Goal: Task Accomplishment & Management: Complete application form

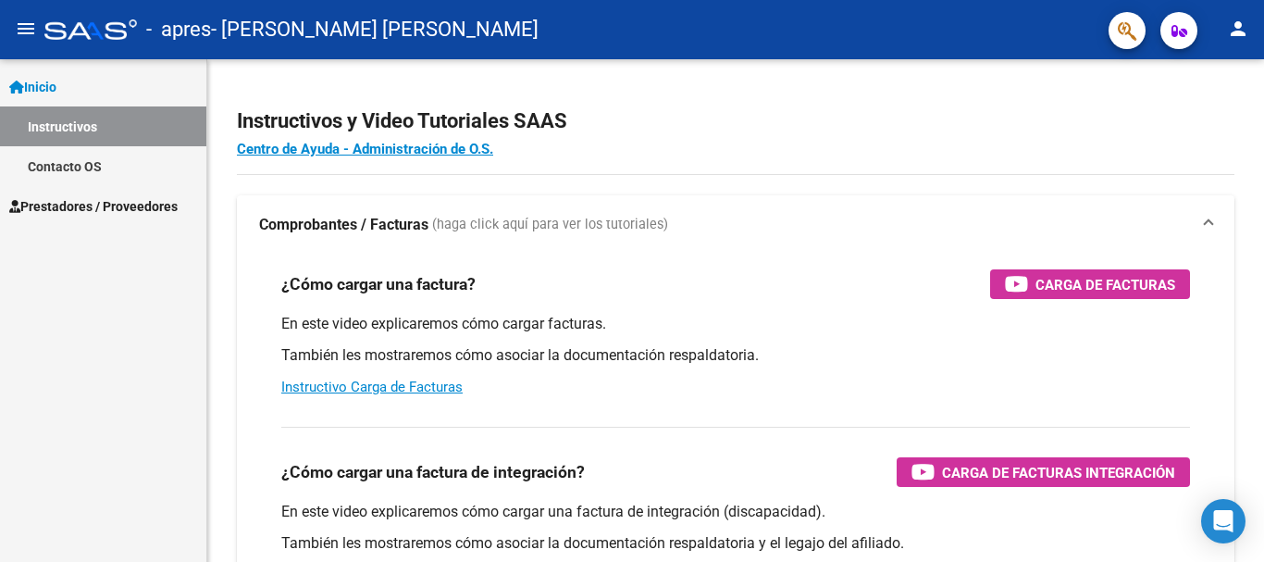
click at [145, 193] on link "Prestadores / Proveedores" at bounding box center [103, 206] width 206 height 40
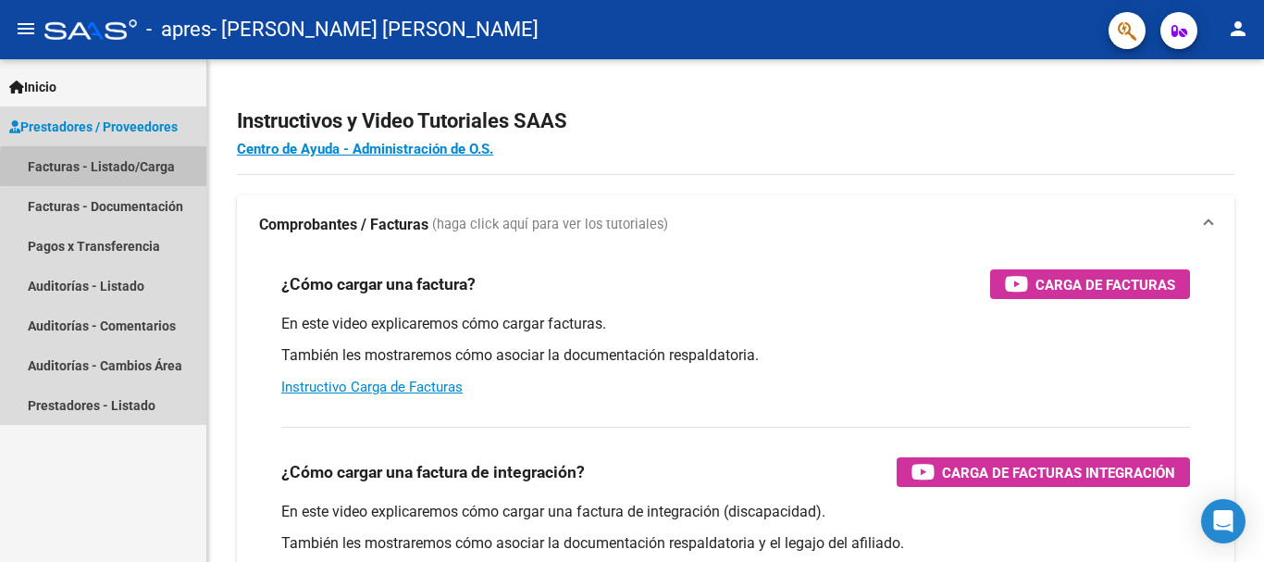
click at [148, 167] on link "Facturas - Listado/Carga" at bounding box center [103, 166] width 206 height 40
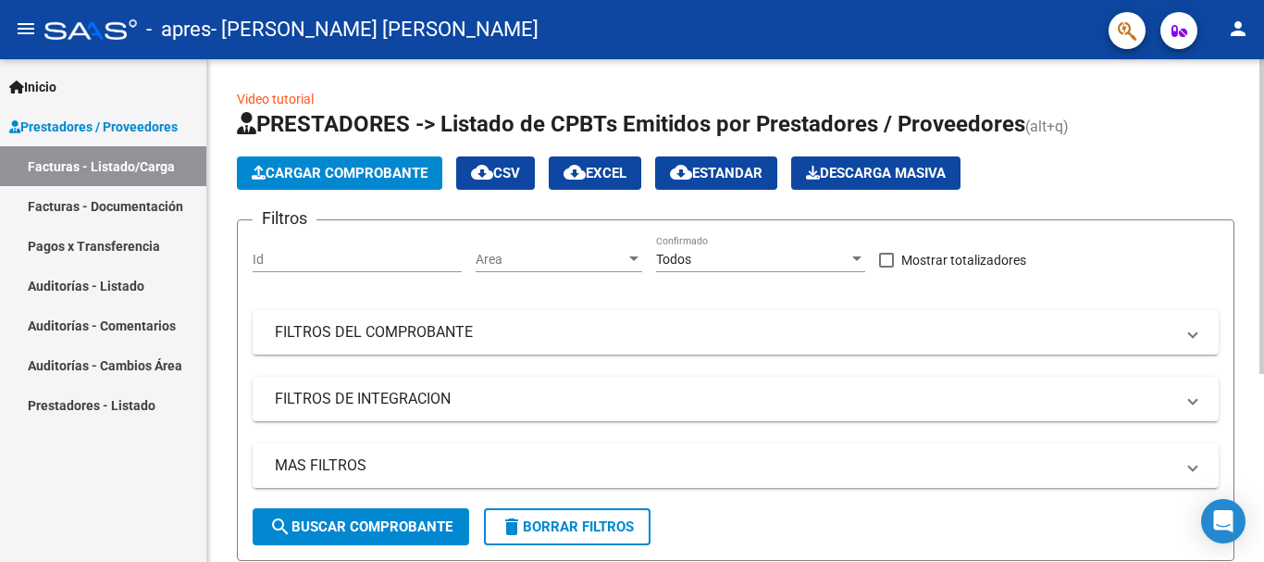
click at [393, 264] on input "Id" at bounding box center [357, 260] width 209 height 16
click at [548, 259] on span "Area" at bounding box center [551, 260] width 150 height 16
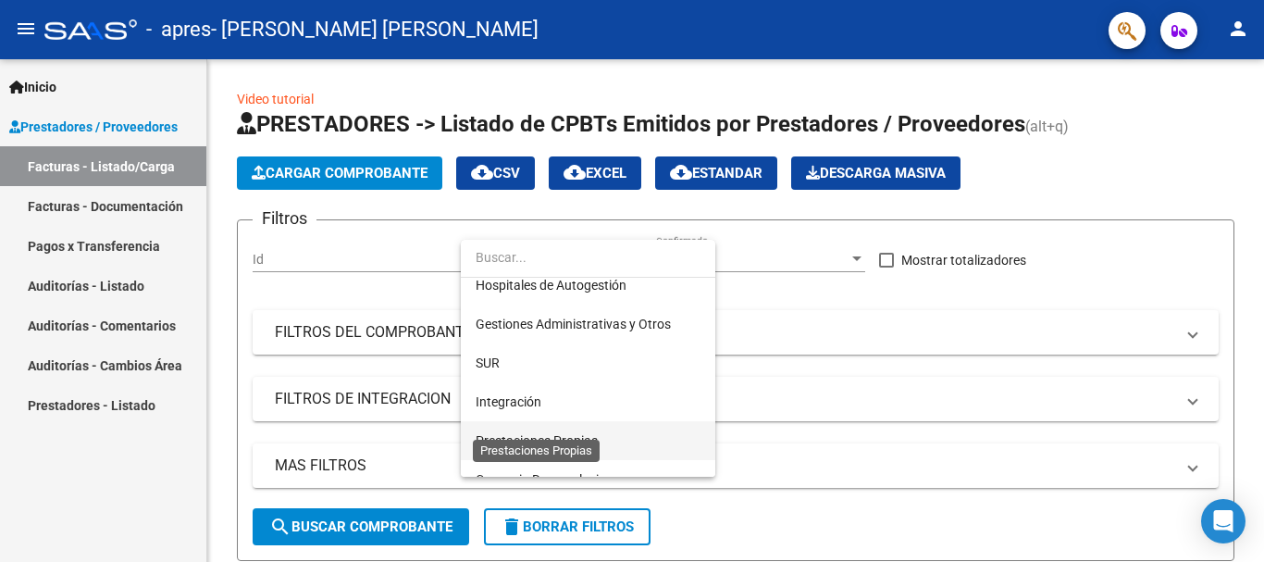
scroll to position [6, 0]
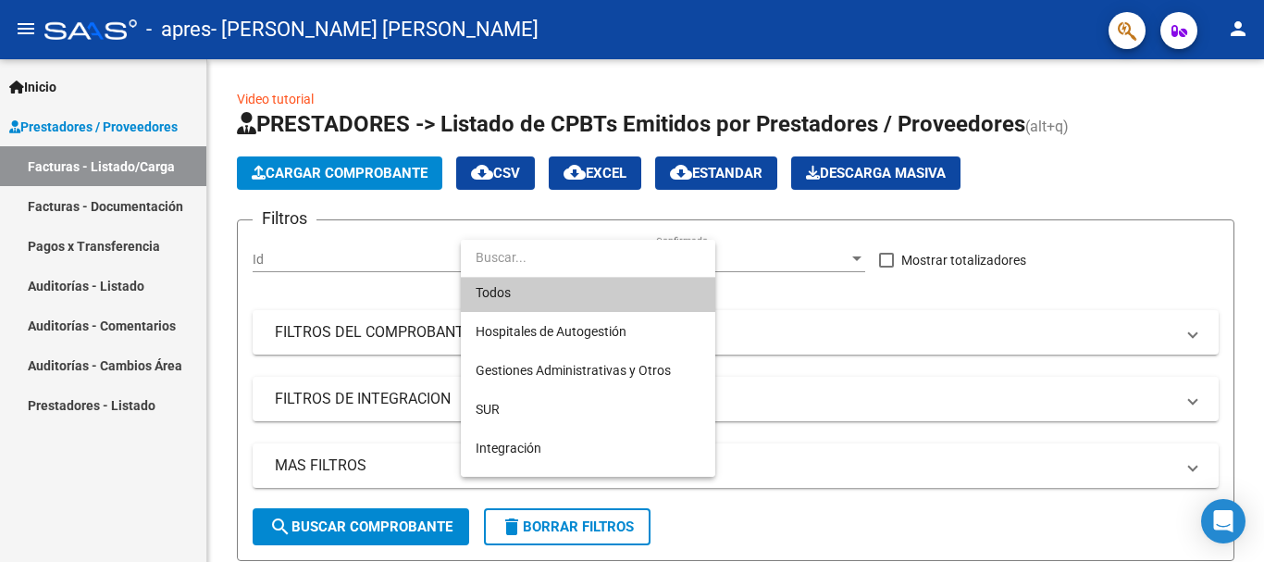
click at [125, 244] on div at bounding box center [632, 281] width 1264 height 562
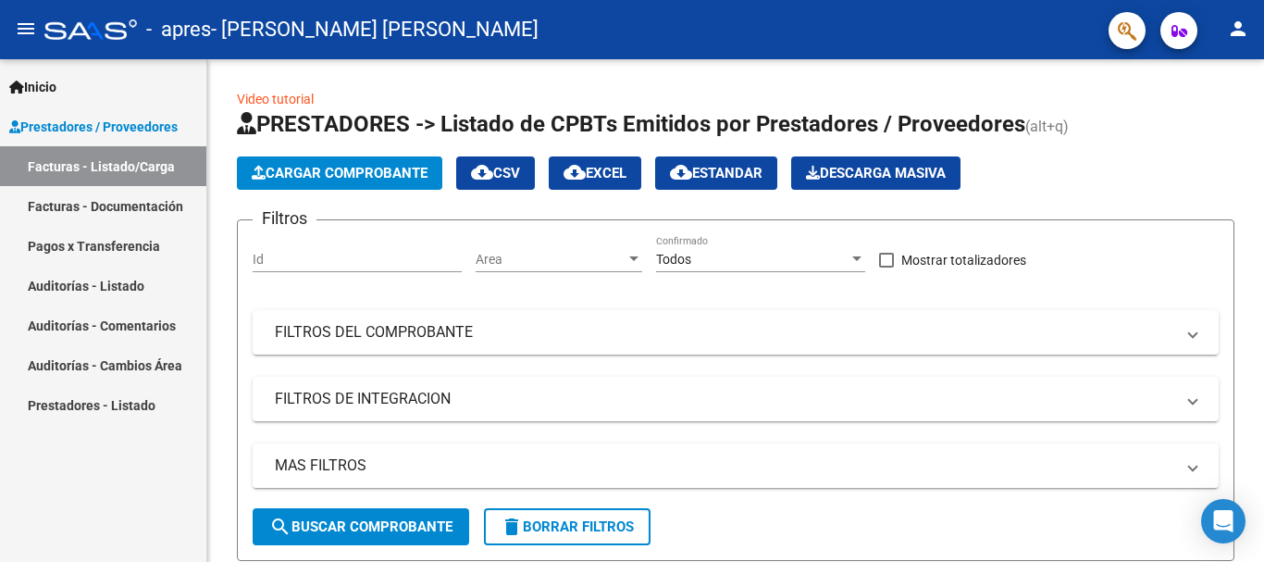
click at [147, 200] on link "Facturas - Documentación" at bounding box center [103, 206] width 206 height 40
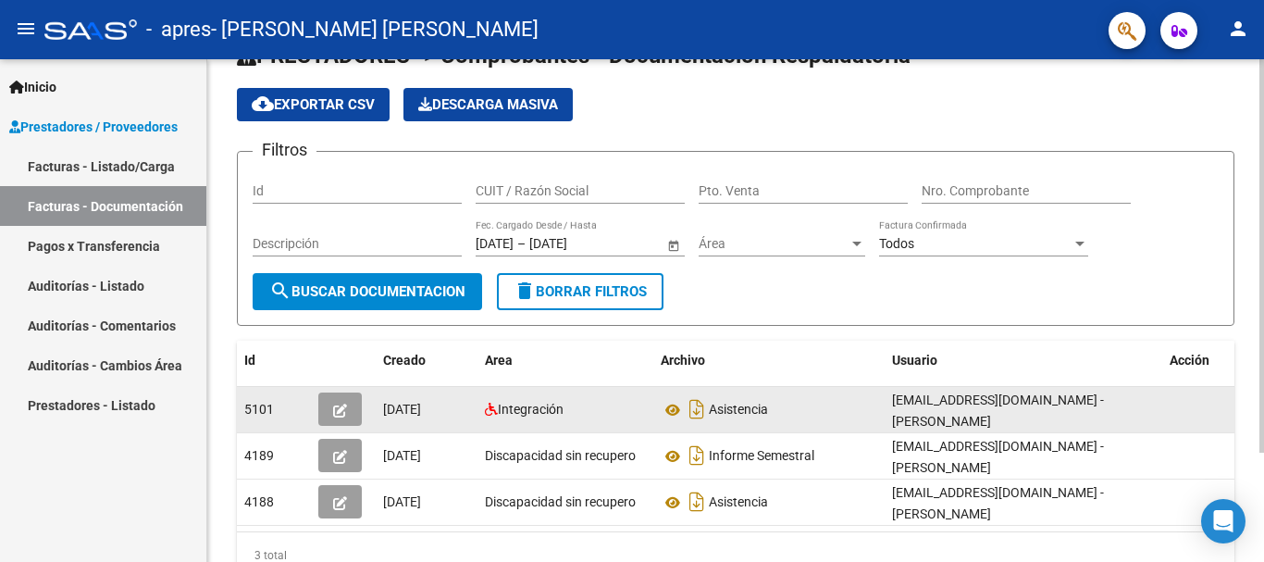
scroll to position [93, 0]
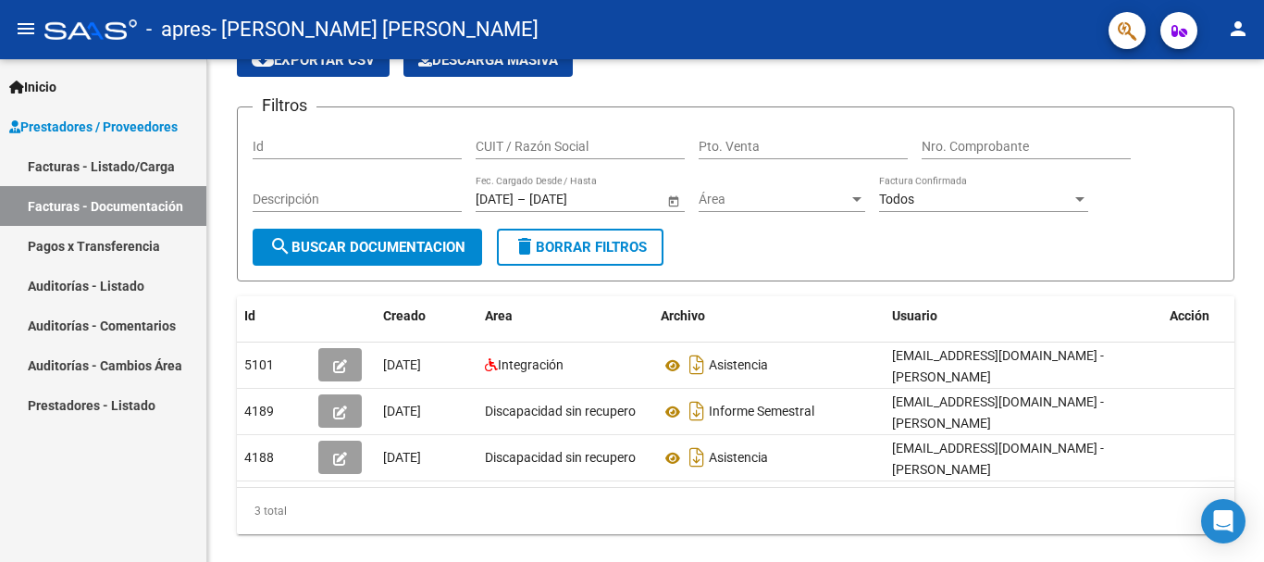
click at [122, 248] on link "Pagos x Transferencia" at bounding box center [103, 246] width 206 height 40
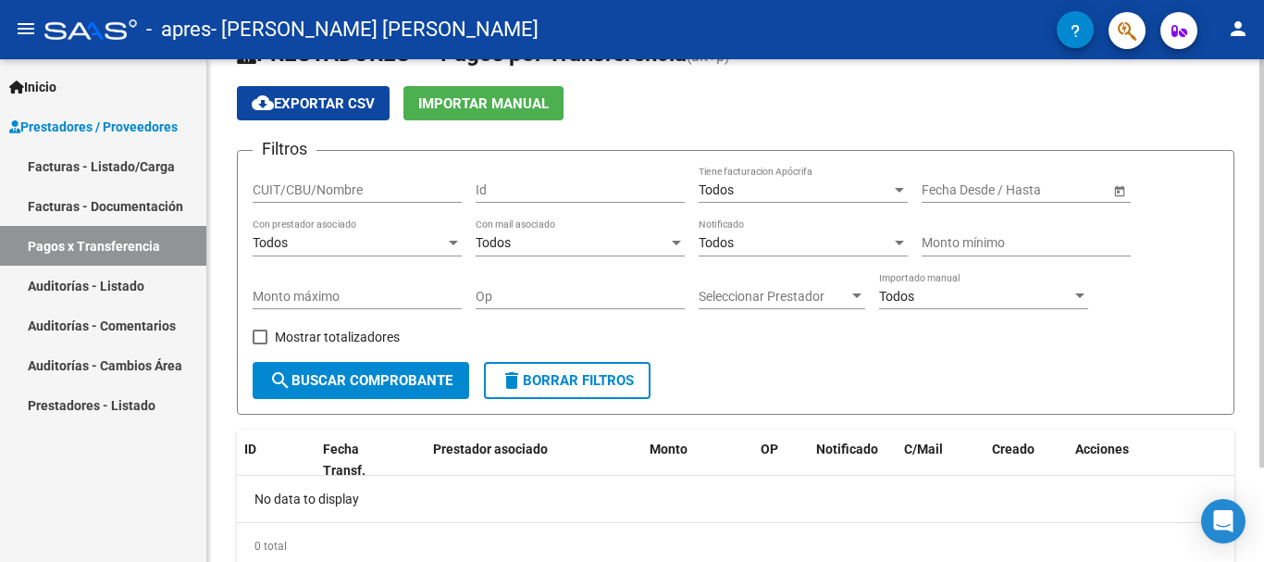
scroll to position [24, 0]
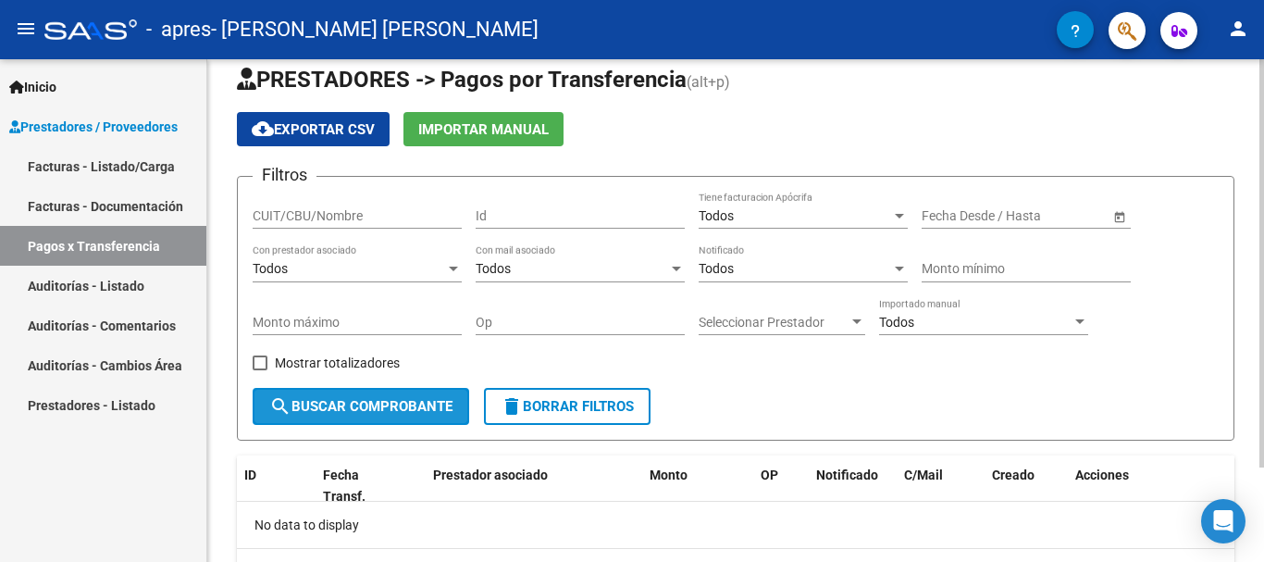
click at [417, 399] on span "search Buscar Comprobante" at bounding box center [360, 406] width 183 height 17
click at [1263, 525] on div at bounding box center [1261, 310] width 5 height 502
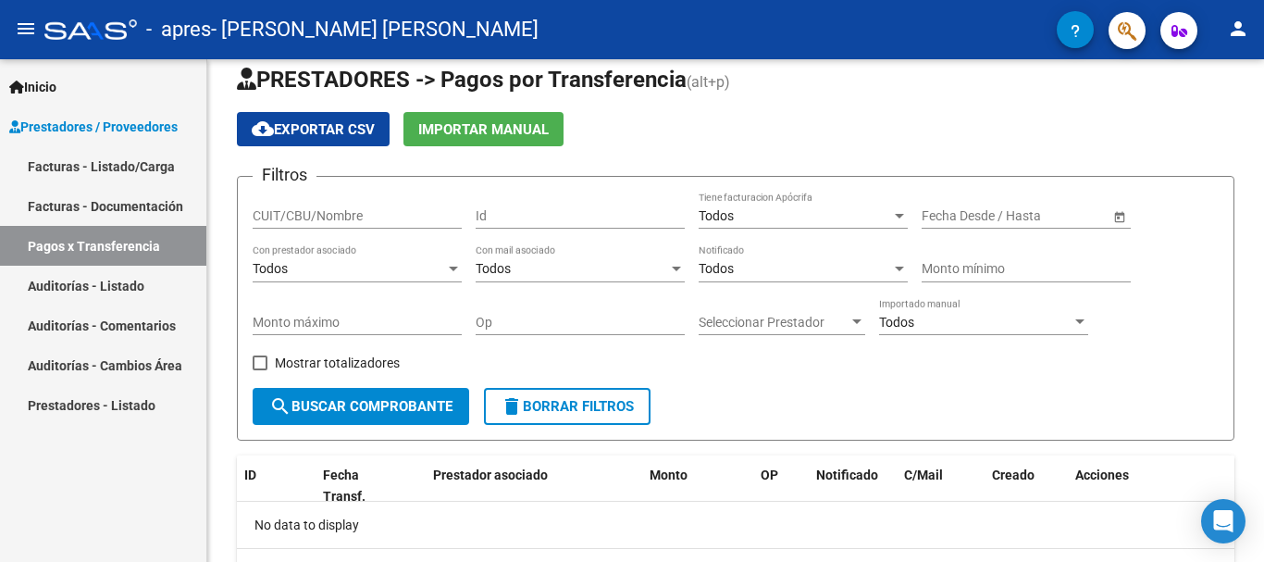
scroll to position [117, 0]
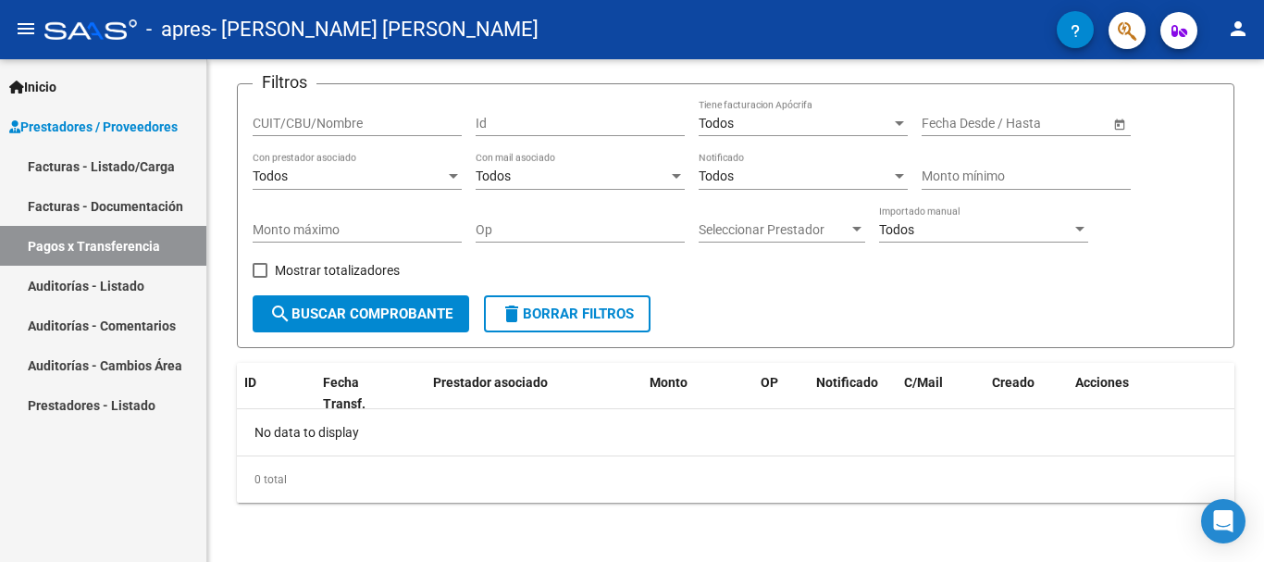
click at [82, 168] on link "Facturas - Listado/Carga" at bounding box center [103, 166] width 206 height 40
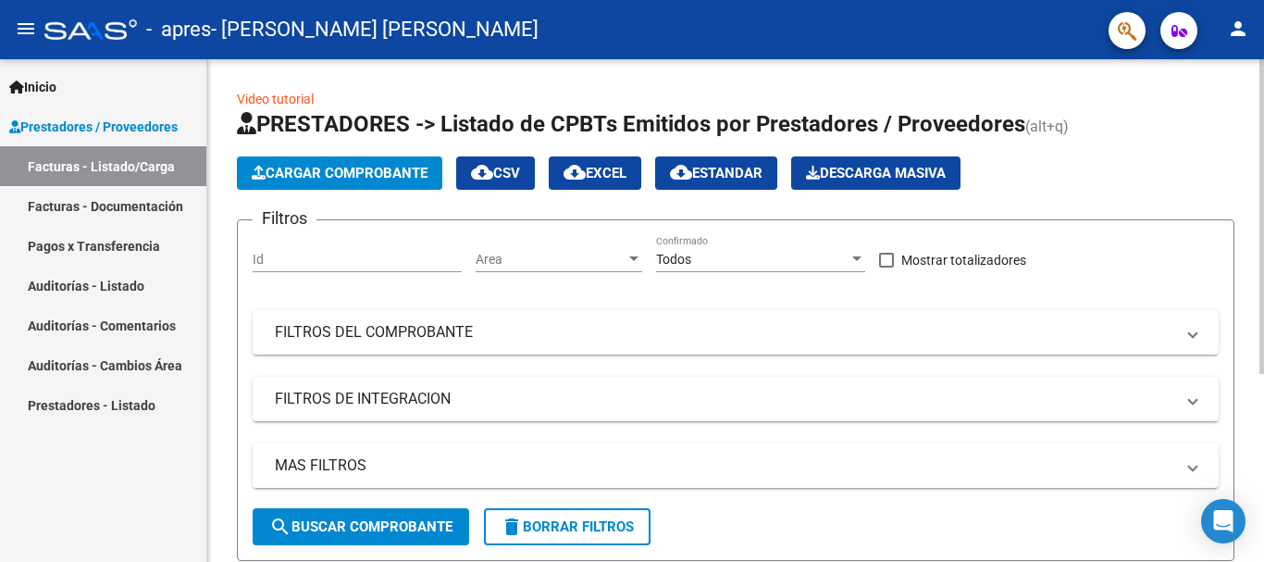
click at [352, 183] on button "Cargar Comprobante" at bounding box center [339, 172] width 205 height 33
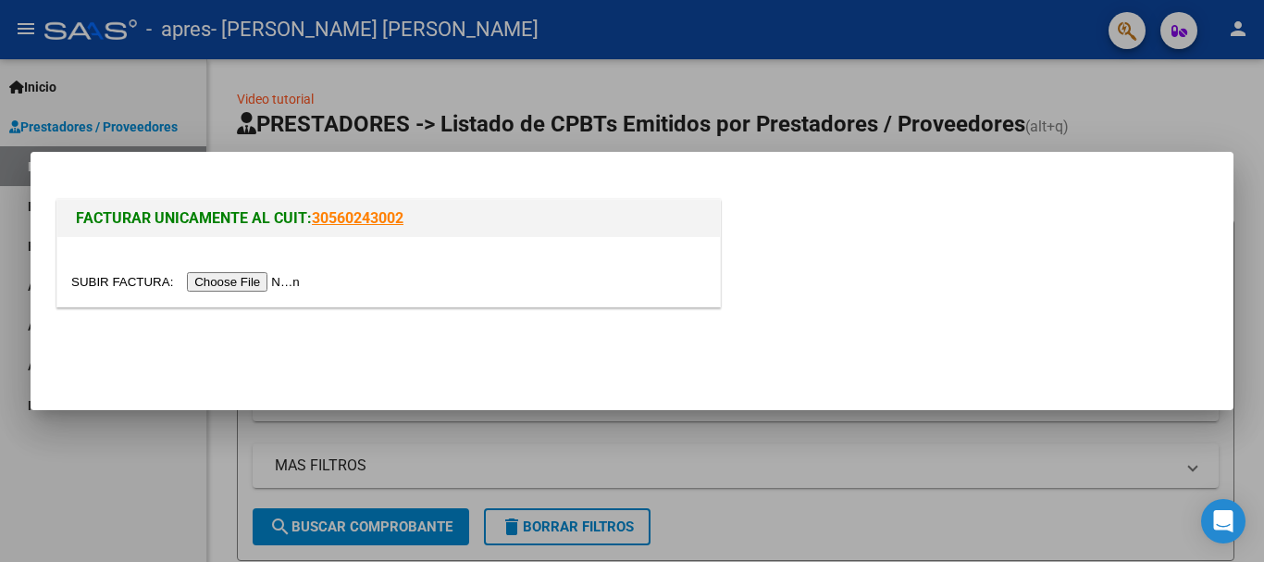
click at [258, 277] on input "file" at bounding box center [188, 281] width 234 height 19
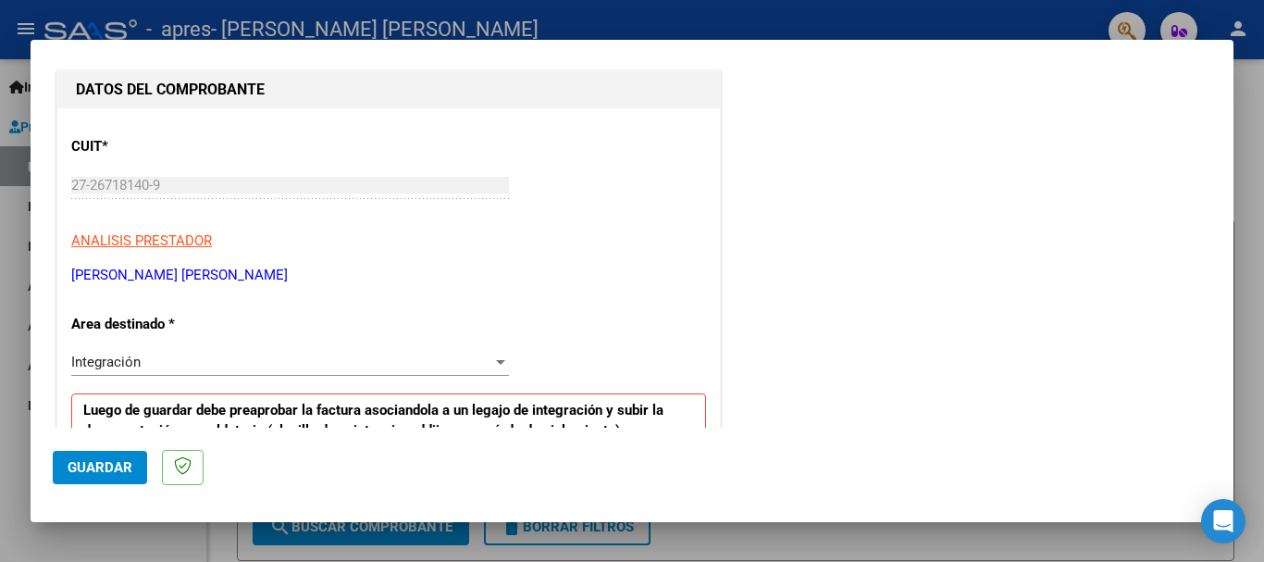
scroll to position [278, 0]
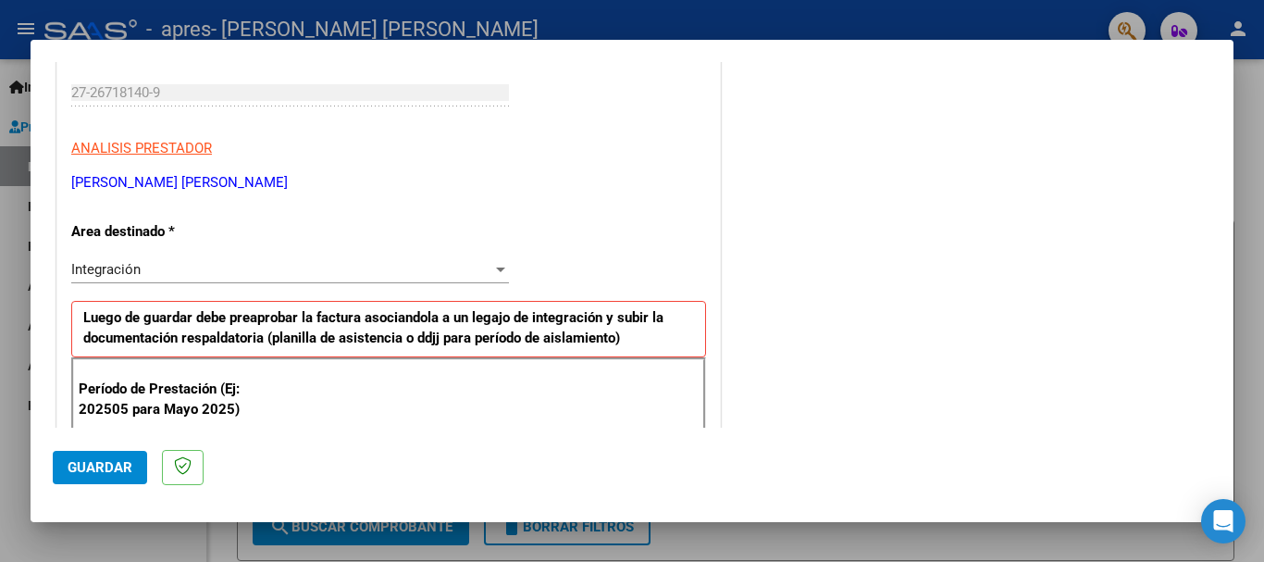
click at [207, 275] on div "Integración" at bounding box center [281, 269] width 421 height 17
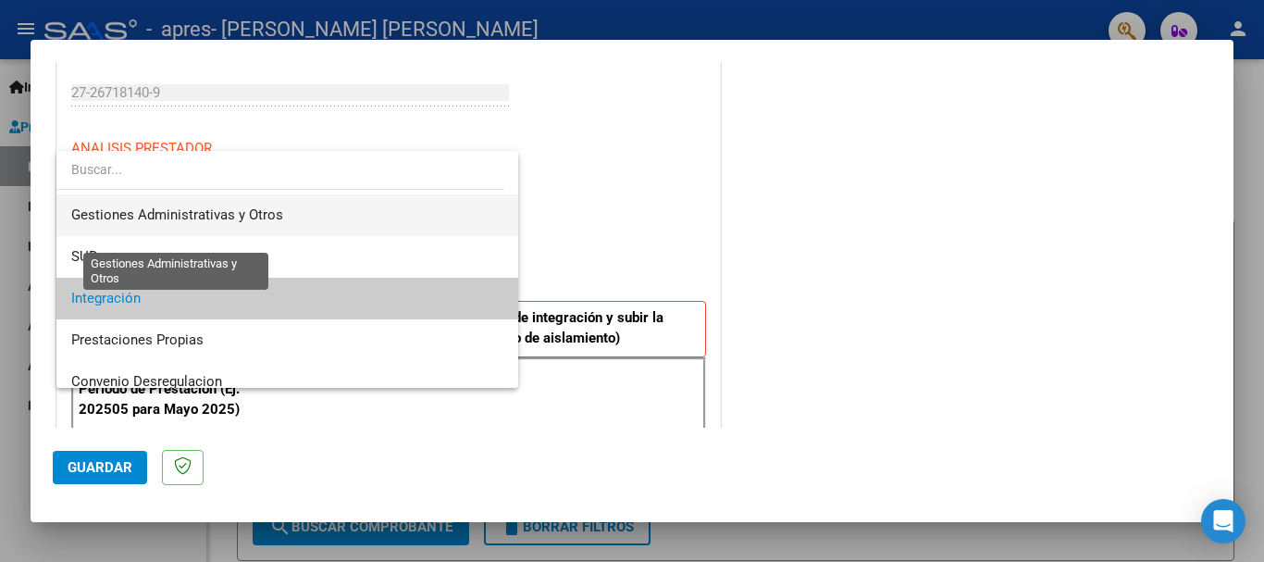
scroll to position [0, 0]
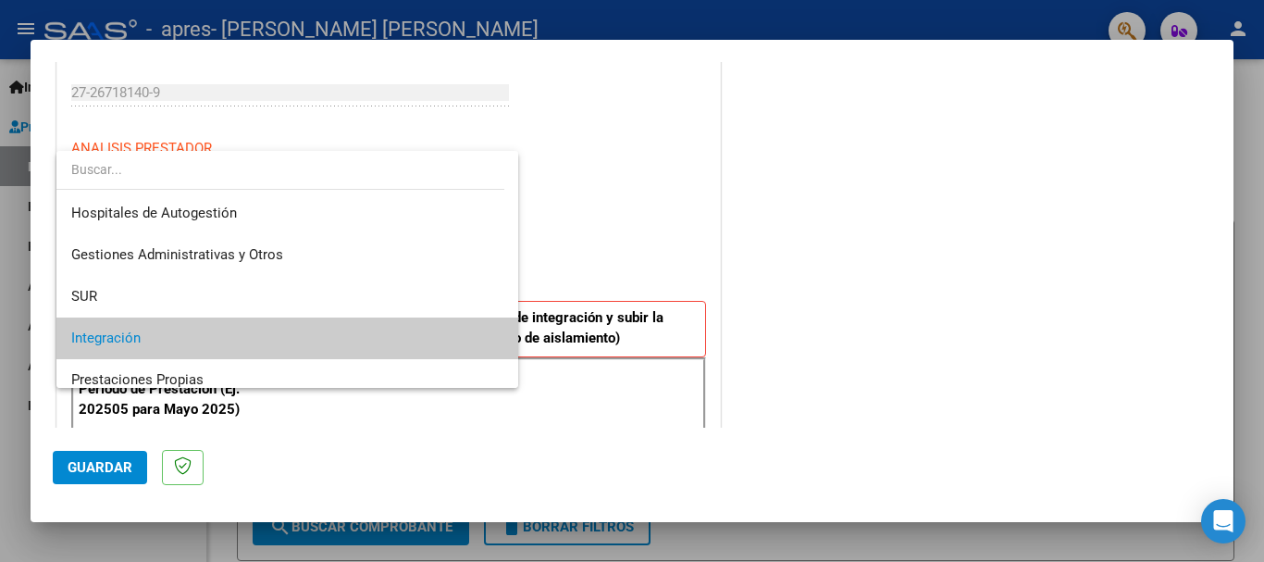
click at [282, 342] on span "Integración" at bounding box center [287, 338] width 432 height 42
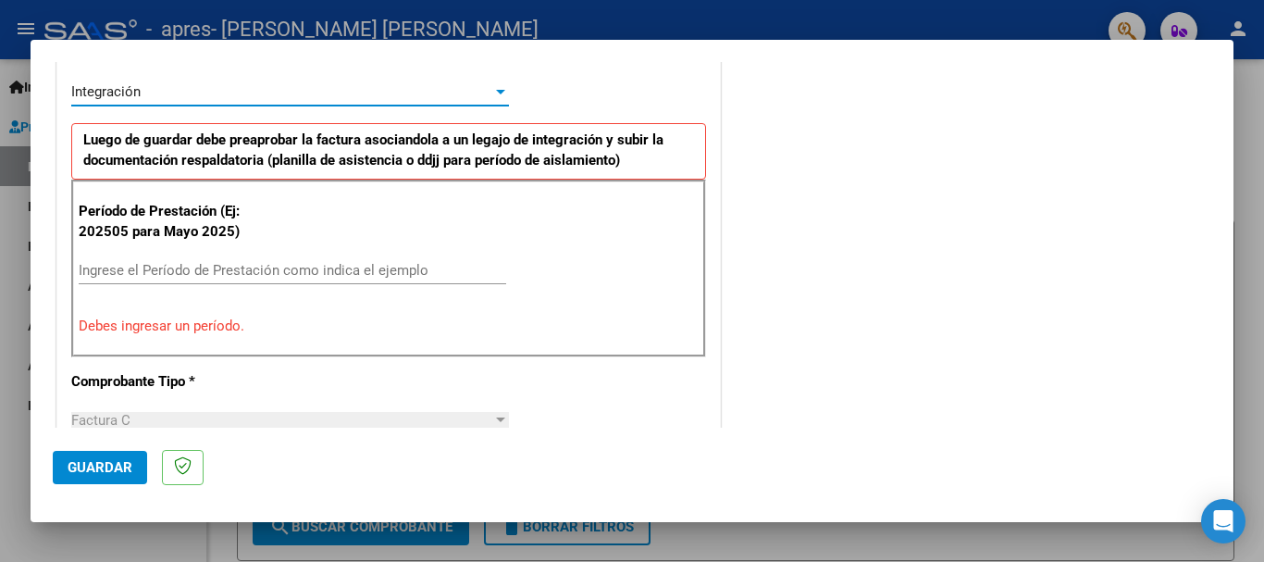
scroll to position [463, 0]
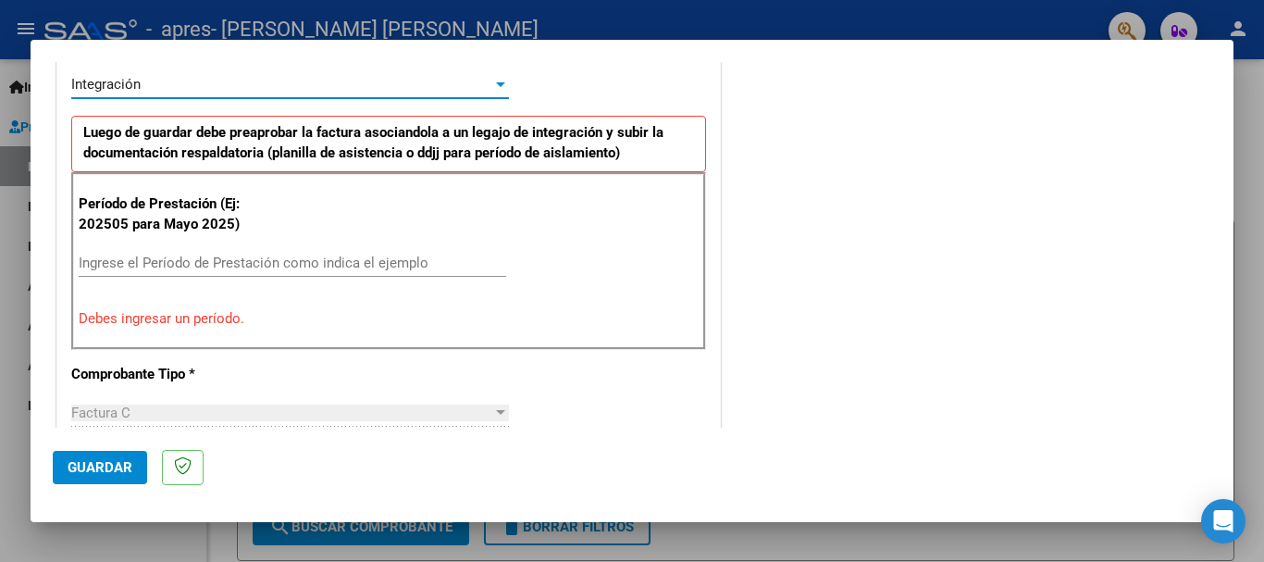
click at [205, 259] on input "Ingrese el Período de Prestación como indica el ejemplo" at bounding box center [293, 262] width 428 height 17
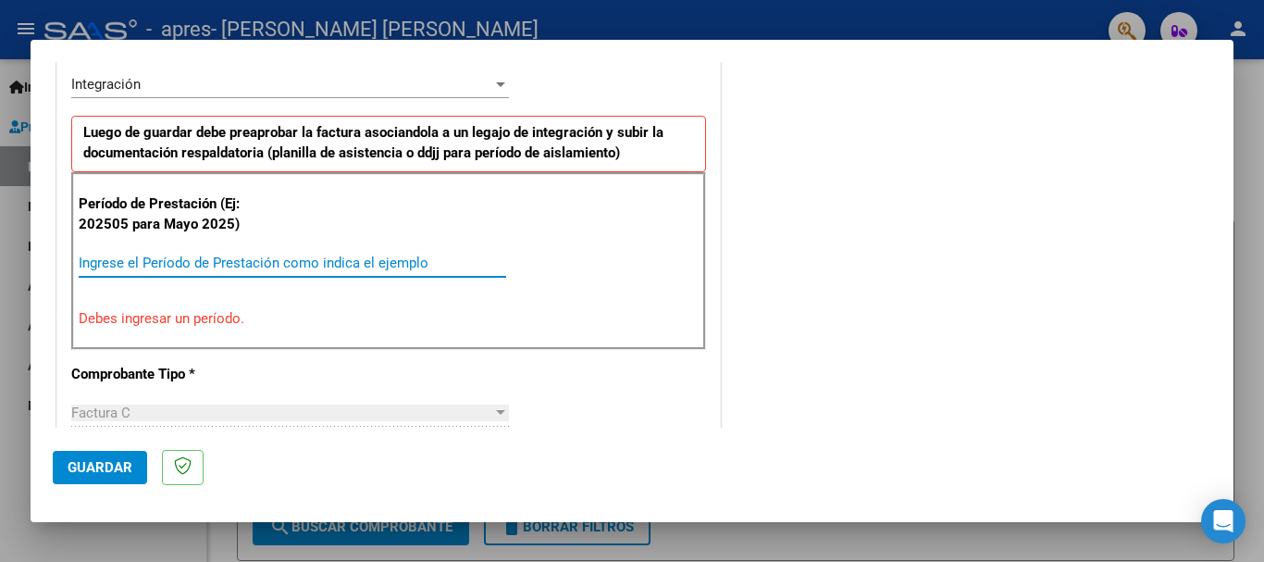
click at [200, 270] on input "Ingrese el Período de Prestación como indica el ejemplo" at bounding box center [293, 262] width 428 height 17
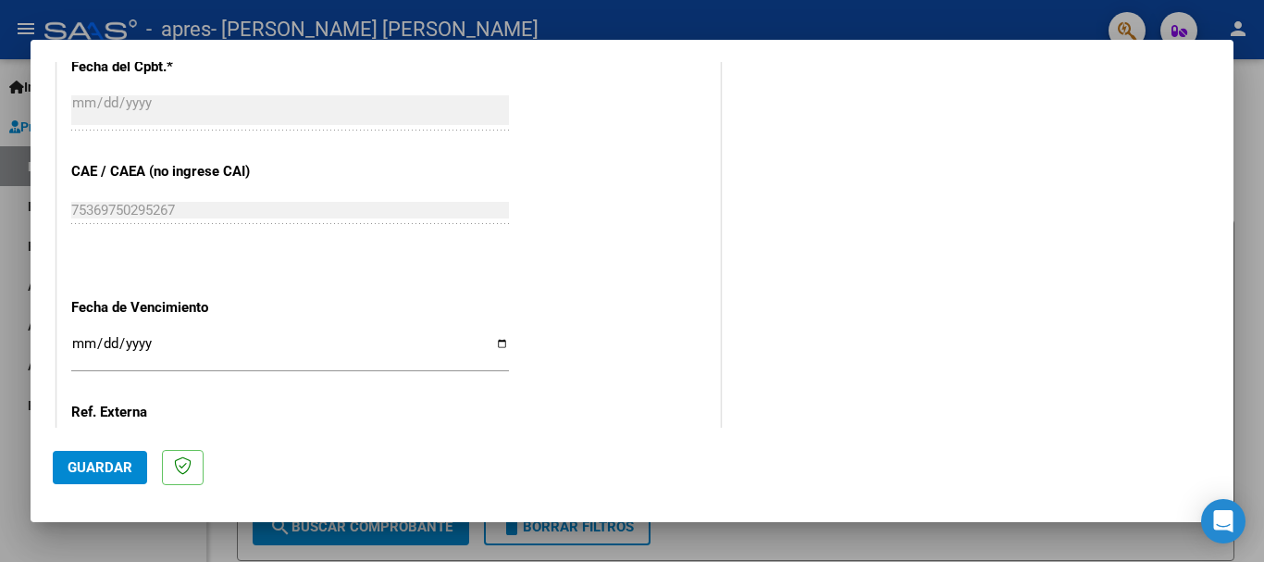
scroll to position [1110, 0]
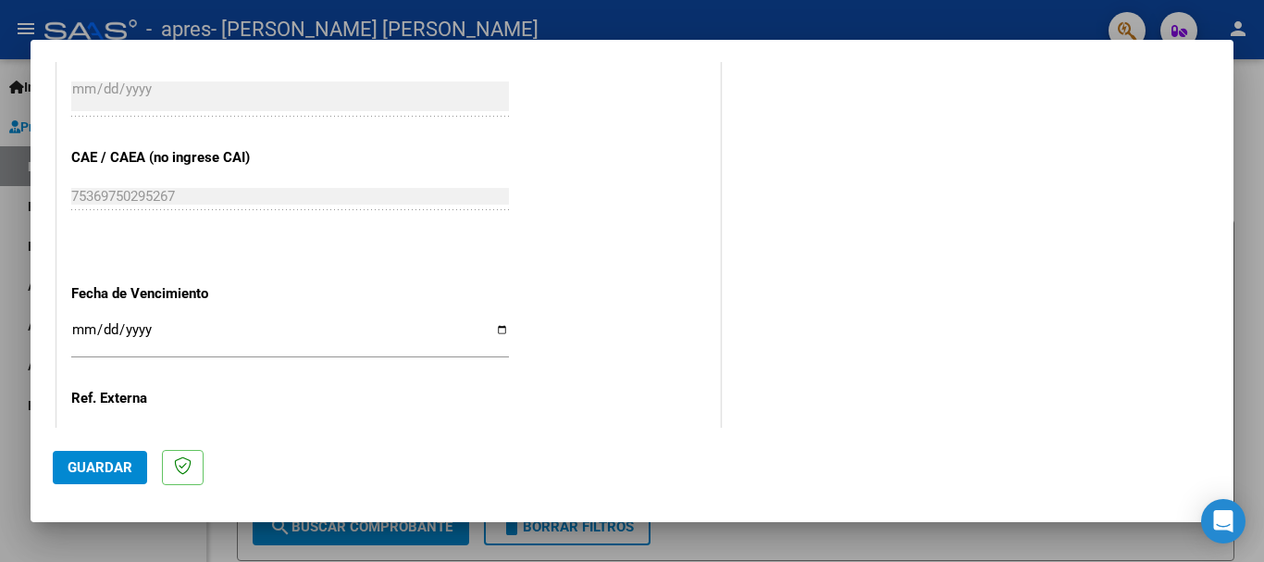
type input "202508"
click at [329, 331] on input "Ingresar la fecha" at bounding box center [290, 337] width 438 height 30
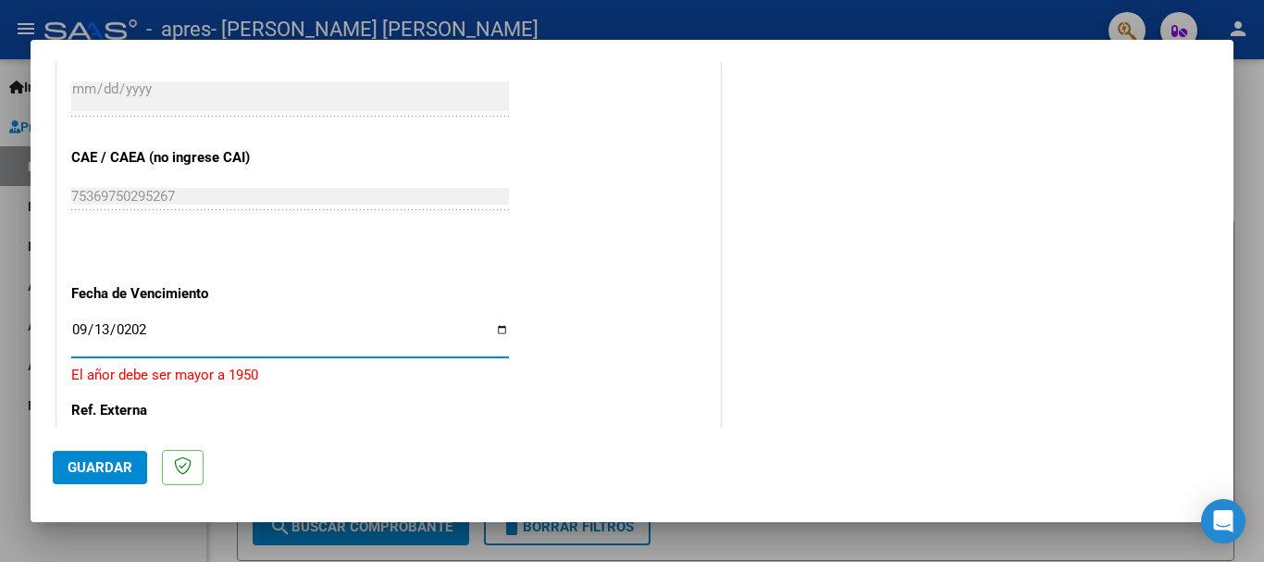
type input "[DATE]"
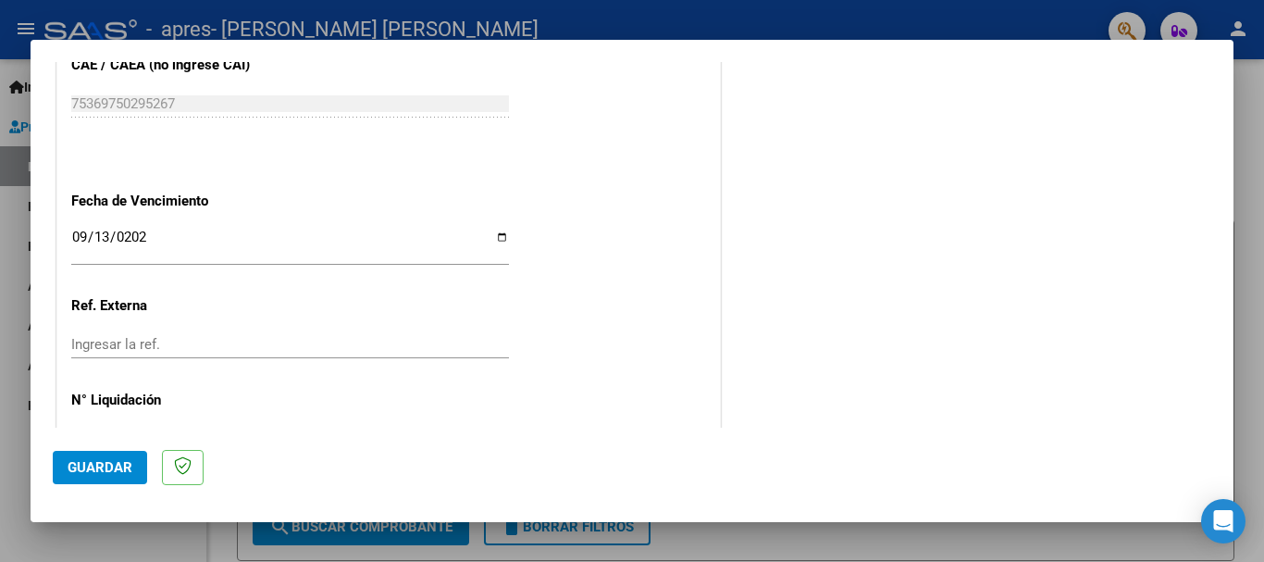
scroll to position [1263, 0]
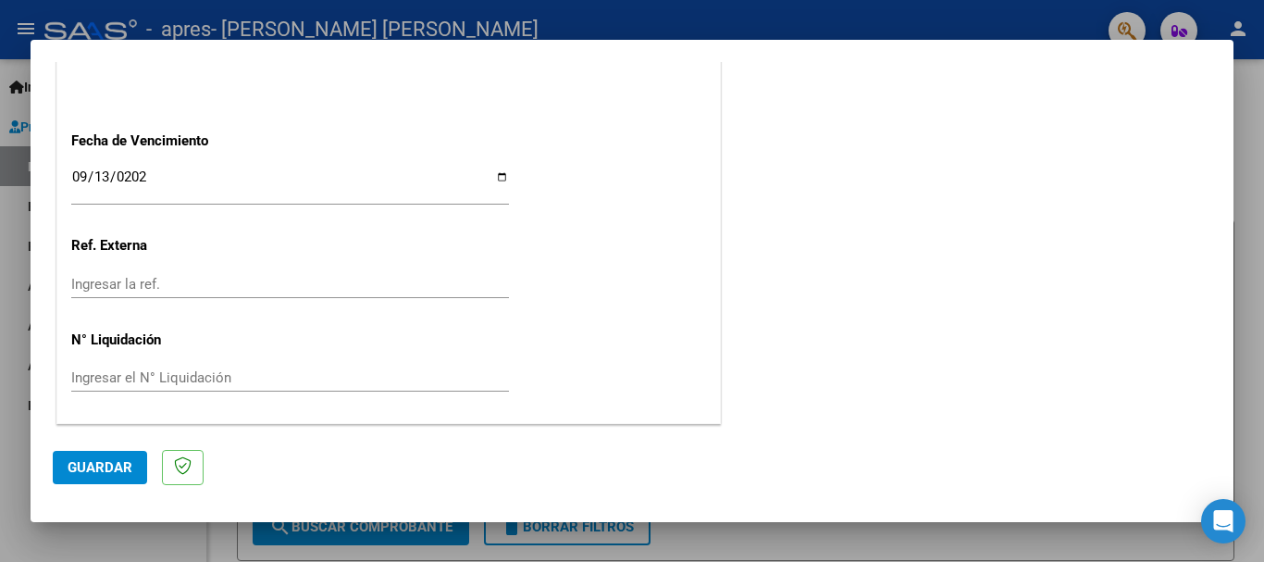
click at [112, 465] on span "Guardar" at bounding box center [100, 467] width 65 height 17
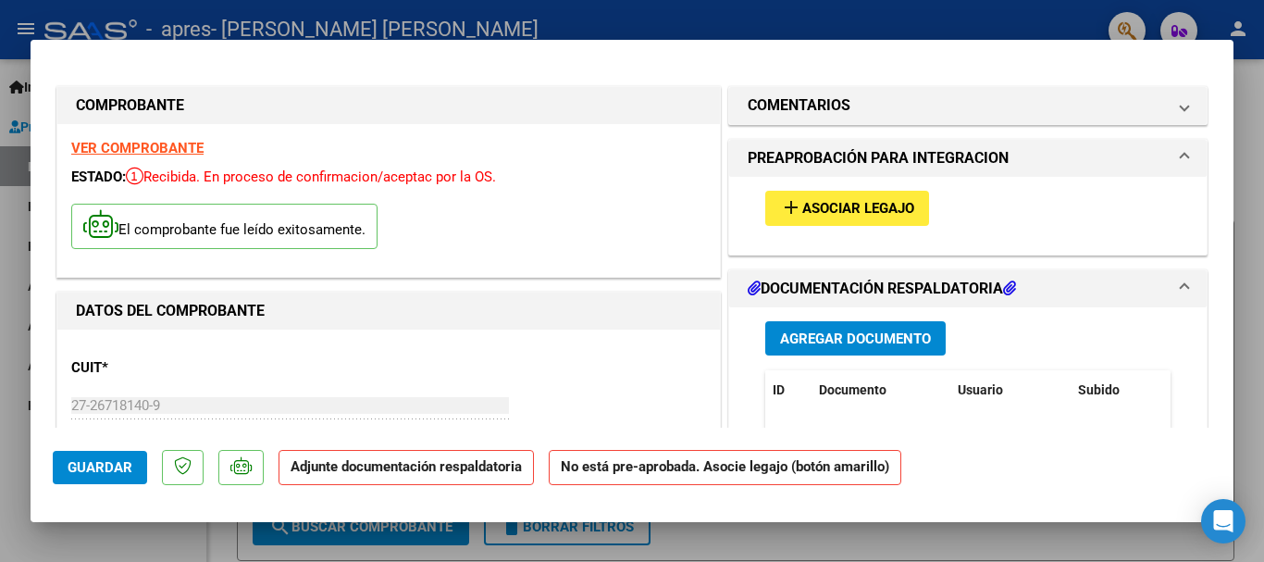
click at [847, 333] on span "Agregar Documento" at bounding box center [855, 338] width 151 height 17
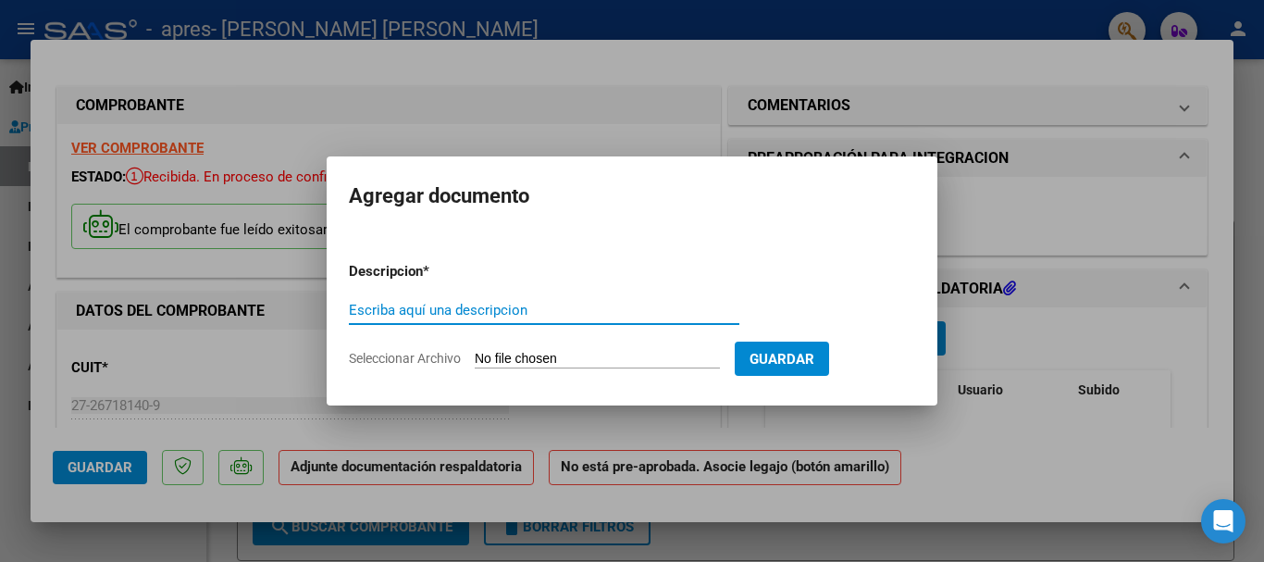
click at [567, 309] on input "Escriba aquí una descripcion" at bounding box center [544, 310] width 390 height 17
type input "asistencia"
click at [814, 354] on span "Guardar" at bounding box center [782, 359] width 65 height 17
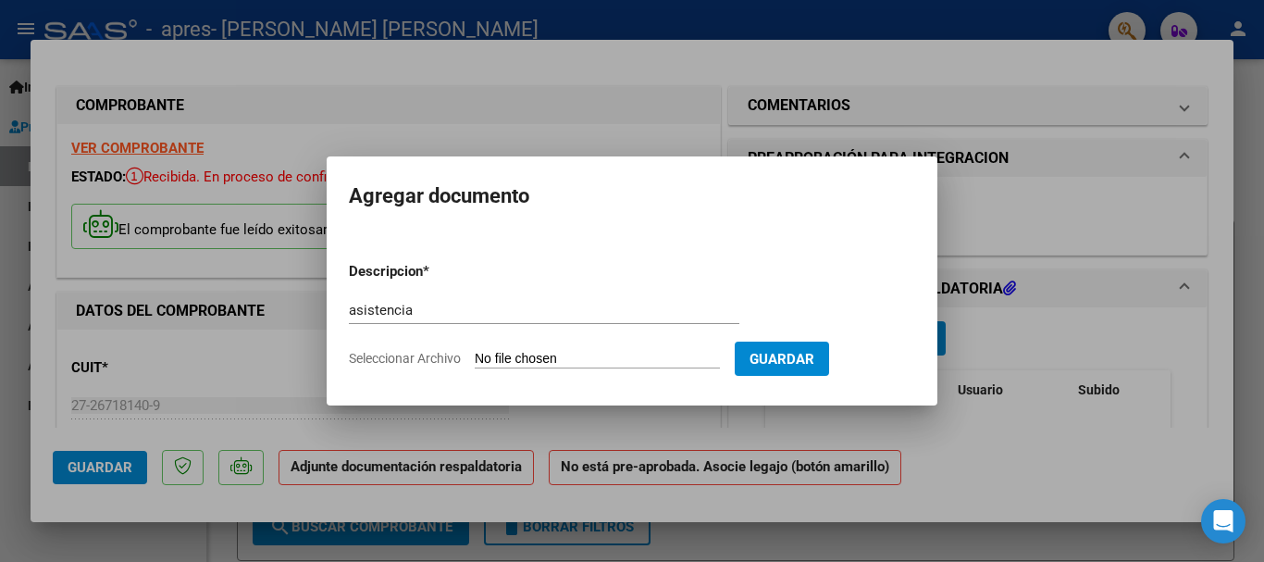
click at [504, 349] on form "Descripcion * asistencia Escriba aquí una descripcion Seleccionar Archivo Guard…" at bounding box center [632, 314] width 566 height 135
click at [521, 365] on input "Seleccionar Archivo" at bounding box center [597, 360] width 245 height 18
type input "C:\fakepath\asistencia.pdf"
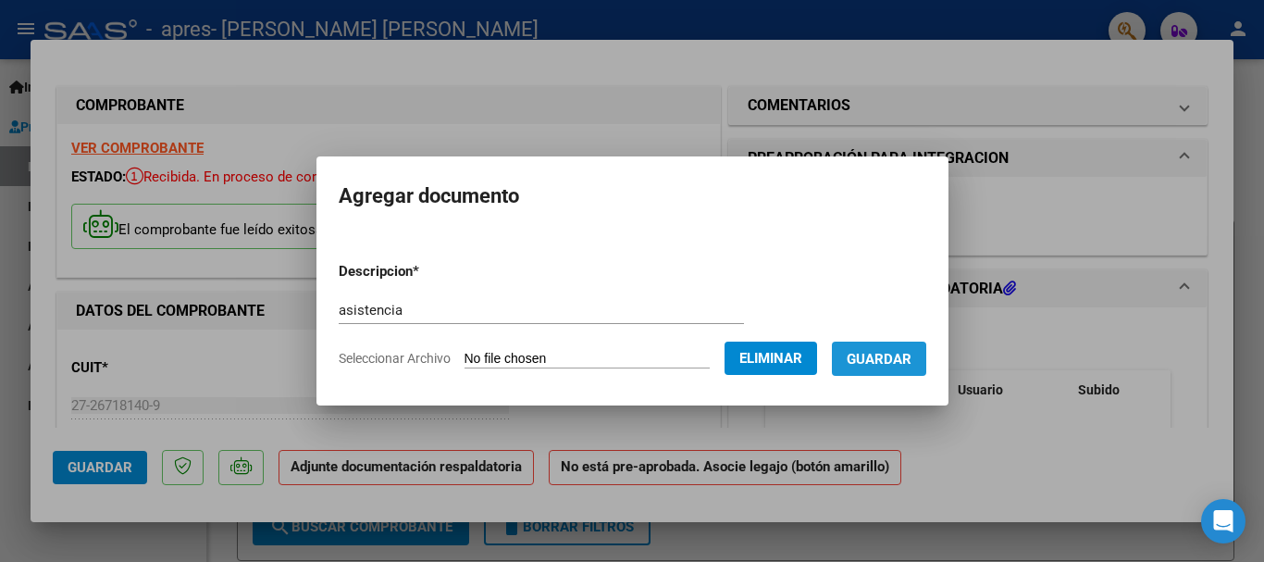
click at [888, 363] on span "Guardar" at bounding box center [879, 359] width 65 height 17
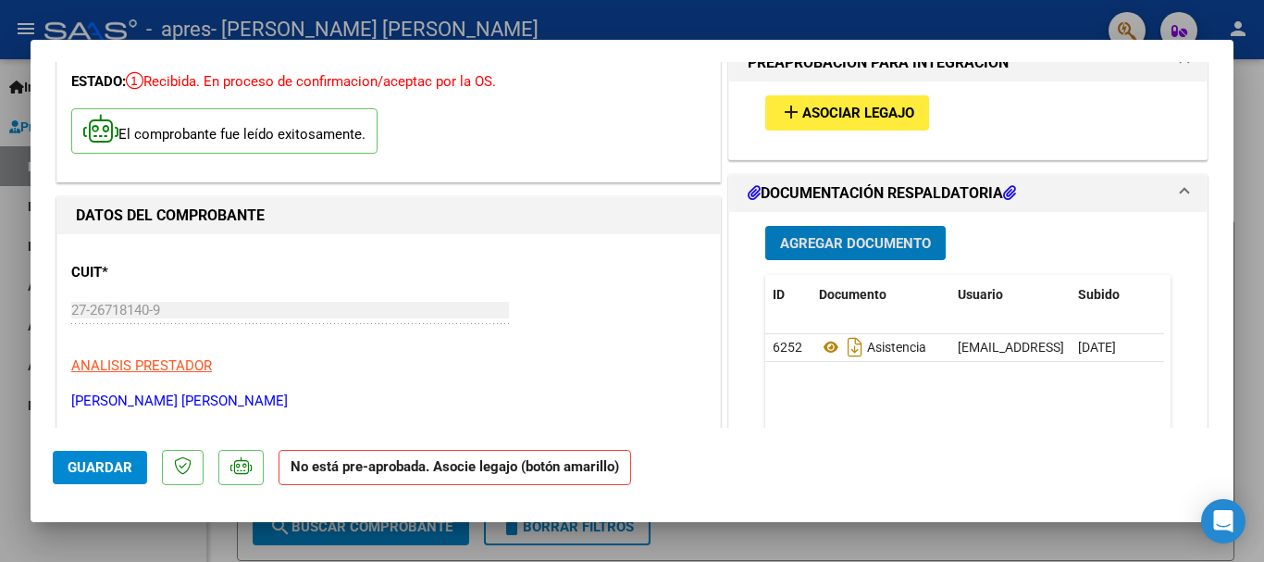
scroll to position [648, 0]
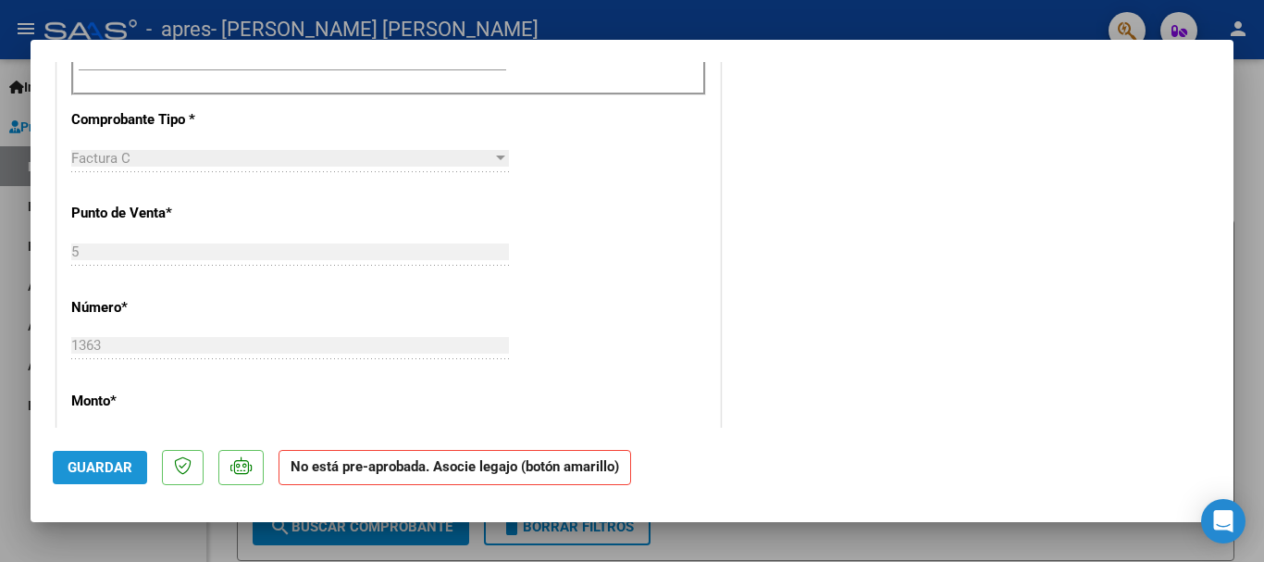
click at [102, 477] on button "Guardar" at bounding box center [100, 467] width 94 height 33
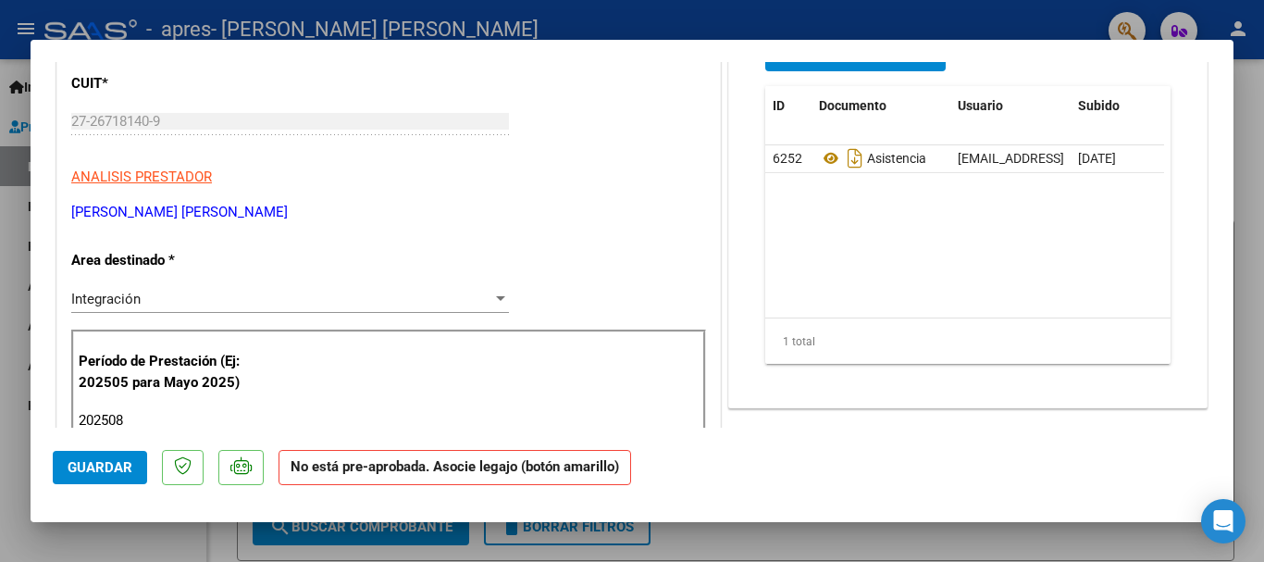
scroll to position [278, 0]
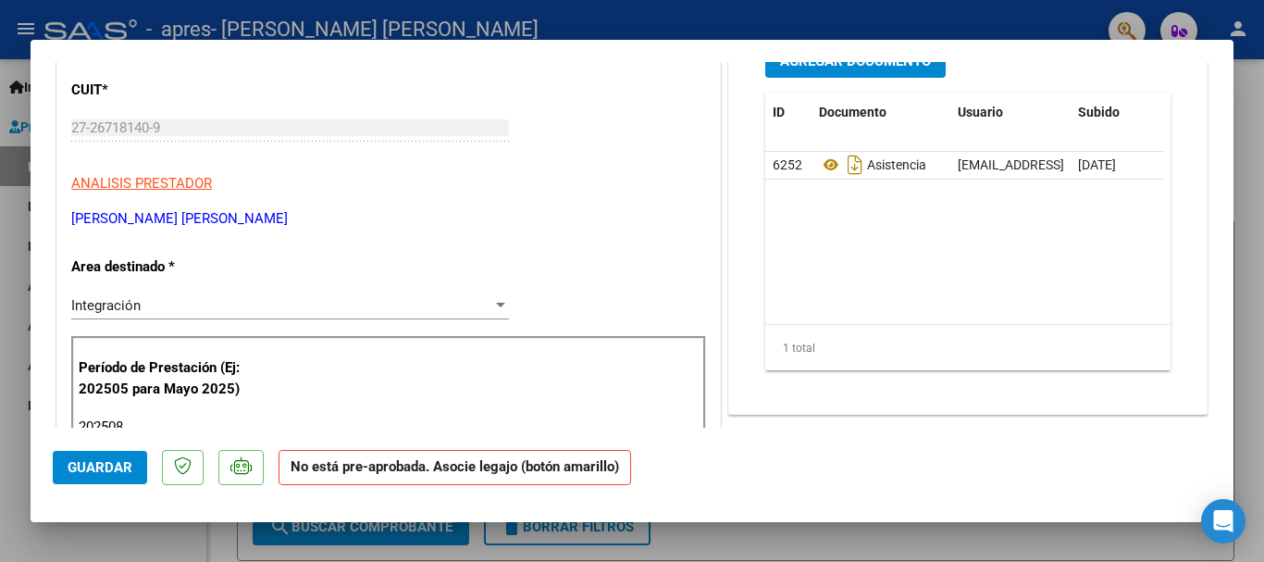
click at [436, 309] on div "Integración" at bounding box center [281, 305] width 421 height 17
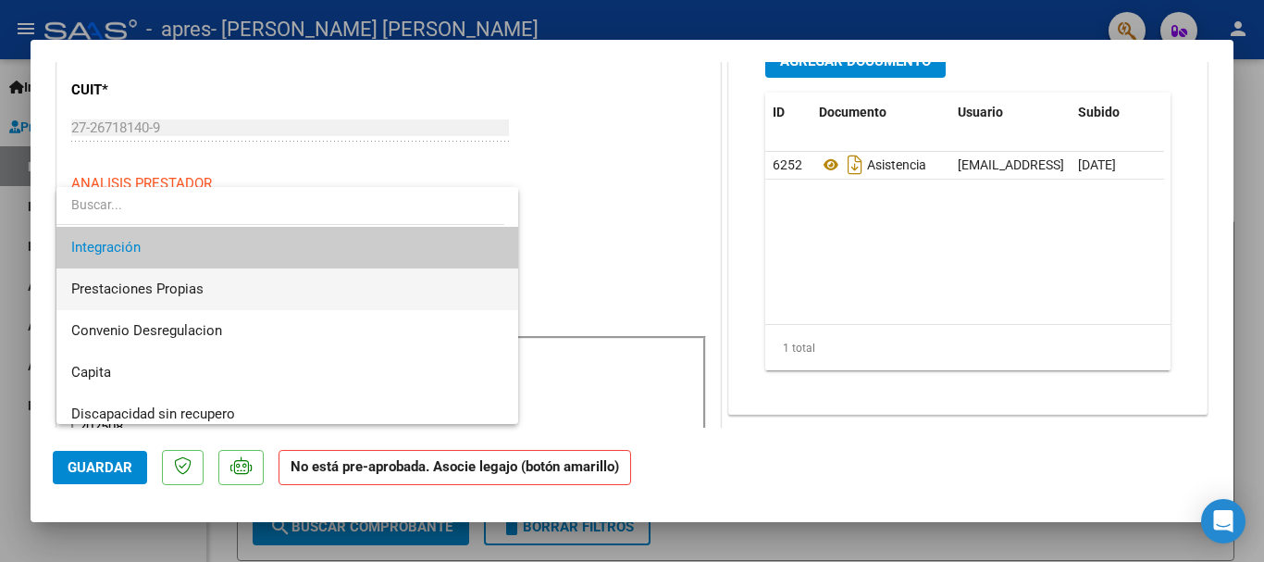
scroll to position [138, 0]
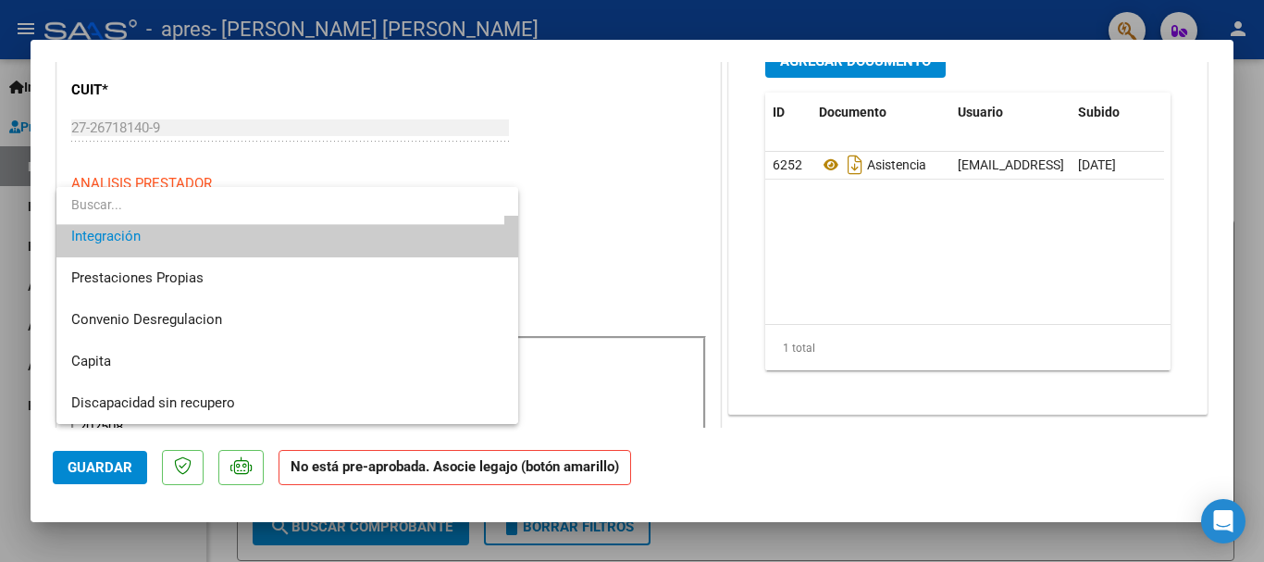
click at [1065, 543] on div at bounding box center [632, 281] width 1264 height 562
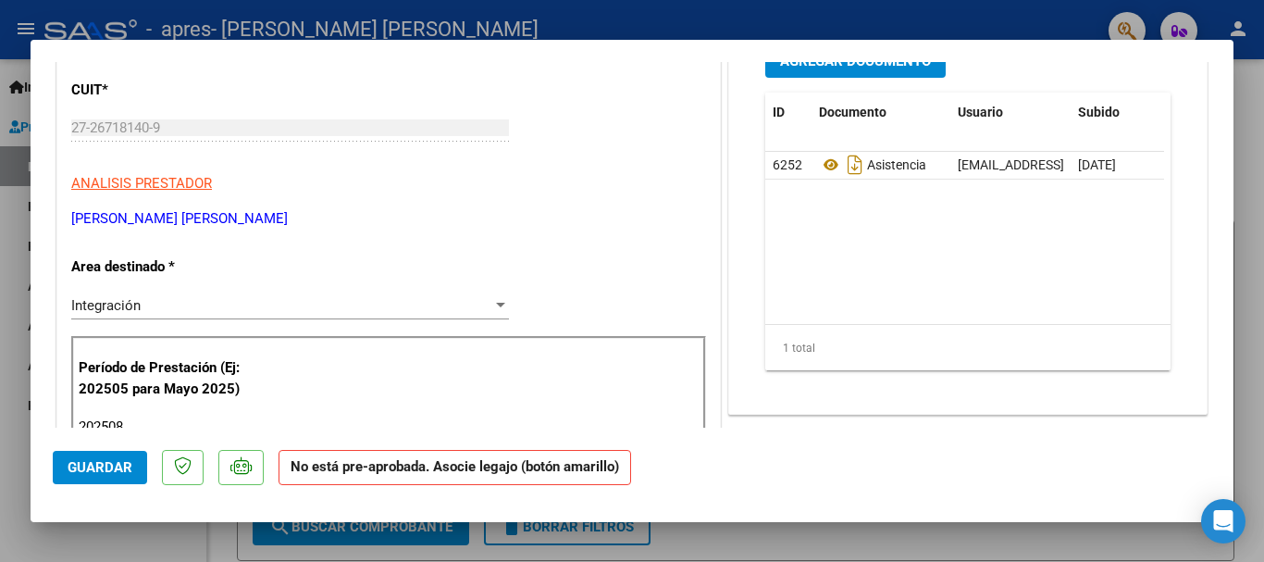
click at [221, 304] on div "Integración" at bounding box center [281, 305] width 421 height 17
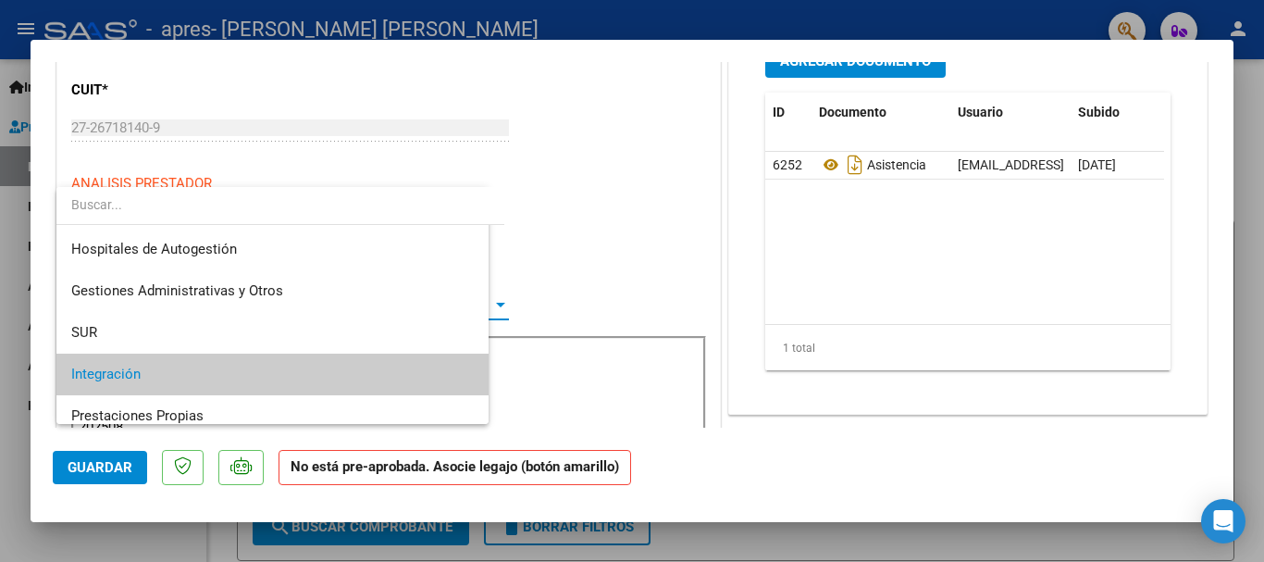
scroll to position [69, 0]
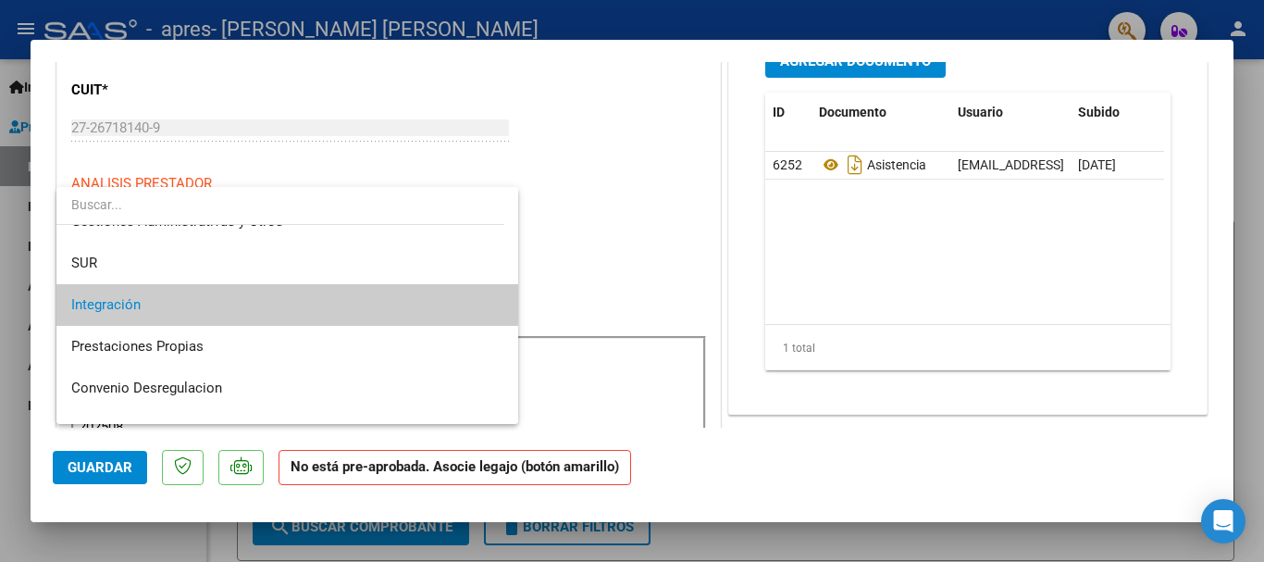
click at [155, 316] on span "Integración" at bounding box center [287, 305] width 432 height 42
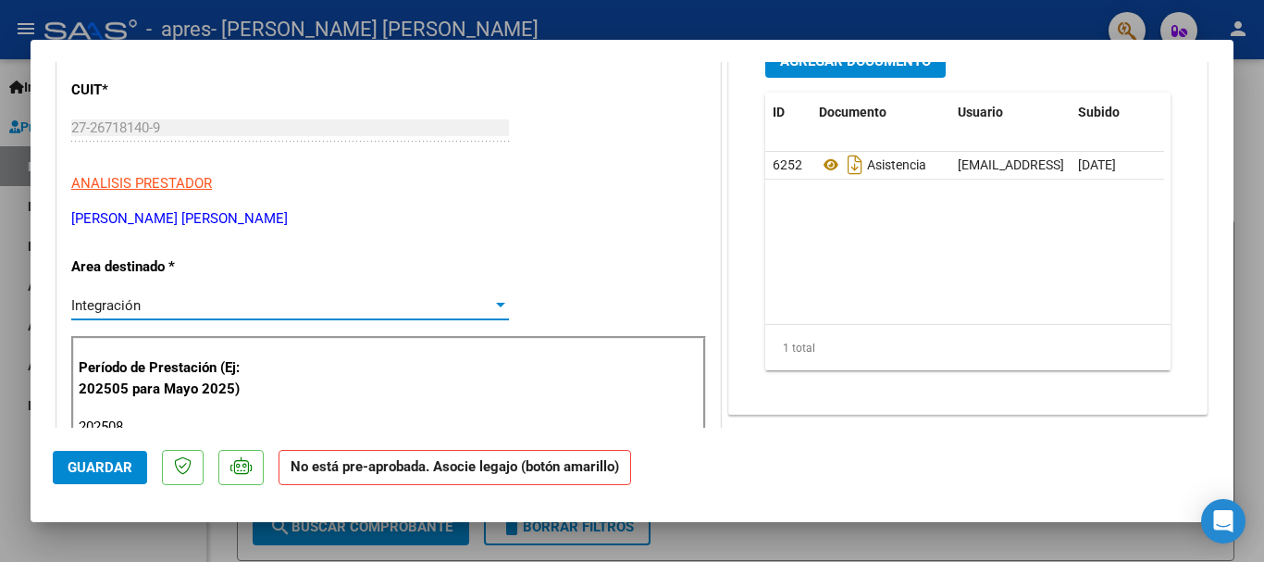
scroll to position [0, 0]
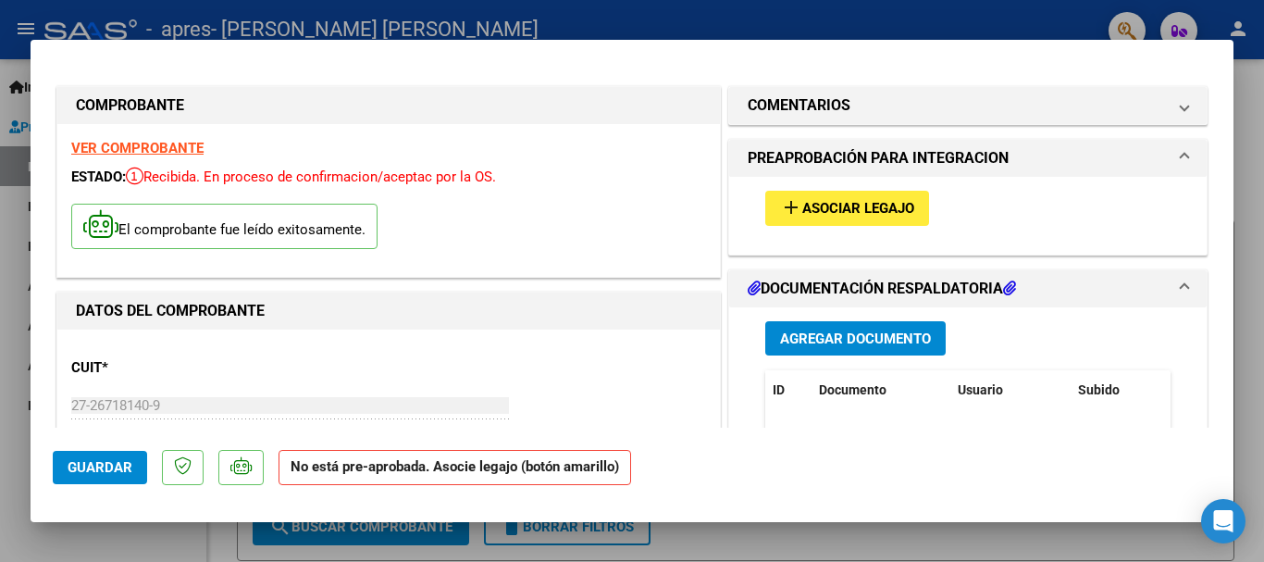
click at [891, 217] on button "add Asociar Legajo" at bounding box center [847, 208] width 164 height 34
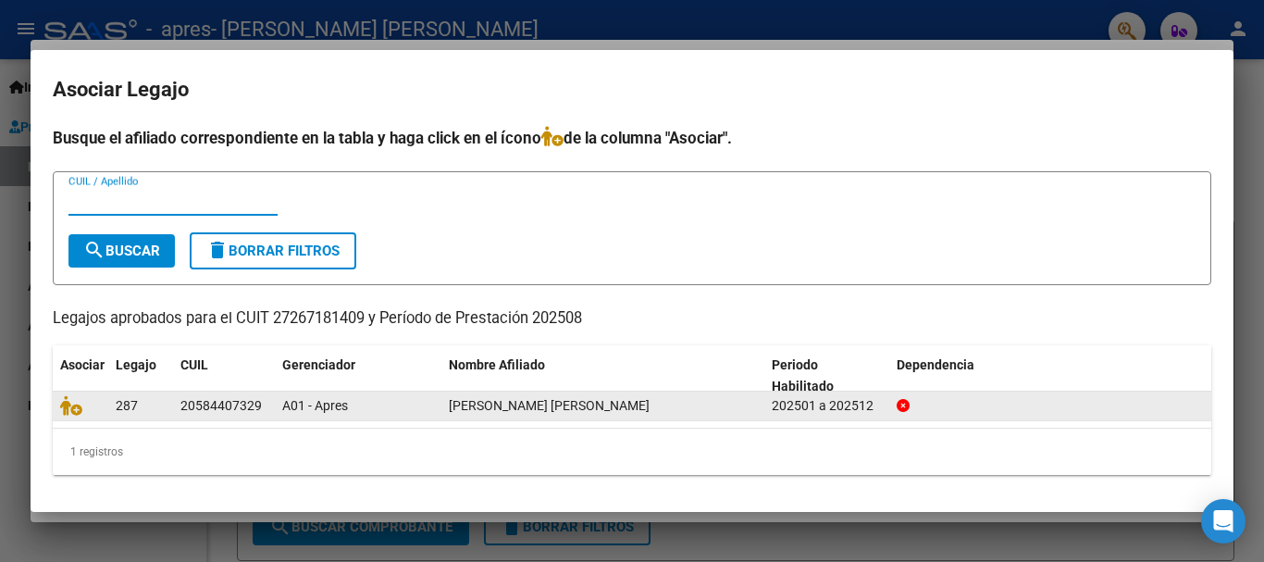
click at [566, 402] on span "[PERSON_NAME] [PERSON_NAME]" at bounding box center [549, 405] width 201 height 15
click at [901, 403] on icon at bounding box center [903, 405] width 13 height 13
click at [182, 403] on div "20584407329" at bounding box center [220, 405] width 81 height 21
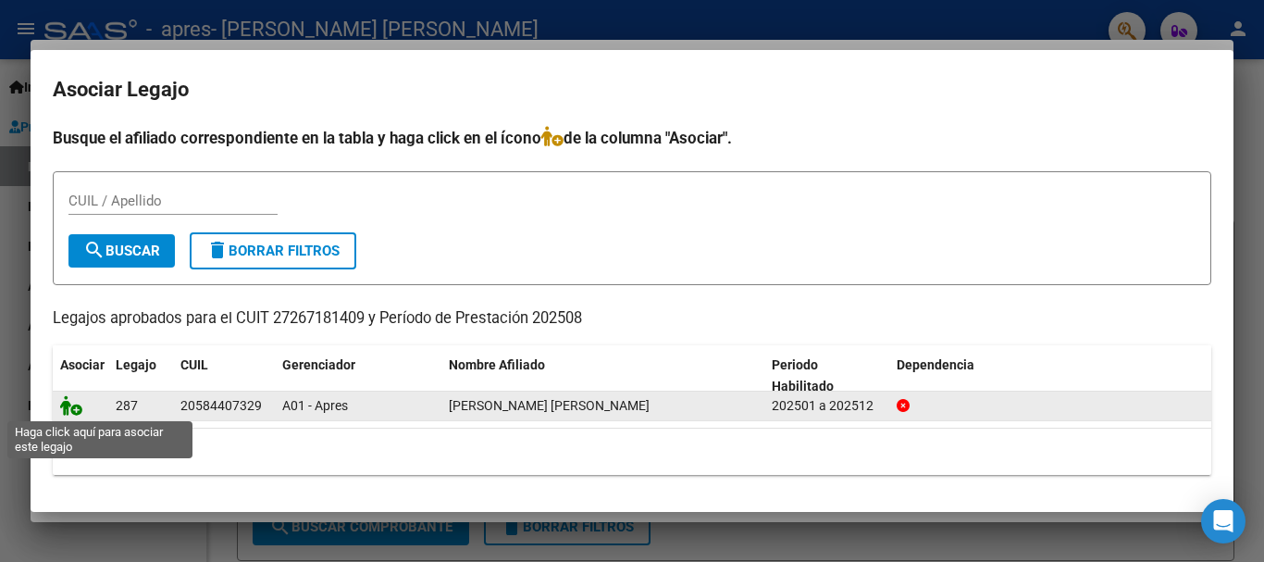
click at [72, 405] on icon at bounding box center [71, 405] width 22 height 20
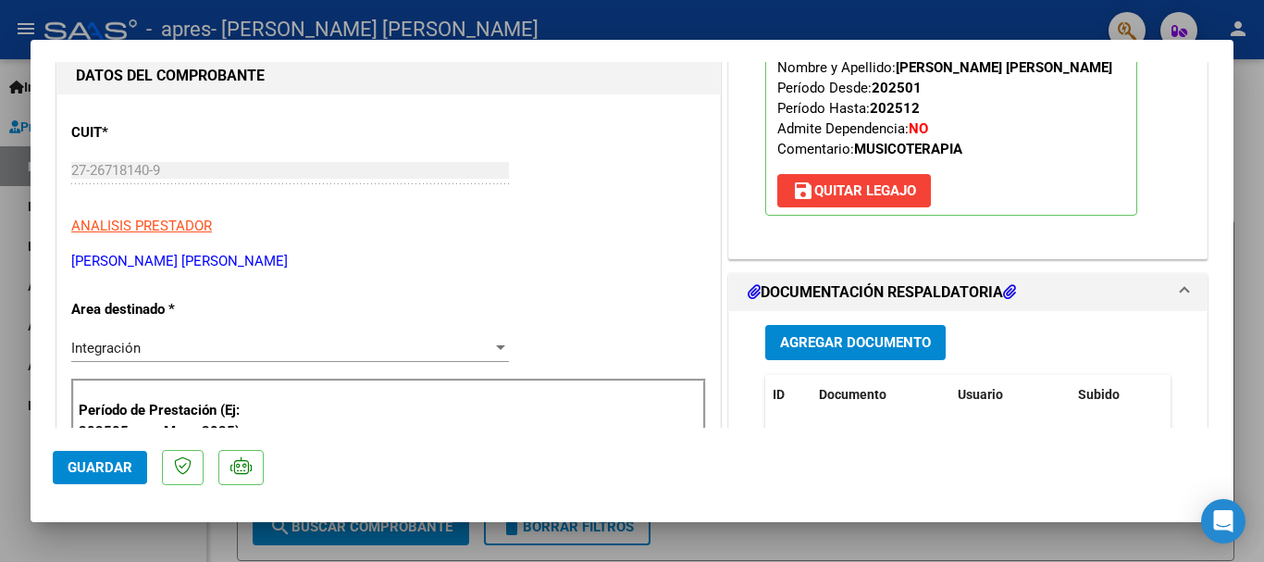
scroll to position [463, 0]
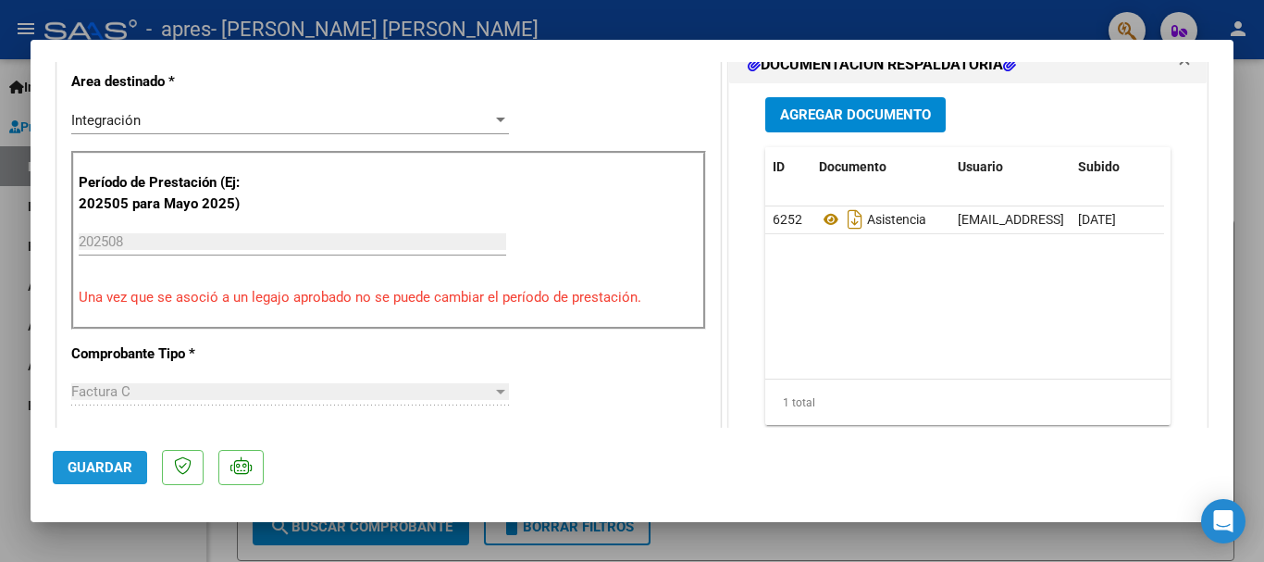
click at [85, 465] on span "Guardar" at bounding box center [100, 467] width 65 height 17
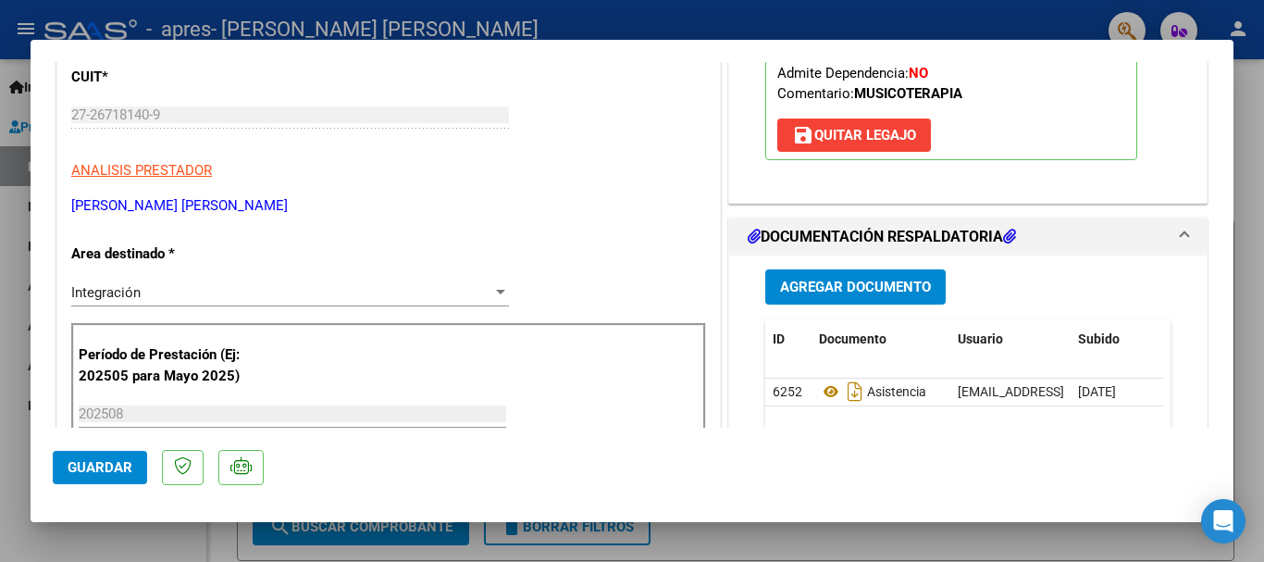
scroll to position [0, 0]
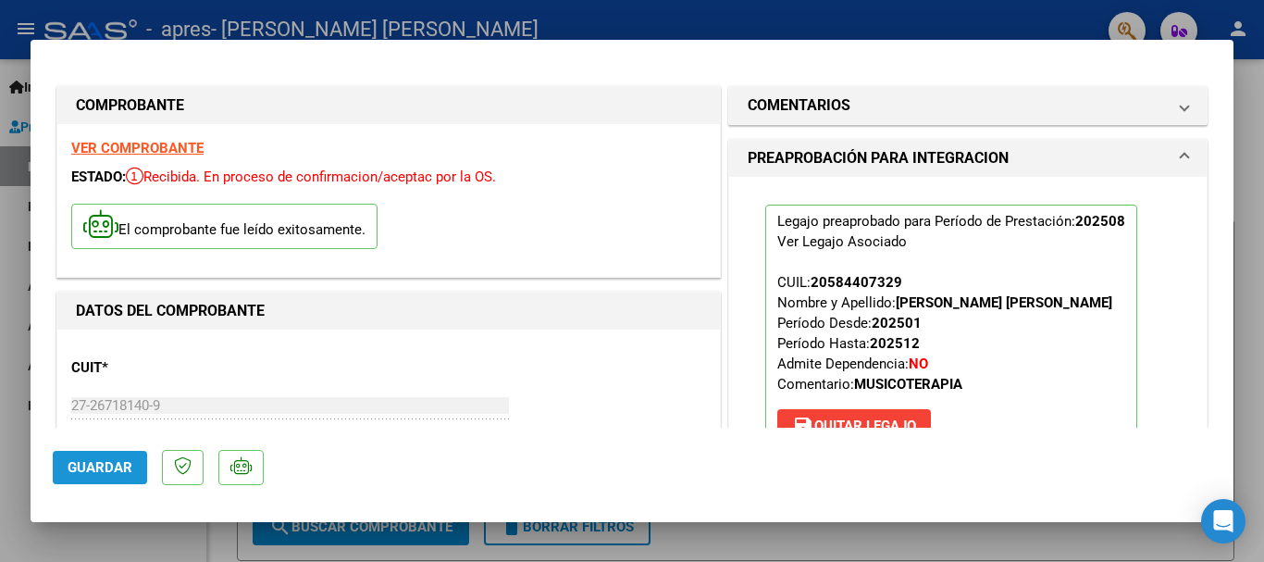
click at [119, 464] on span "Guardar" at bounding box center [100, 467] width 65 height 17
click at [1254, 155] on div at bounding box center [632, 281] width 1264 height 562
type input "$ 0,00"
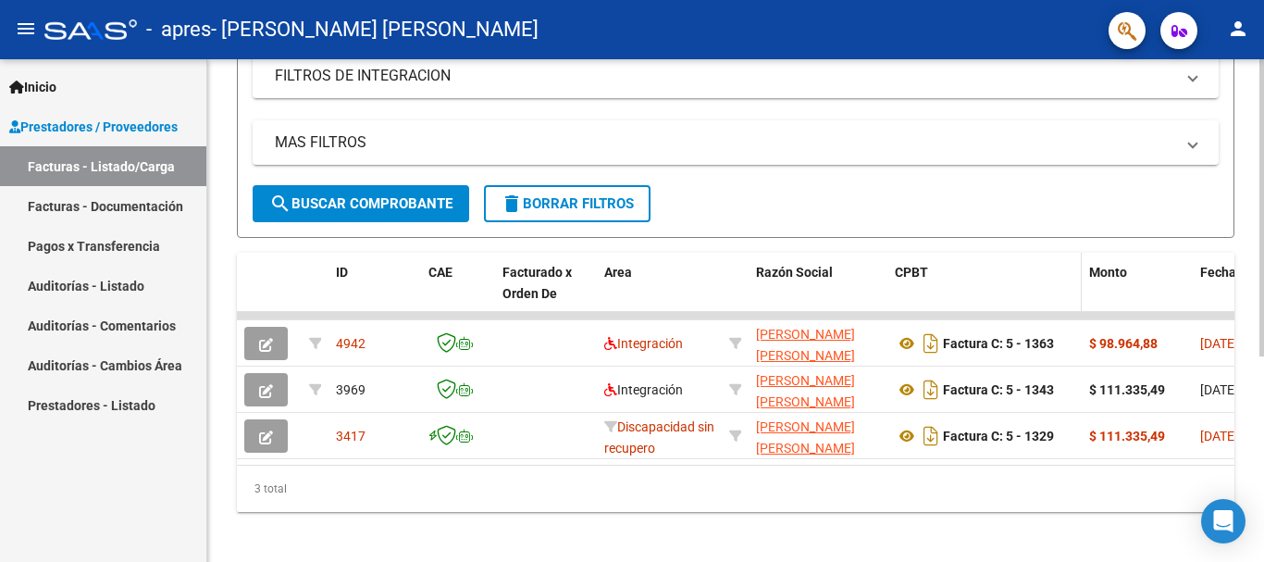
scroll to position [347, 0]
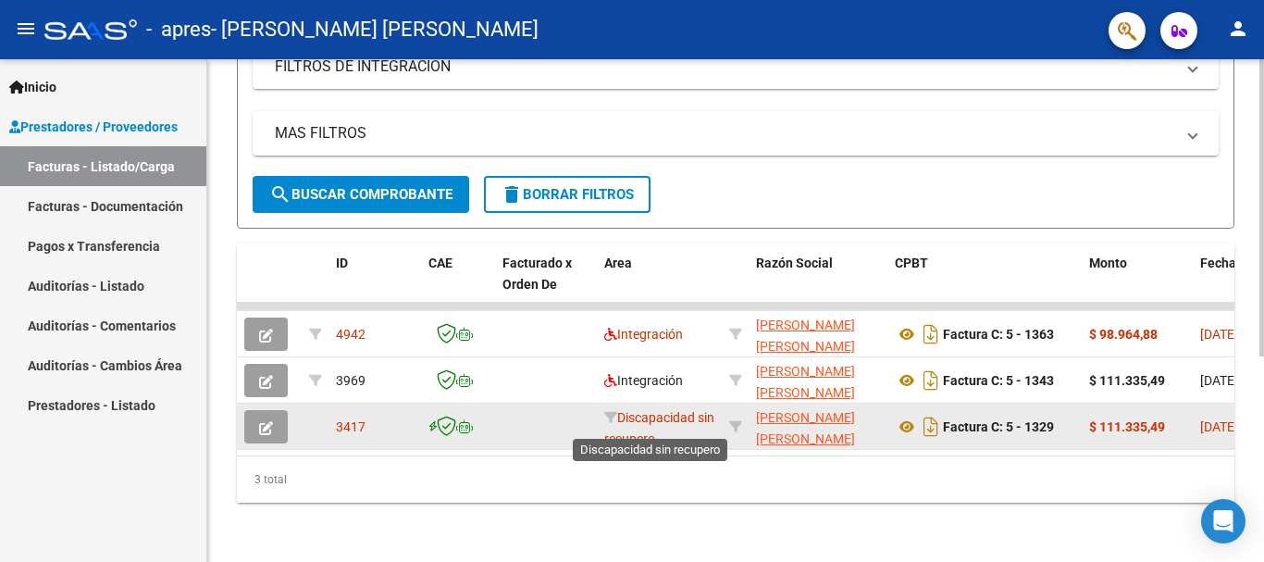
click at [668, 410] on span "Discapacidad sin recupero" at bounding box center [659, 428] width 110 height 36
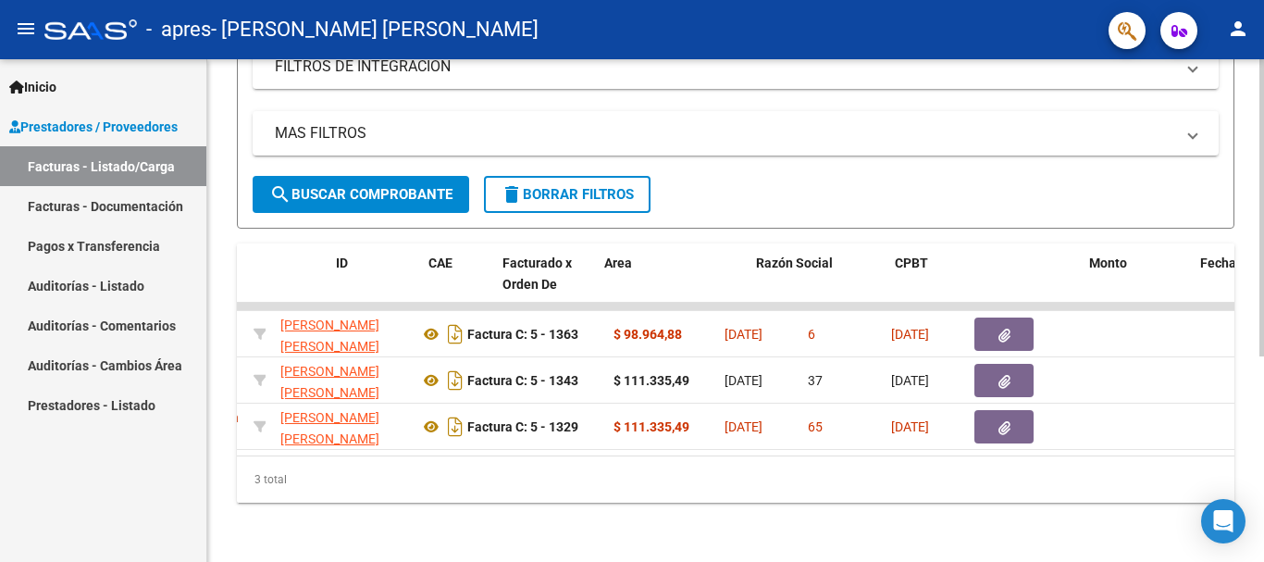
scroll to position [0, 0]
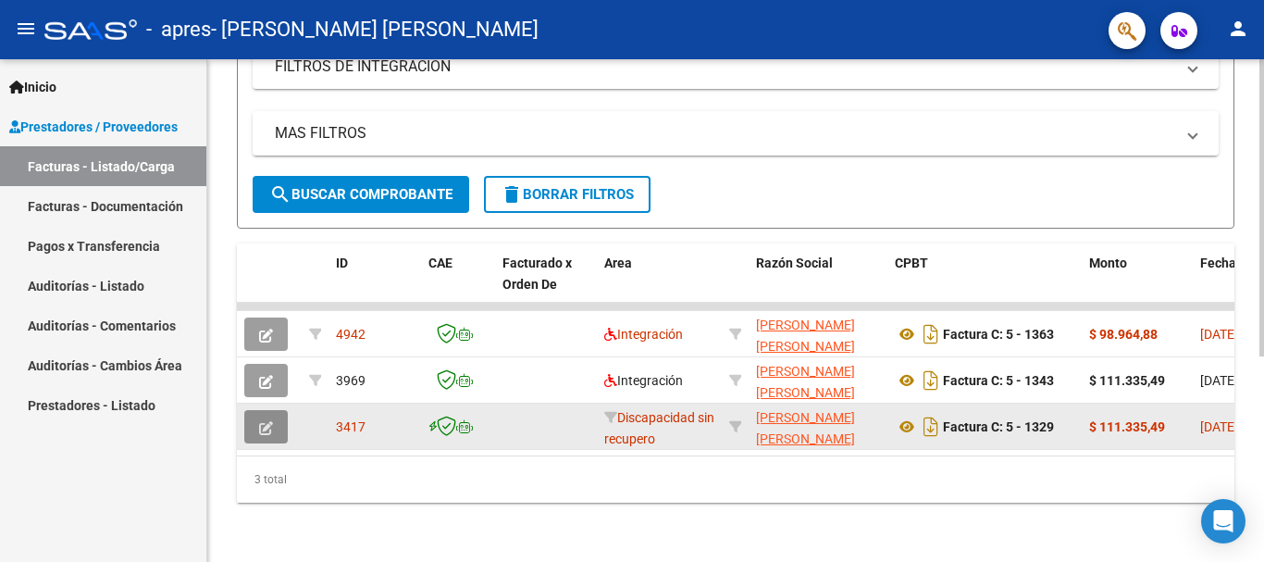
click at [268, 421] on icon "button" at bounding box center [266, 428] width 14 height 14
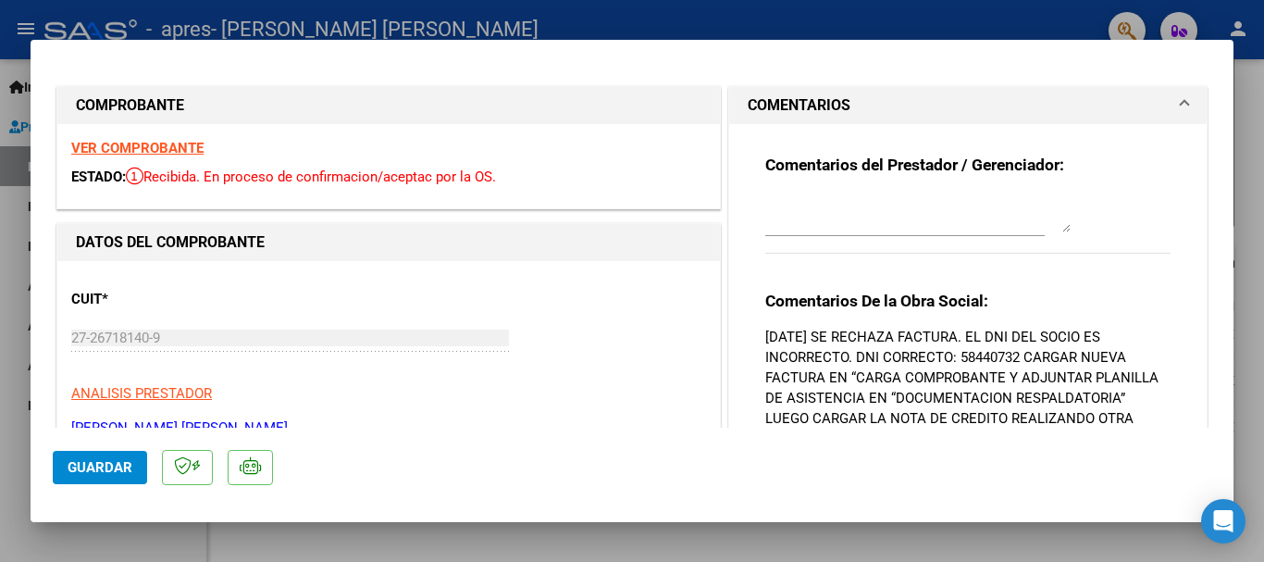
drag, startPoint x: 1013, startPoint y: 359, endPoint x: 948, endPoint y: 365, distance: 65.9
click at [948, 365] on p "[DATE] SE RECHAZA FACTURA. EL DNI DEL SOCIO ES INCORRECTO. DNI CORRECTO: 584407…" at bounding box center [967, 418] width 405 height 183
copy p "58440732"
click at [724, 543] on div at bounding box center [632, 281] width 1264 height 562
type input "$ 0,00"
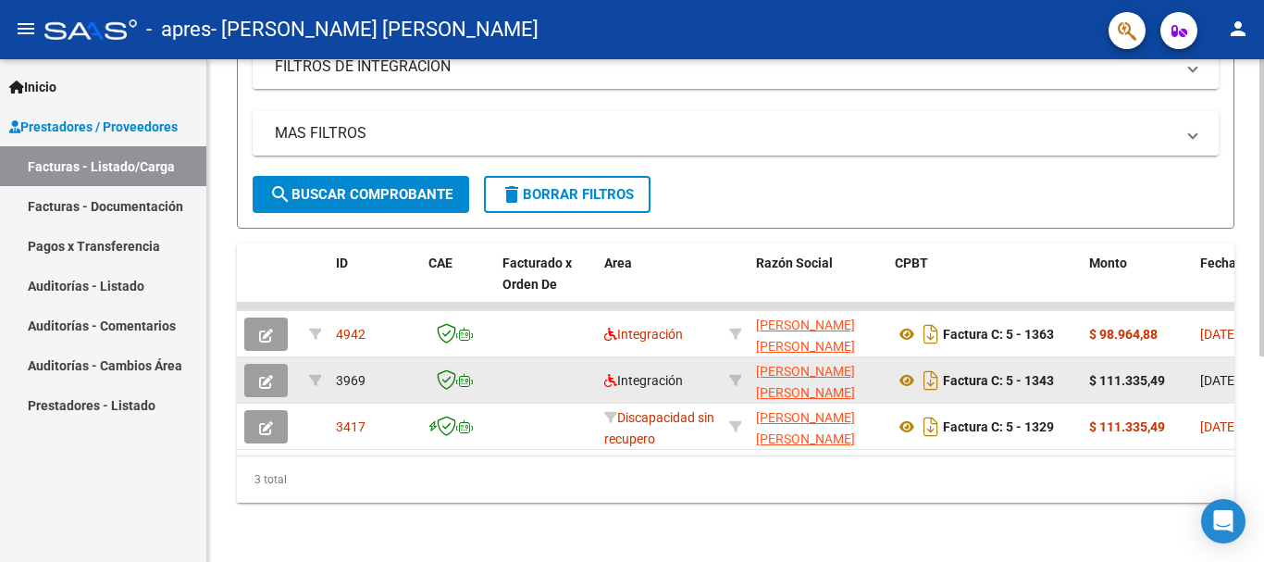
click at [261, 375] on icon "button" at bounding box center [266, 382] width 14 height 14
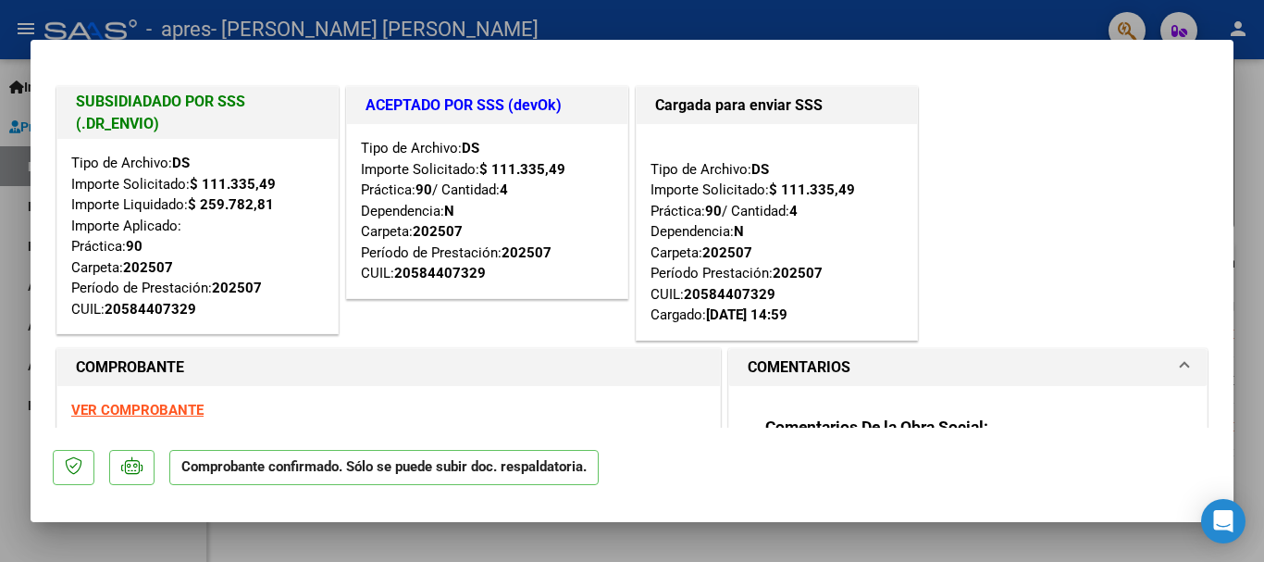
click at [1248, 222] on div at bounding box center [632, 281] width 1264 height 562
type input "$ 0,00"
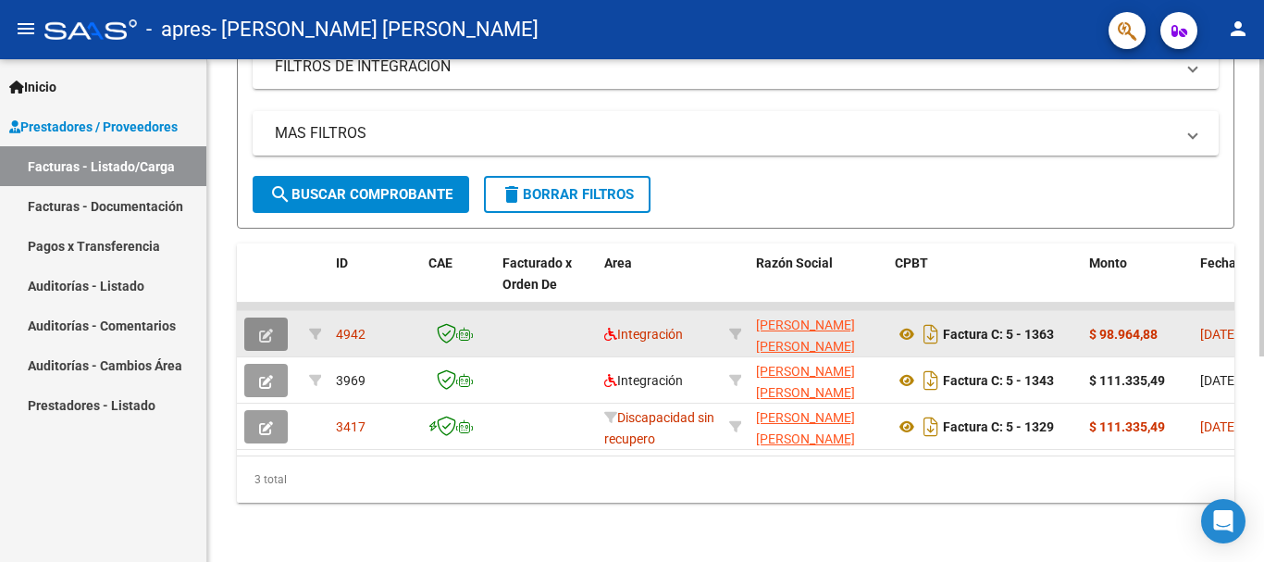
click at [260, 329] on icon "button" at bounding box center [266, 336] width 14 height 14
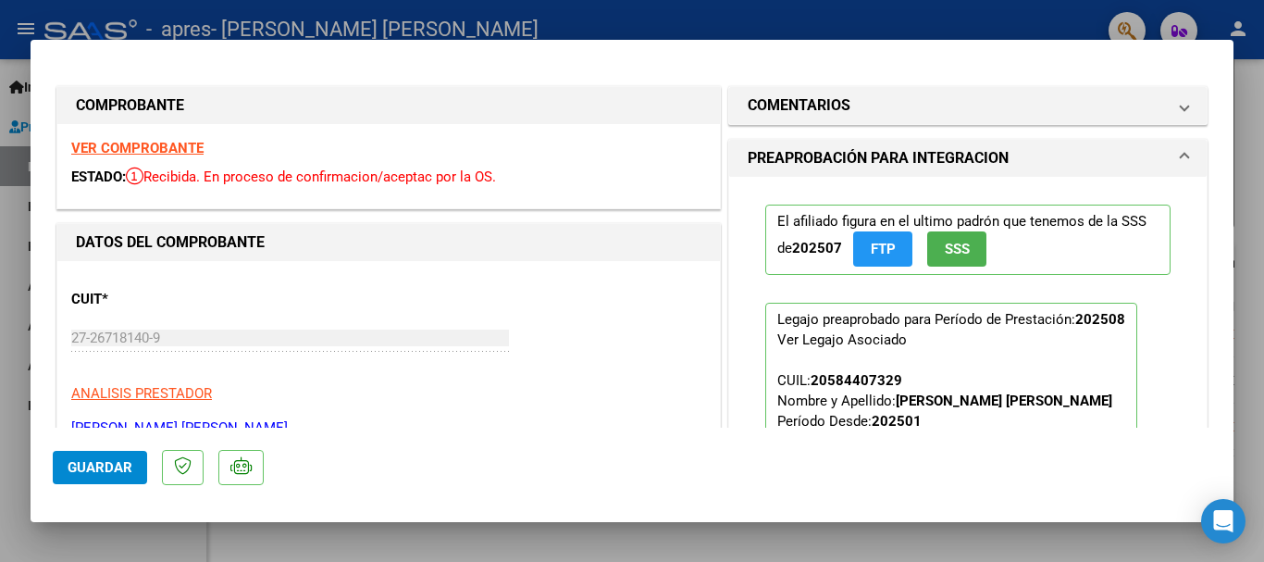
click at [920, 531] on div at bounding box center [632, 281] width 1264 height 562
type input "$ 0,00"
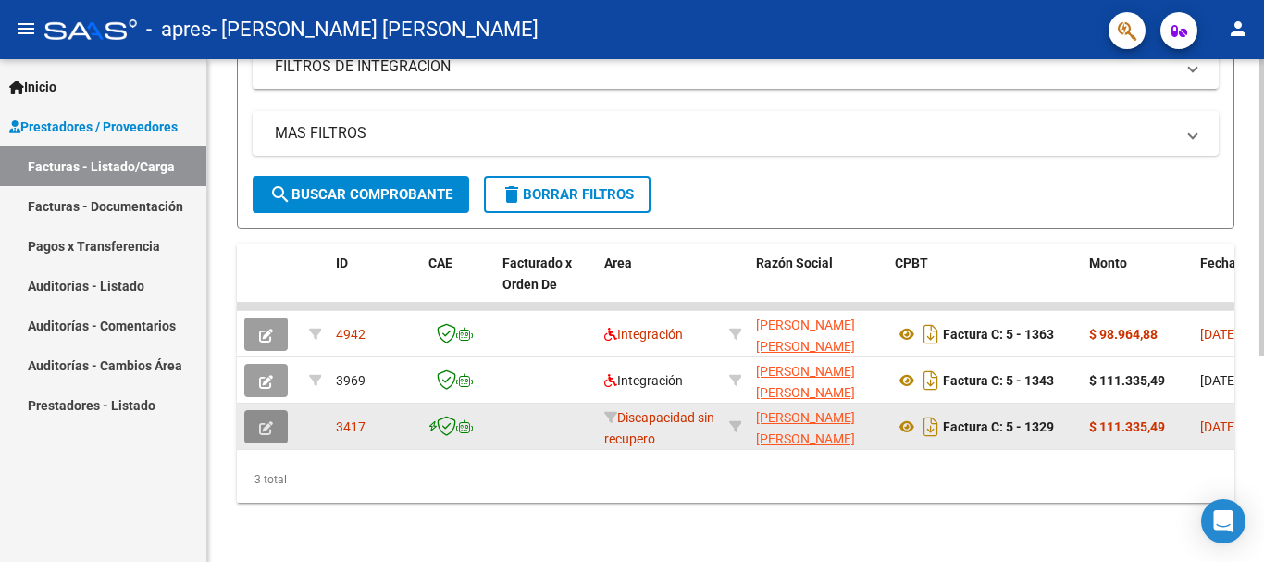
click at [276, 410] on button "button" at bounding box center [265, 426] width 43 height 33
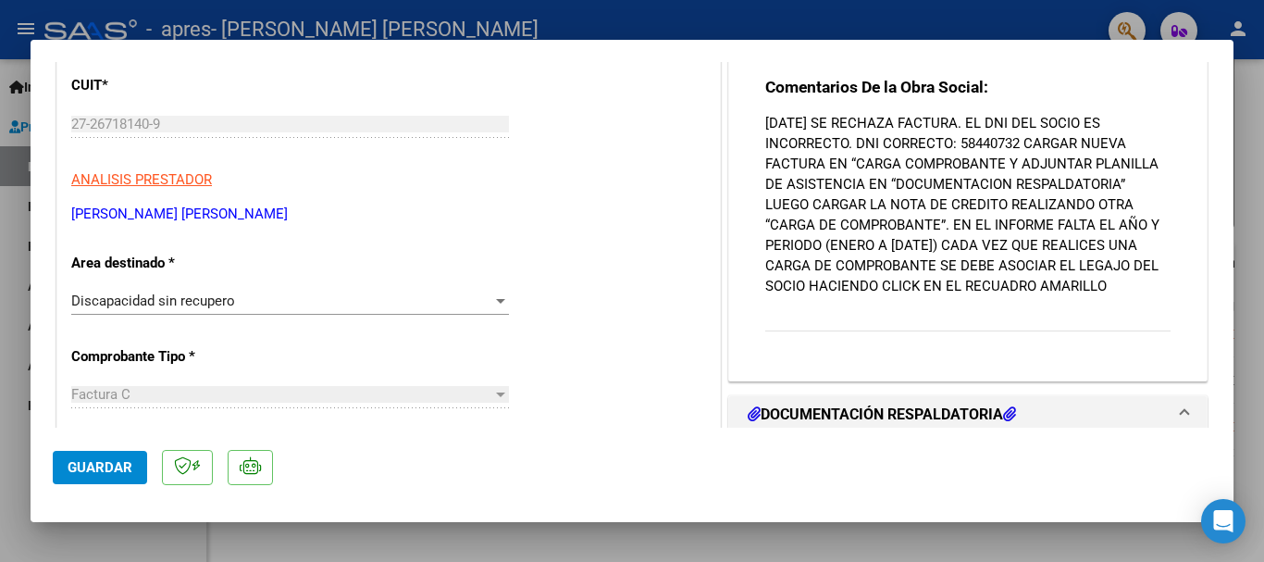
scroll to position [212, 0]
drag, startPoint x: 1015, startPoint y: 143, endPoint x: 948, endPoint y: 228, distance: 108.7
click at [948, 228] on p "[DATE] SE RECHAZA FACTURA. EL DNI DEL SOCIO ES INCORRECTO. DNI CORRECTO: 584407…" at bounding box center [967, 206] width 405 height 183
copy p "CARGAR NUEVA FACTURA EN “CARGA COMPROBANTE Y ADJUNTAR PLANILLA DE ASISTENCIA EN…"
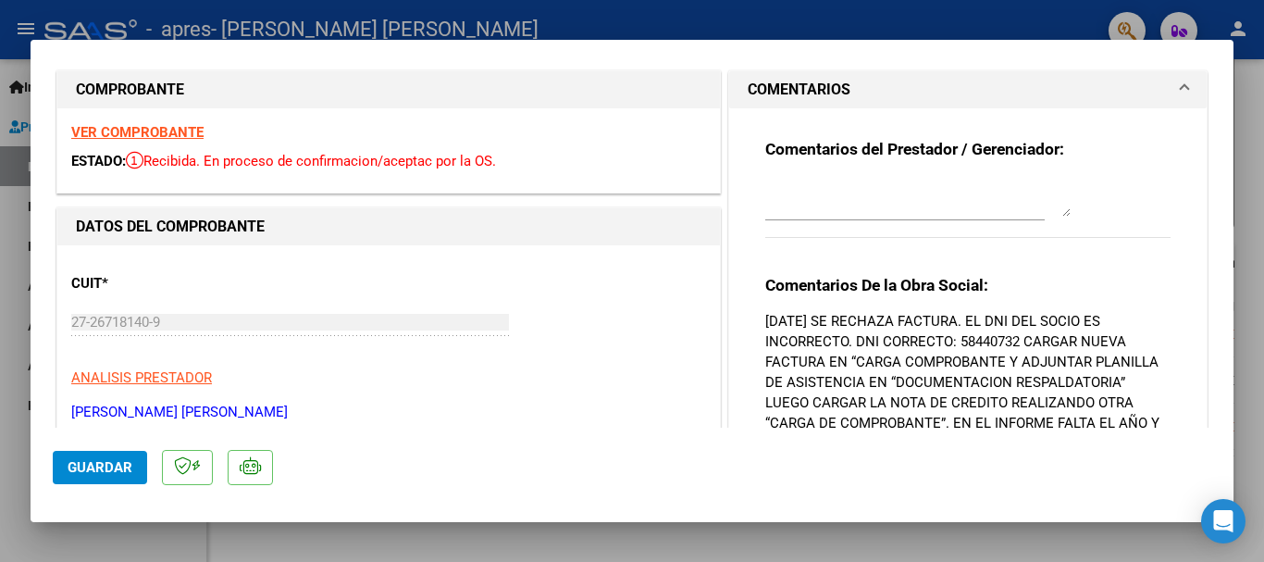
scroll to position [0, 0]
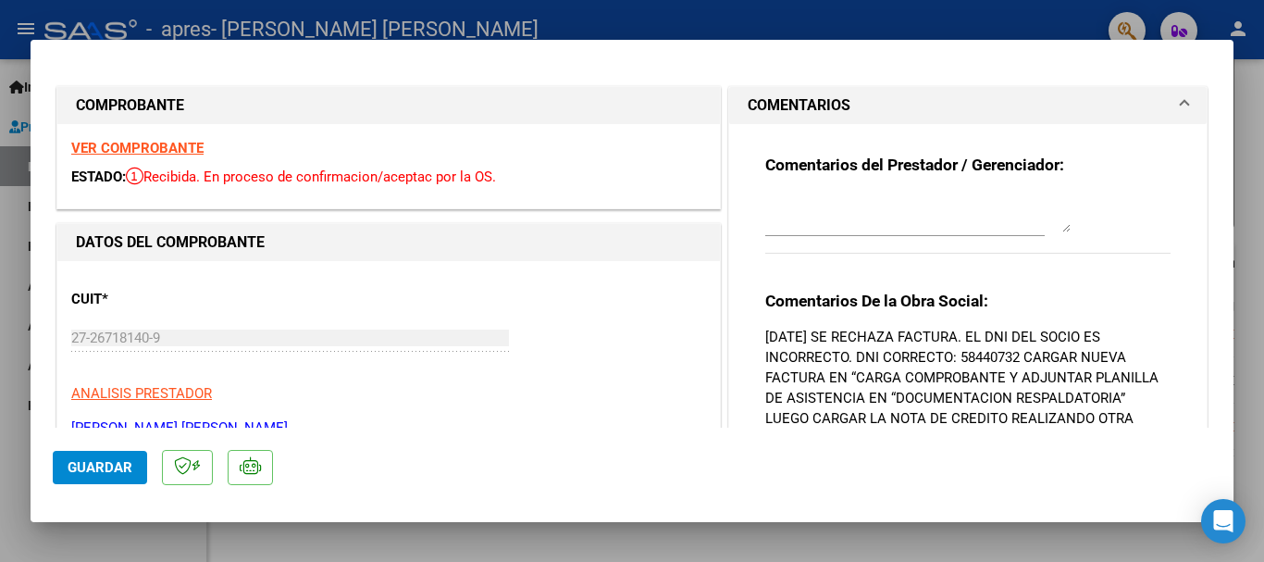
click at [140, 150] on strong "VER COMPROBANTE" at bounding box center [137, 148] width 132 height 17
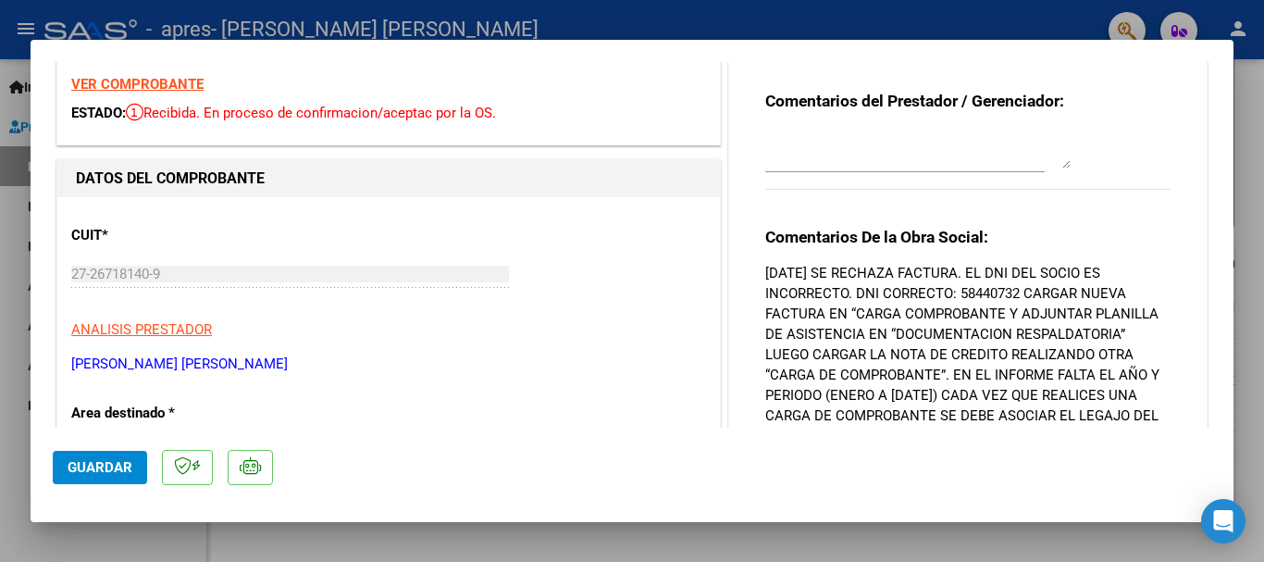
scroll to position [93, 0]
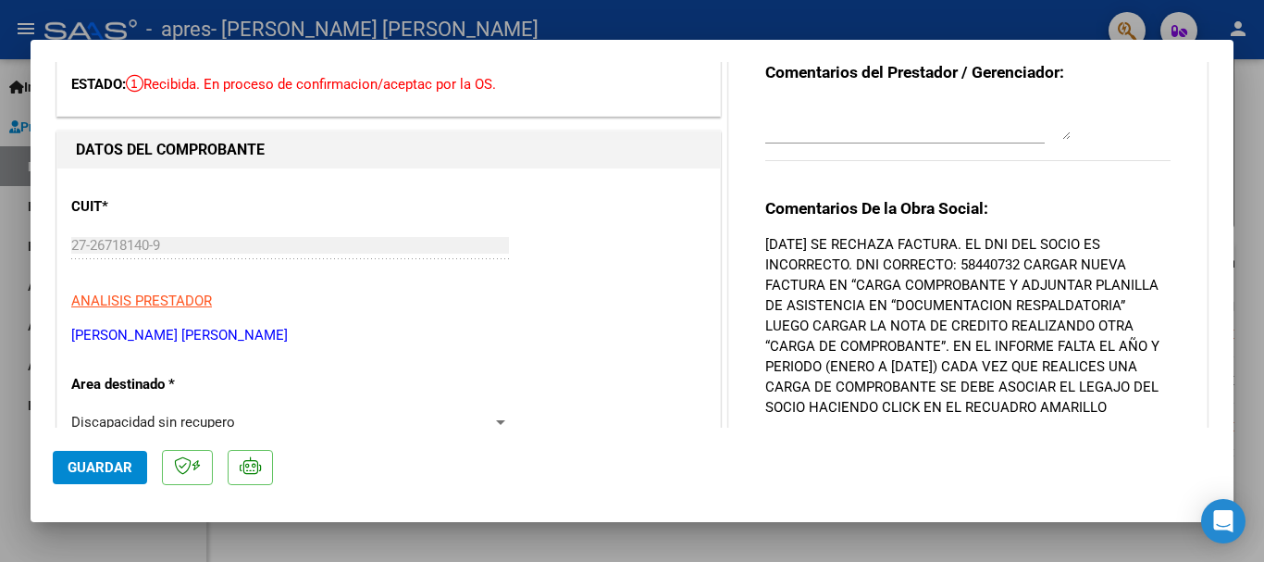
click at [952, 540] on div at bounding box center [632, 281] width 1264 height 562
type input "$ 0,00"
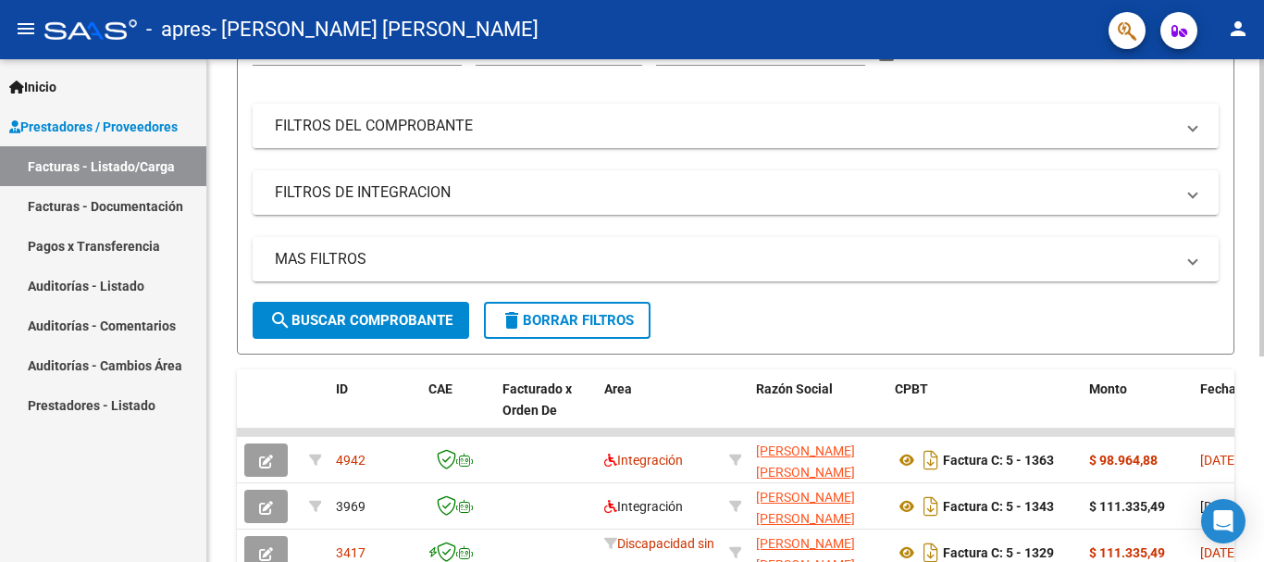
scroll to position [0, 0]
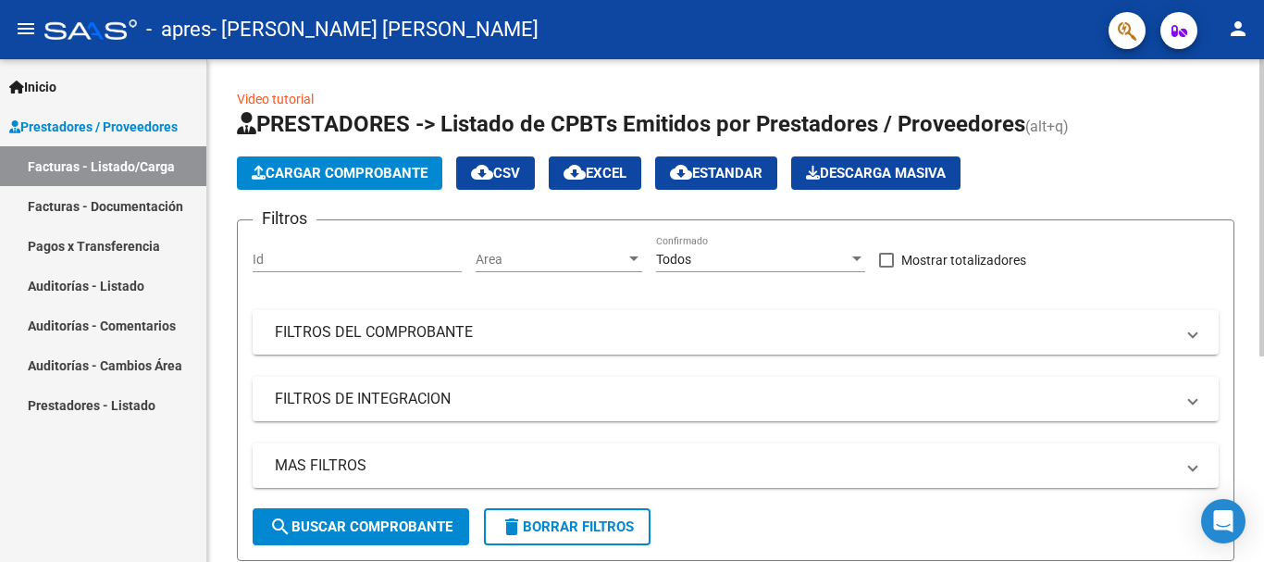
click at [367, 179] on span "Cargar Comprobante" at bounding box center [340, 173] width 176 height 17
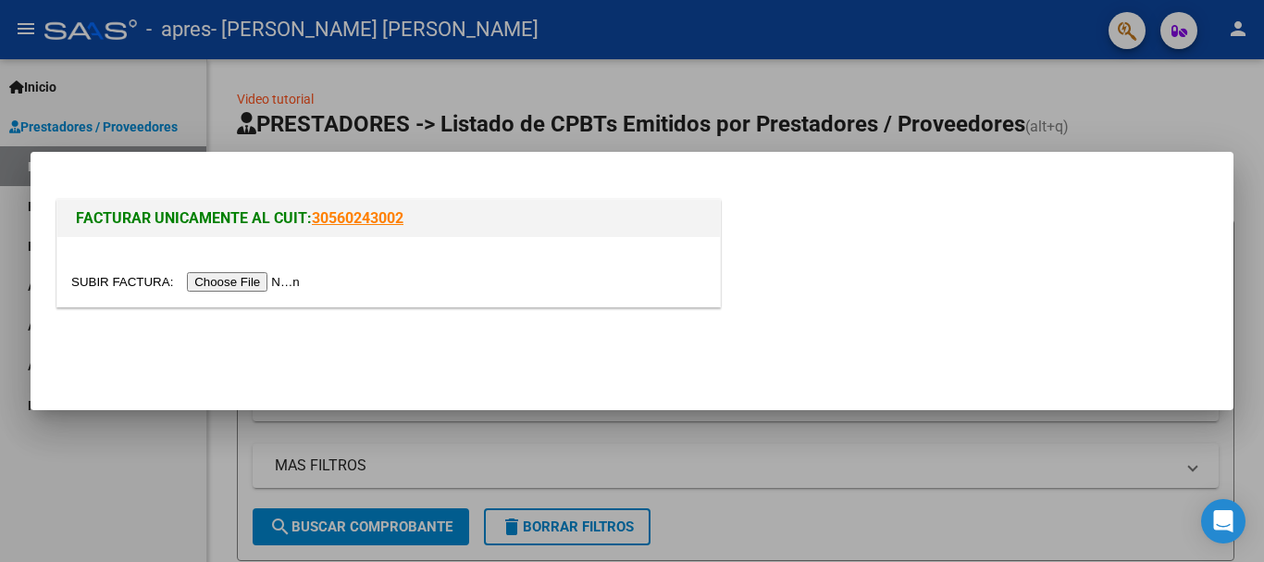
click at [256, 275] on input "file" at bounding box center [188, 281] width 234 height 19
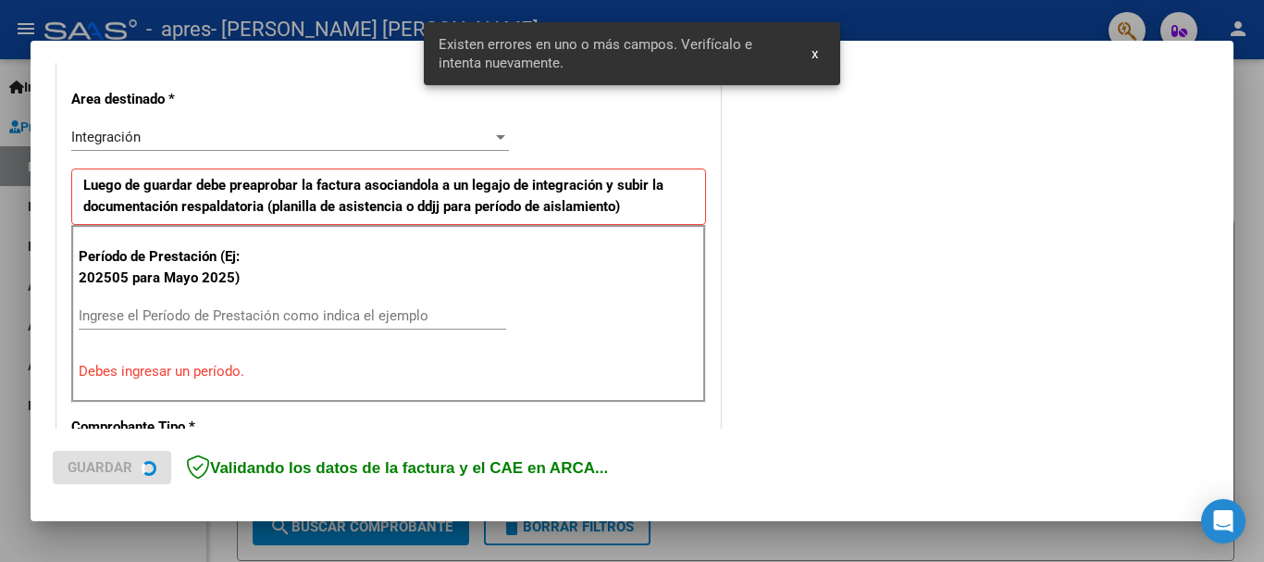
scroll to position [428, 0]
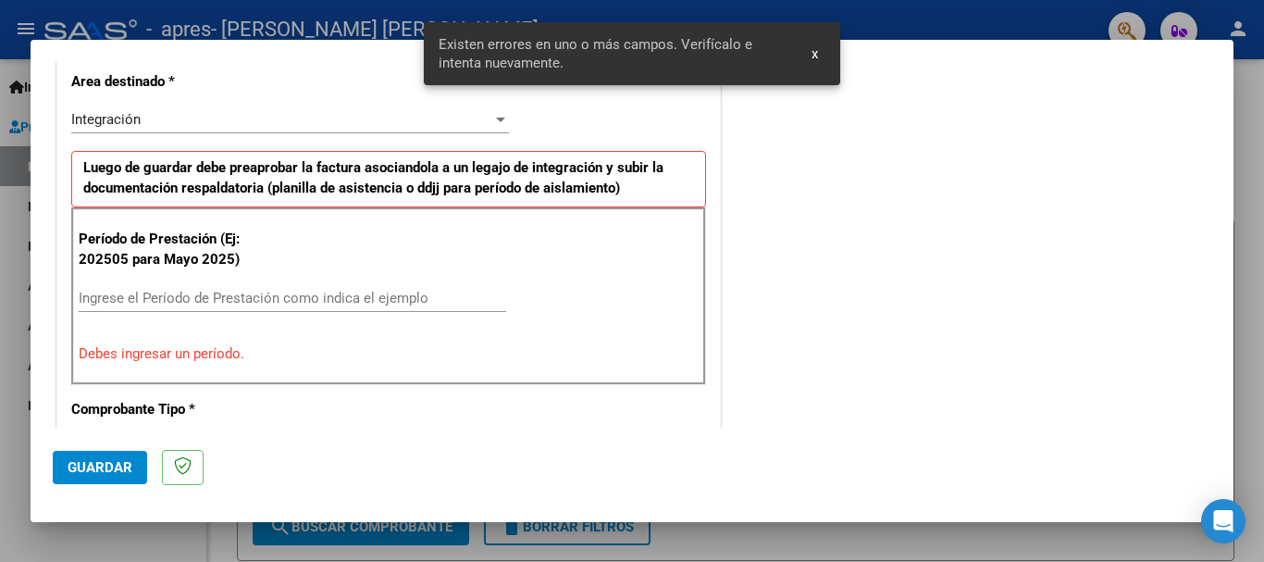
click at [372, 293] on input "Ingrese el Período de Prestación como indica el ejemplo" at bounding box center [293, 298] width 428 height 17
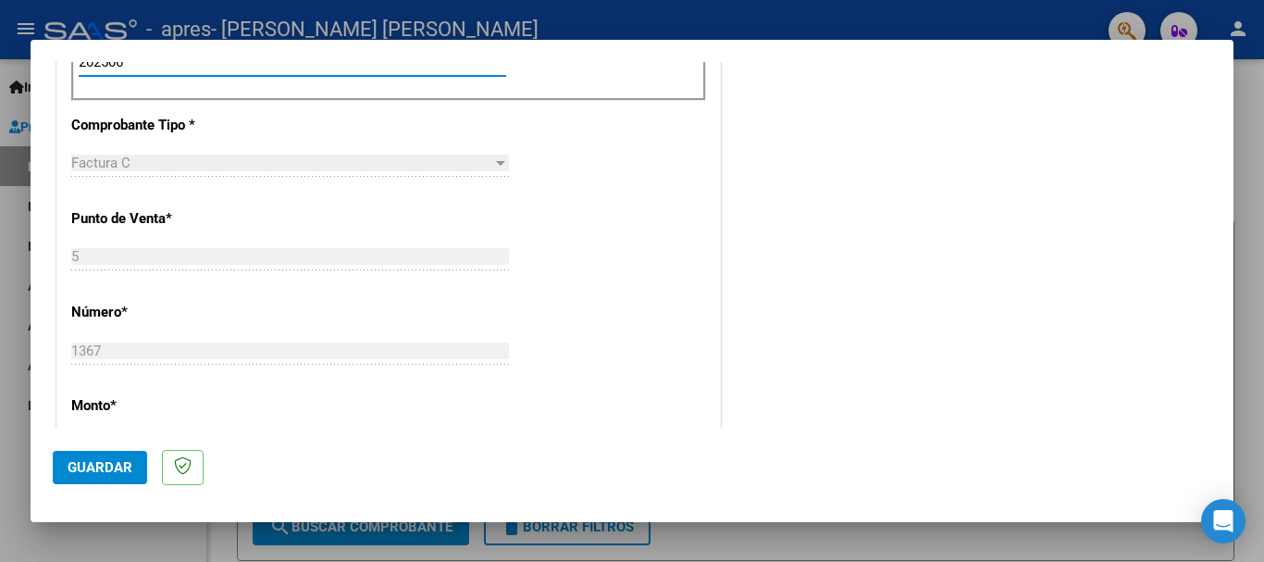
scroll to position [705, 0]
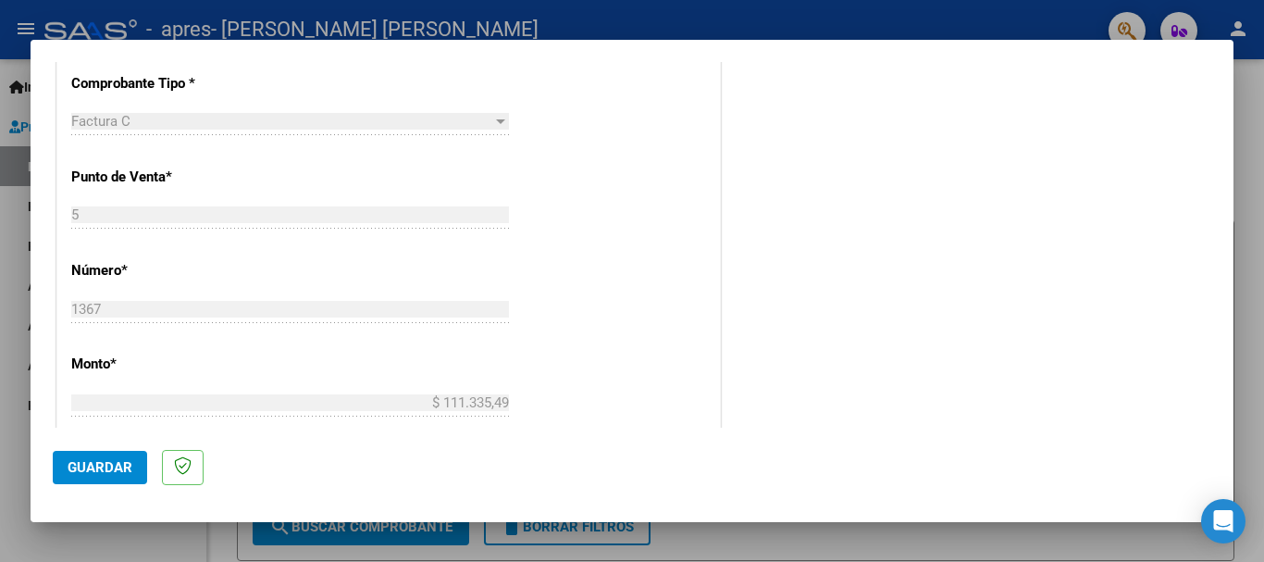
type input "202506"
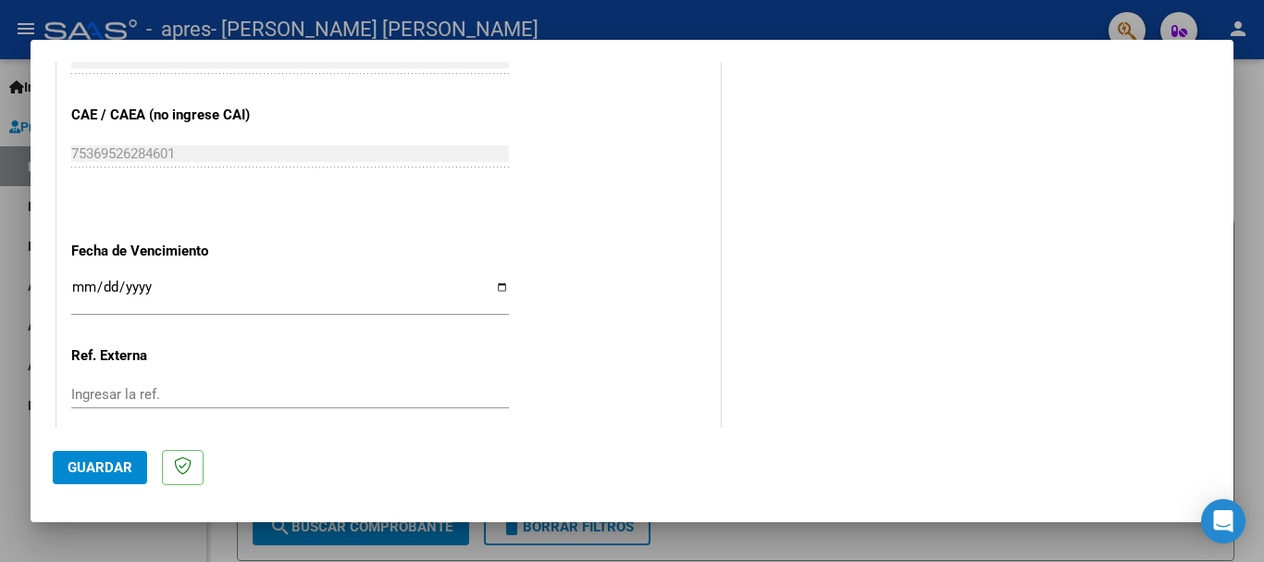
scroll to position [1168, 0]
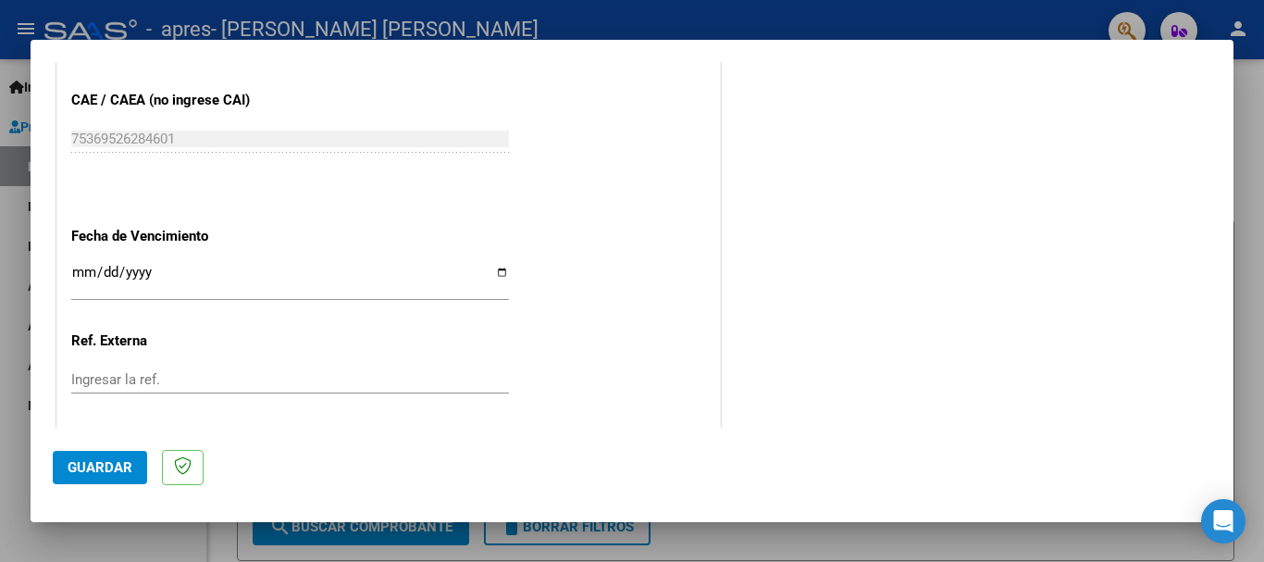
click at [210, 283] on input "Ingresar la fecha" at bounding box center [290, 280] width 438 height 30
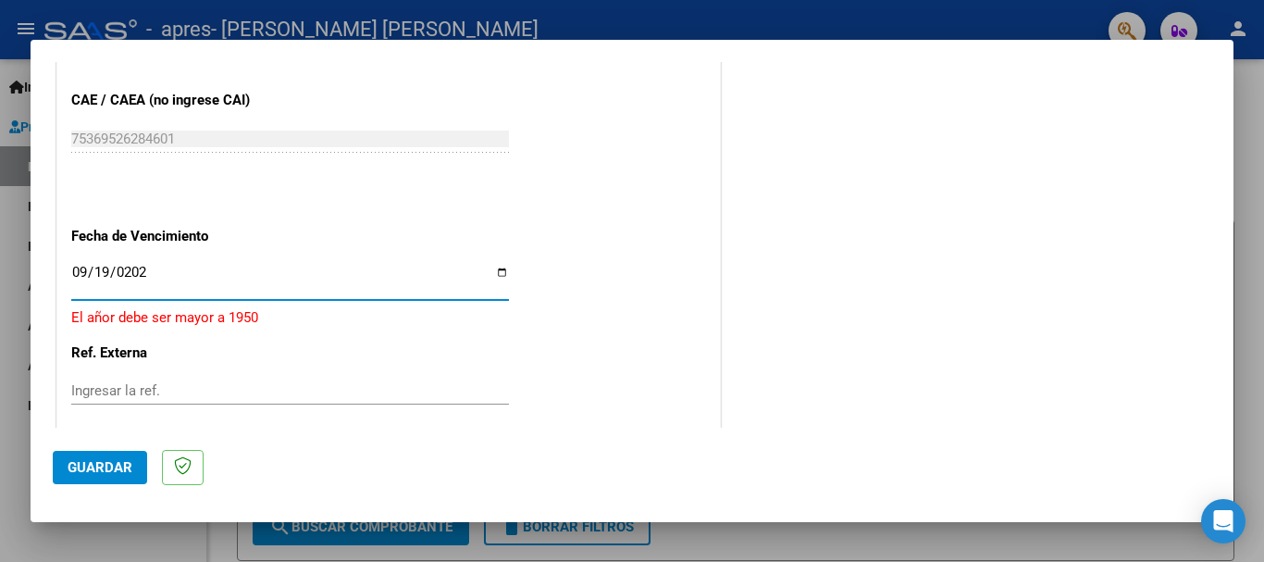
type input "[DATE]"
click at [121, 461] on span "Guardar" at bounding box center [100, 467] width 65 height 17
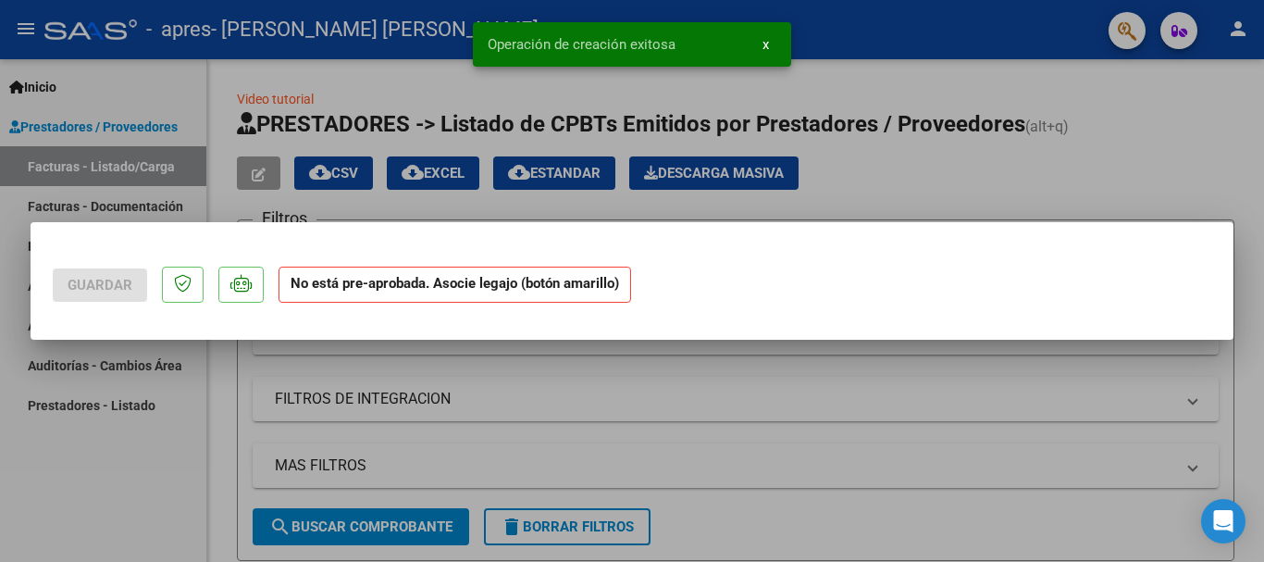
scroll to position [0, 0]
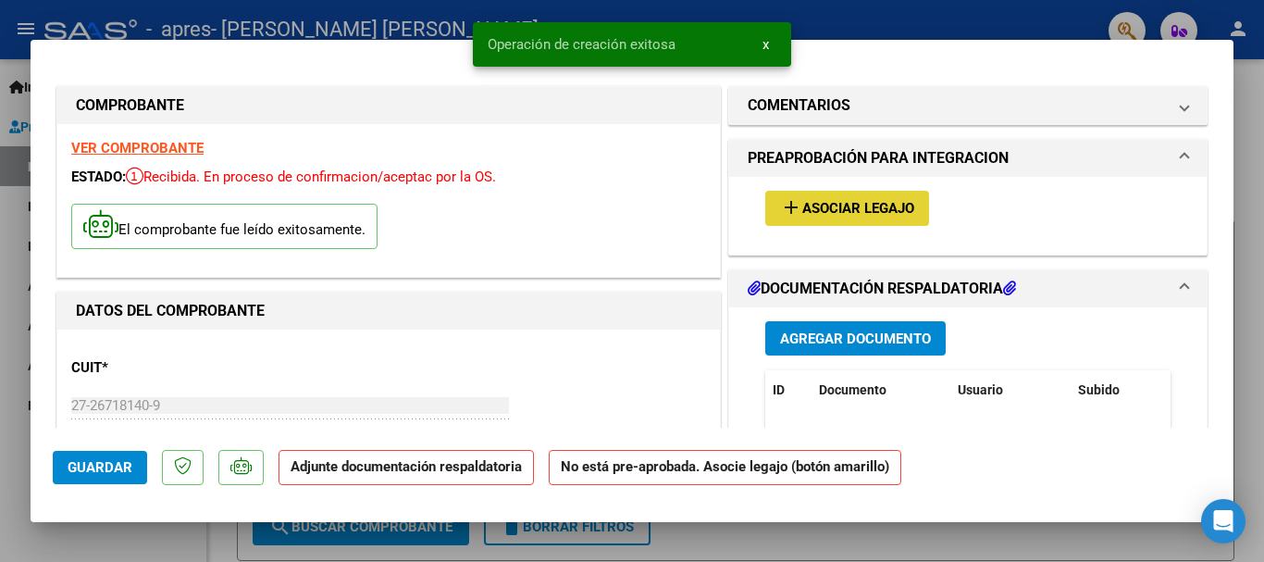
click at [909, 214] on button "add Asociar Legajo" at bounding box center [847, 208] width 164 height 34
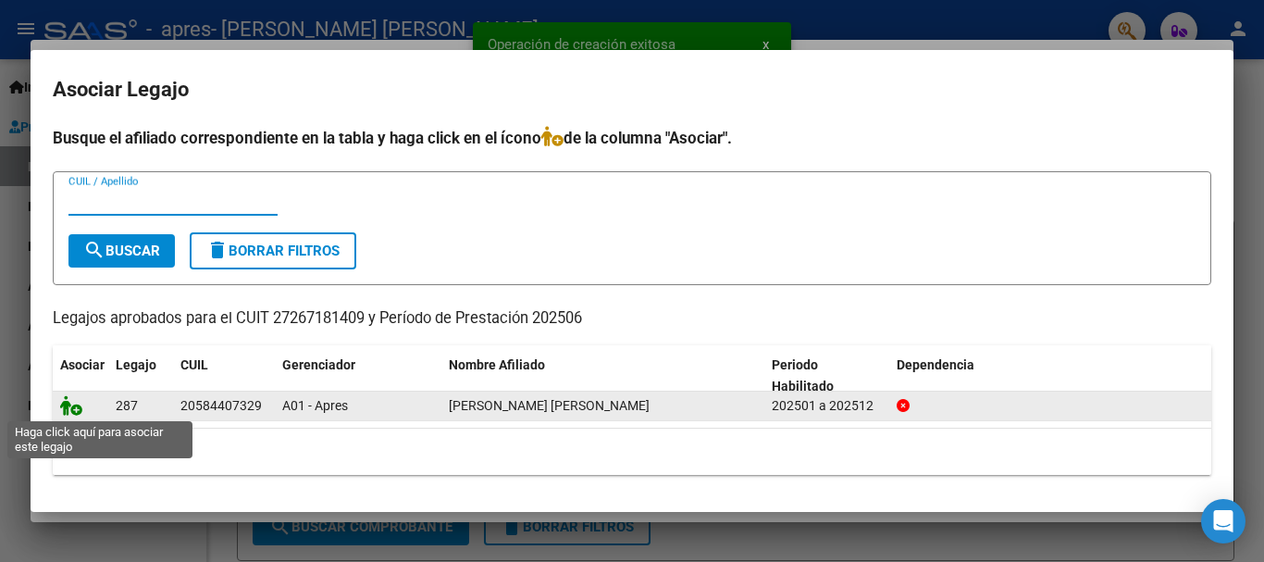
click at [61, 404] on icon at bounding box center [71, 405] width 22 height 20
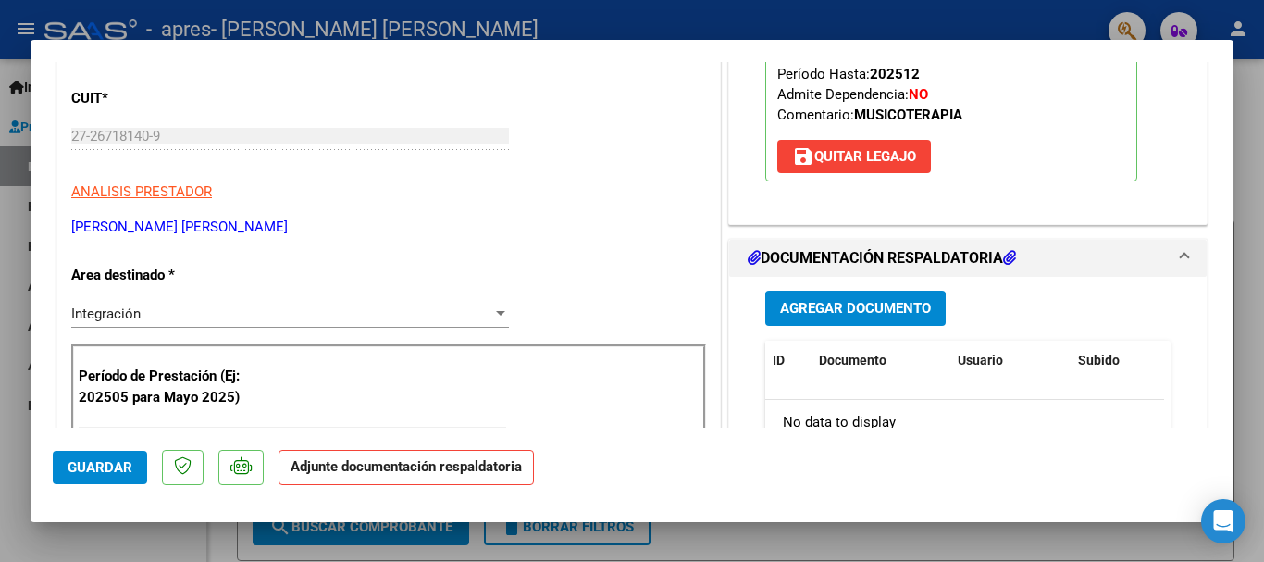
scroll to position [278, 0]
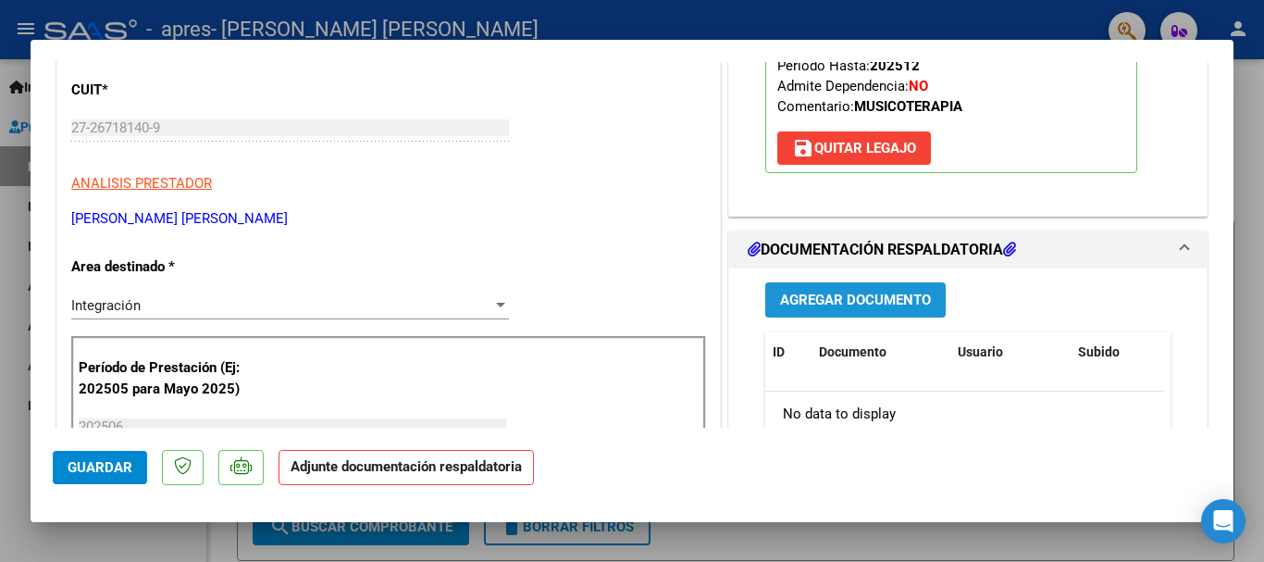
click at [868, 295] on span "Agregar Documento" at bounding box center [855, 300] width 151 height 17
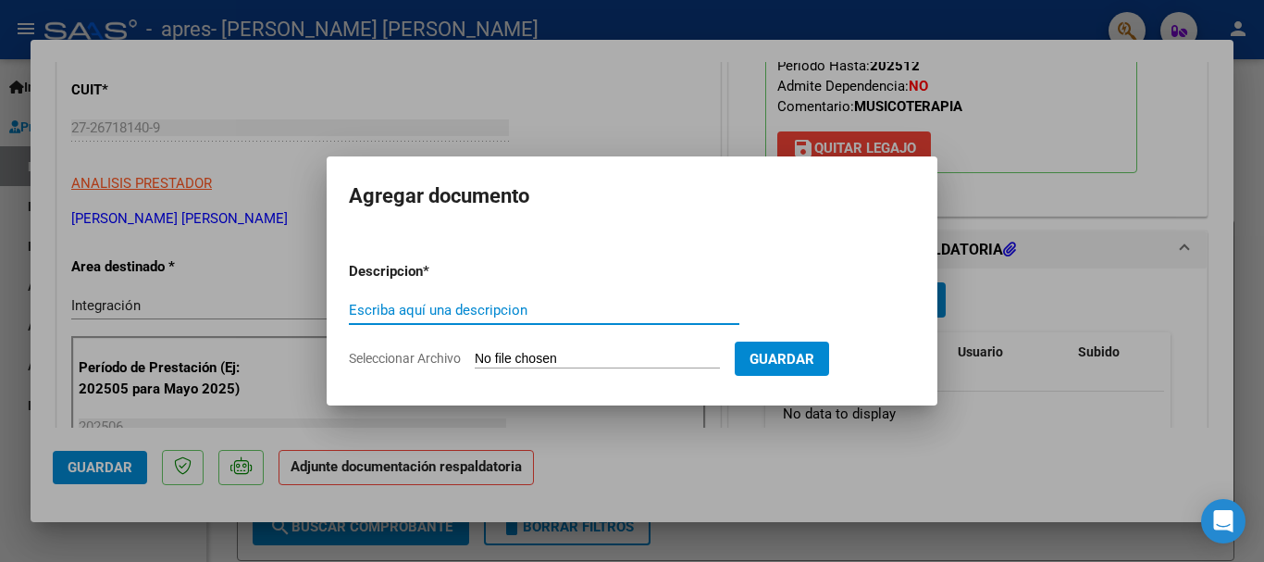
click at [485, 313] on input "Escriba aquí una descripcion" at bounding box center [544, 310] width 390 height 17
type input "asistencia"
click at [491, 345] on form "Descripcion * asistencia Escriba aquí una descripcion Seleccionar Archivo Guard…" at bounding box center [632, 314] width 566 height 135
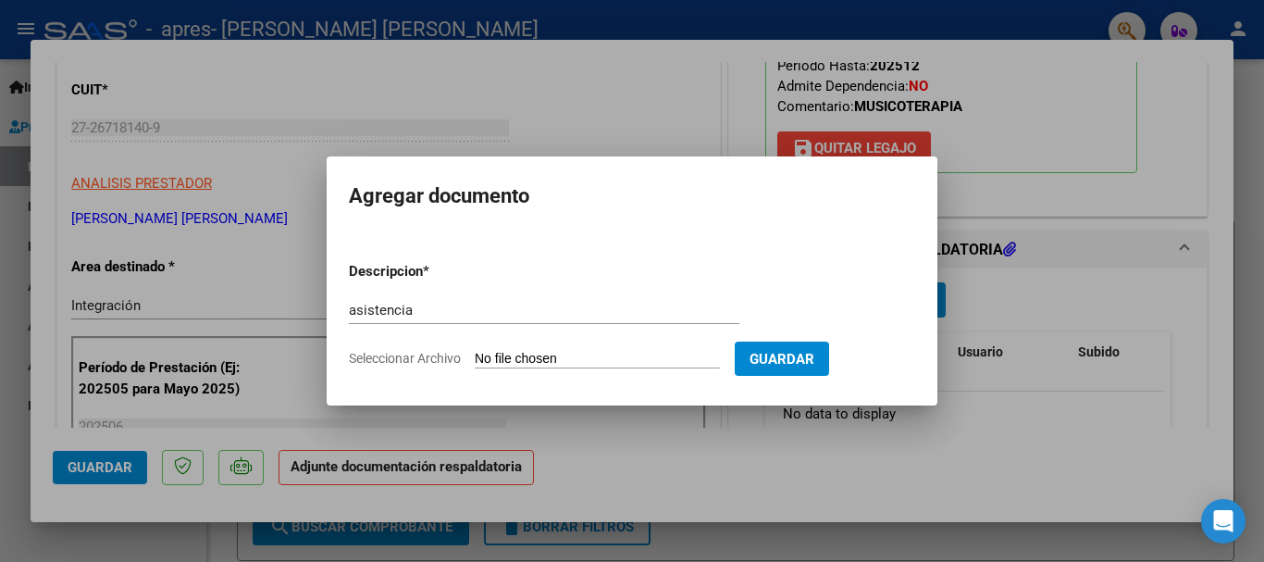
click at [485, 352] on input "Seleccionar Archivo" at bounding box center [597, 360] width 245 height 18
type input "C:\fakepath\WhatsApp Image [DATE] 19.19.45.pdf"
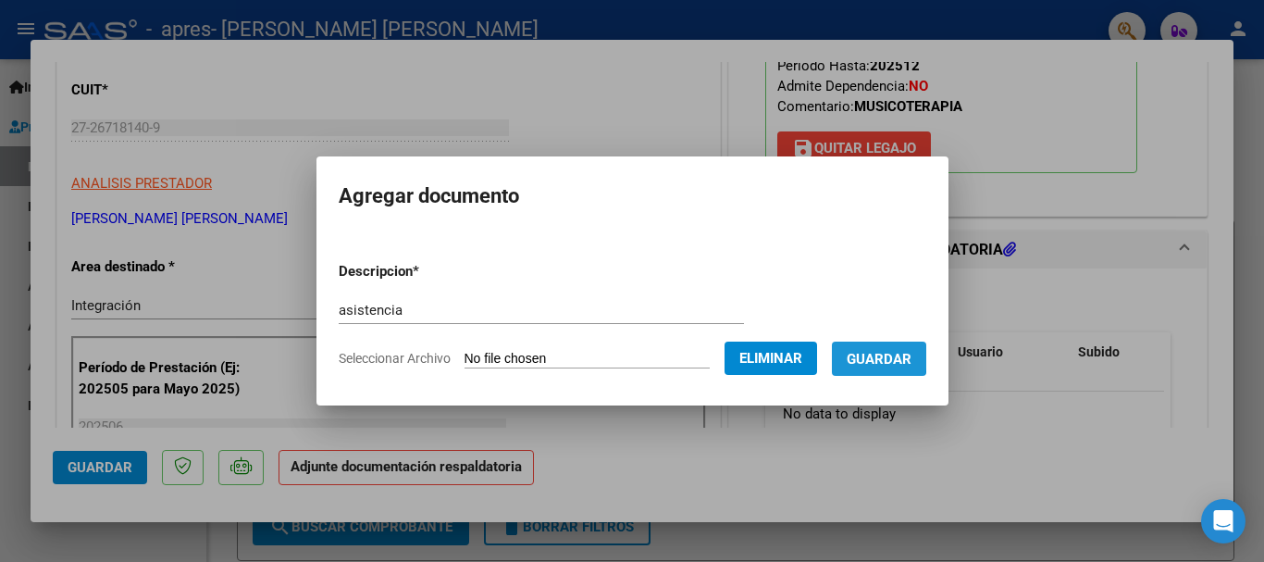
click at [866, 356] on span "Guardar" at bounding box center [879, 359] width 65 height 17
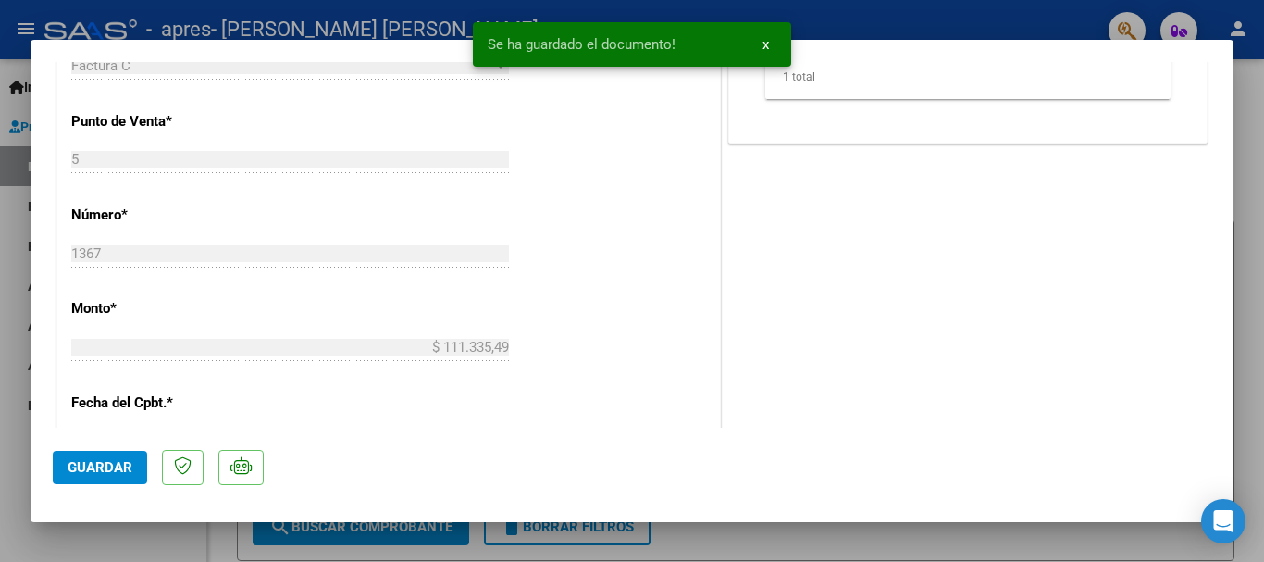
scroll to position [925, 0]
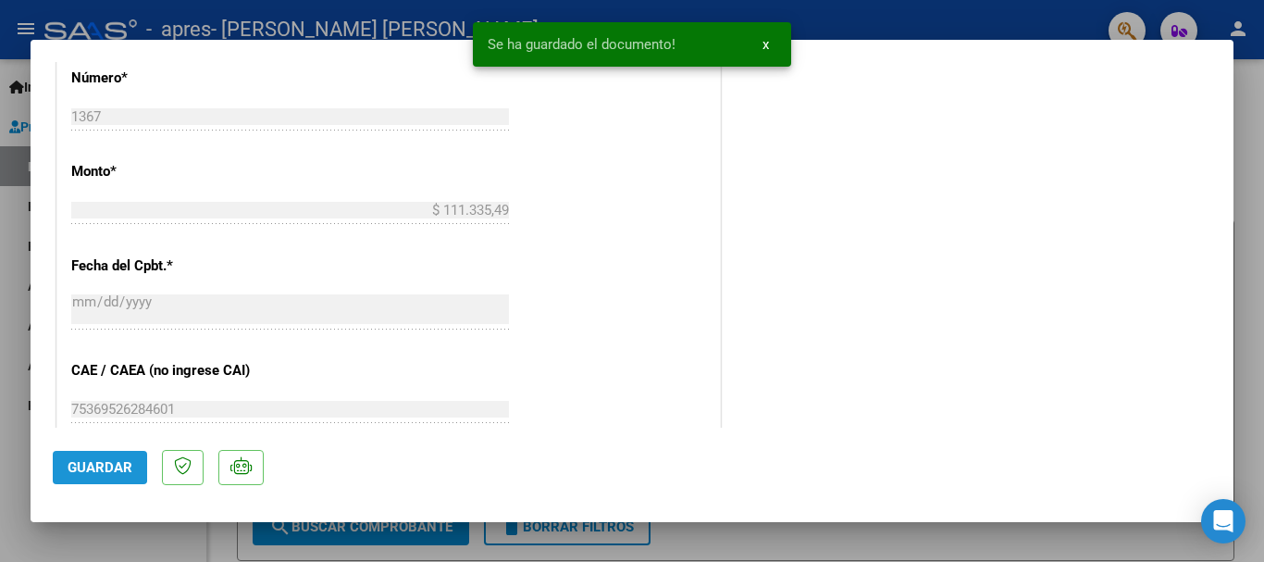
click at [95, 465] on span "Guardar" at bounding box center [100, 467] width 65 height 17
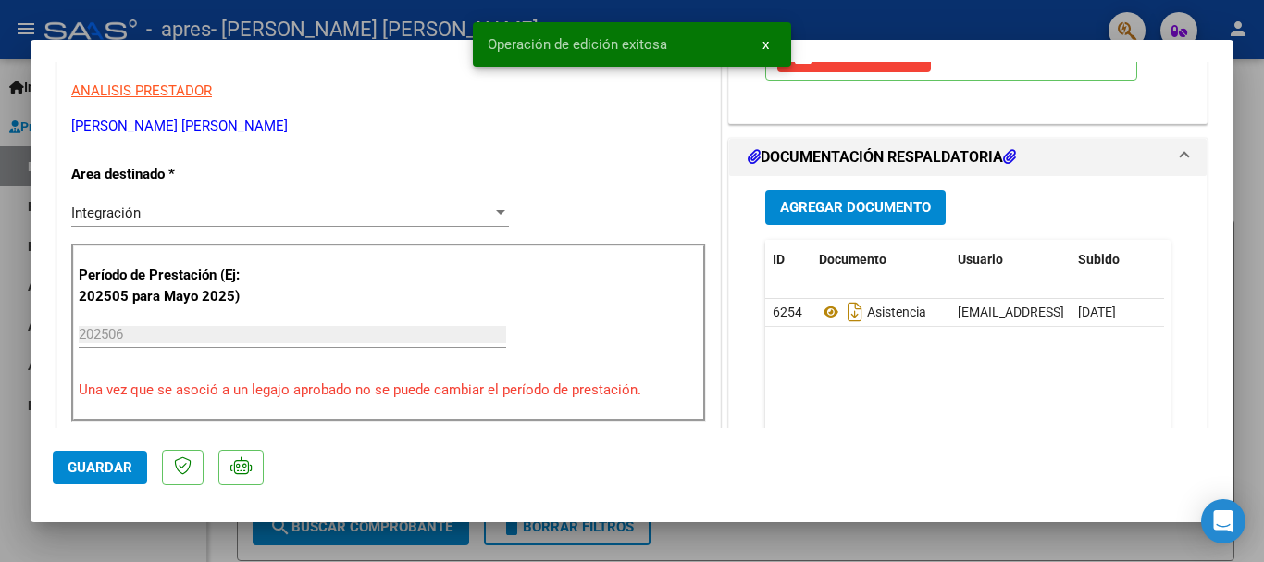
scroll to position [0, 0]
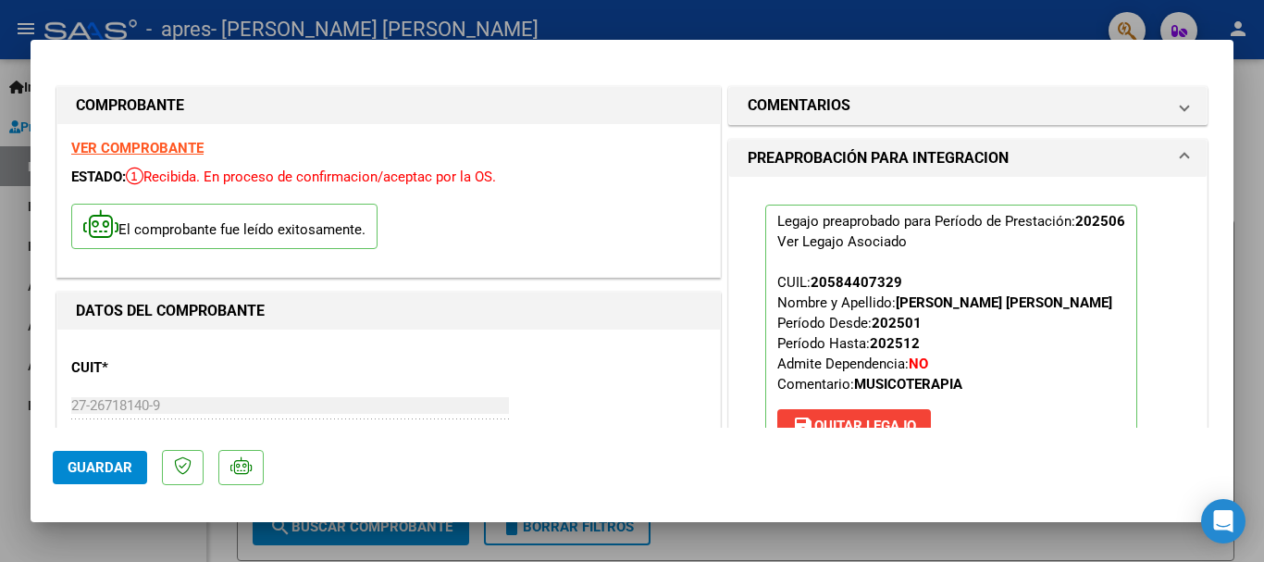
click at [860, 532] on div at bounding box center [632, 281] width 1264 height 562
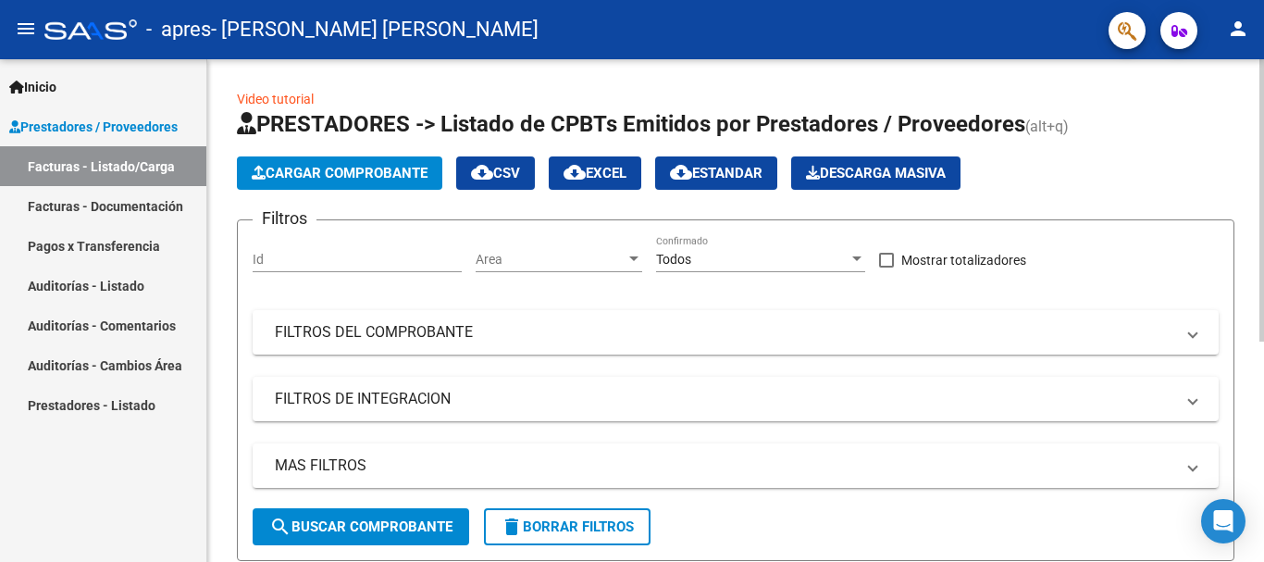
click at [390, 167] on span "Cargar Comprobante" at bounding box center [340, 173] width 176 height 17
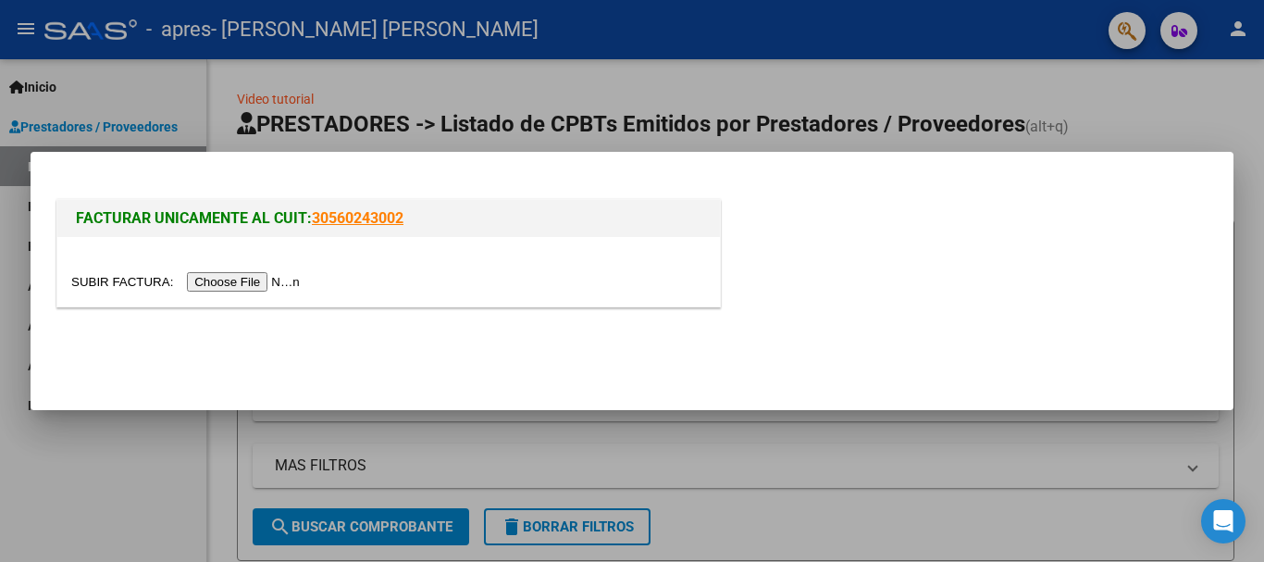
click at [275, 280] on input "file" at bounding box center [188, 281] width 234 height 19
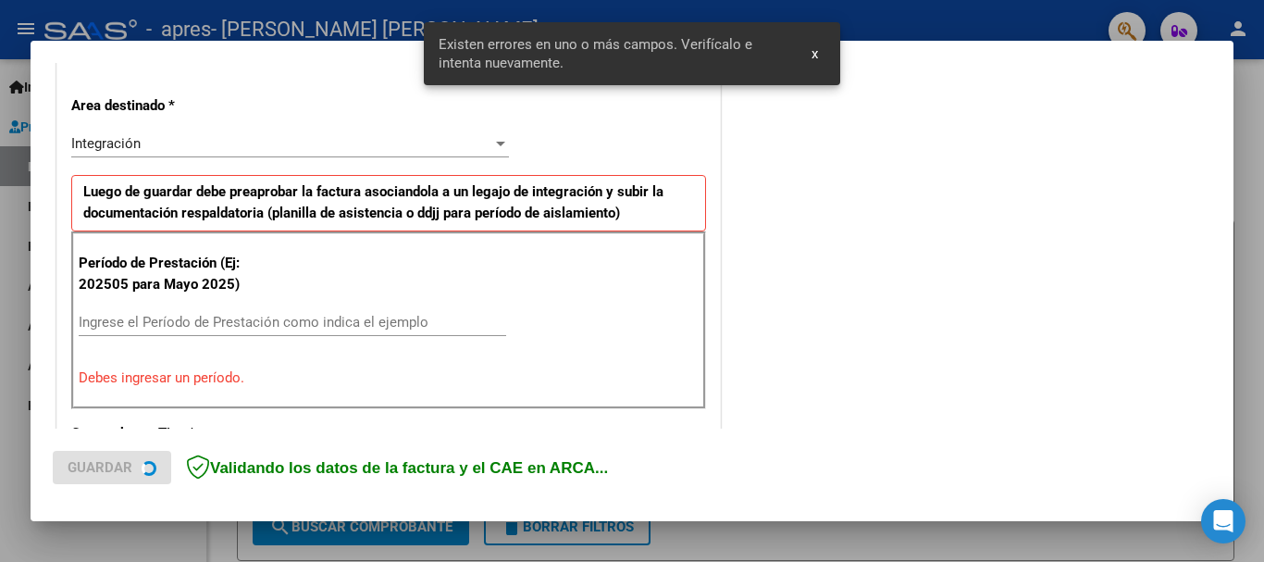
scroll to position [428, 0]
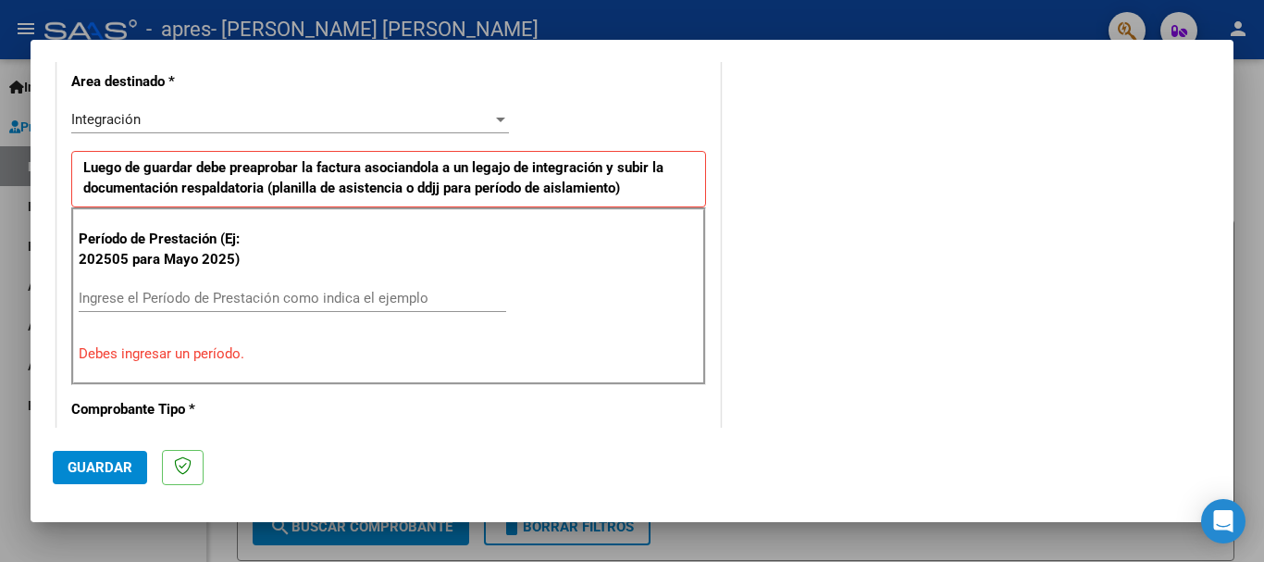
click at [181, 296] on input "Ingrese el Período de Prestación como indica el ejemplo" at bounding box center [293, 298] width 428 height 17
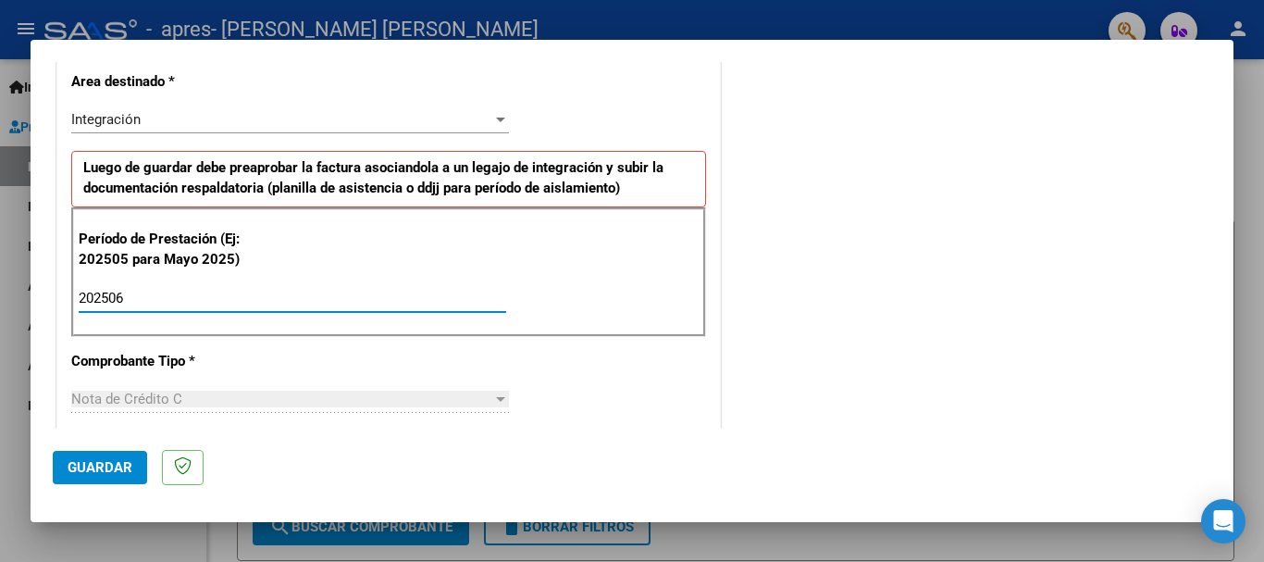
type input "202506"
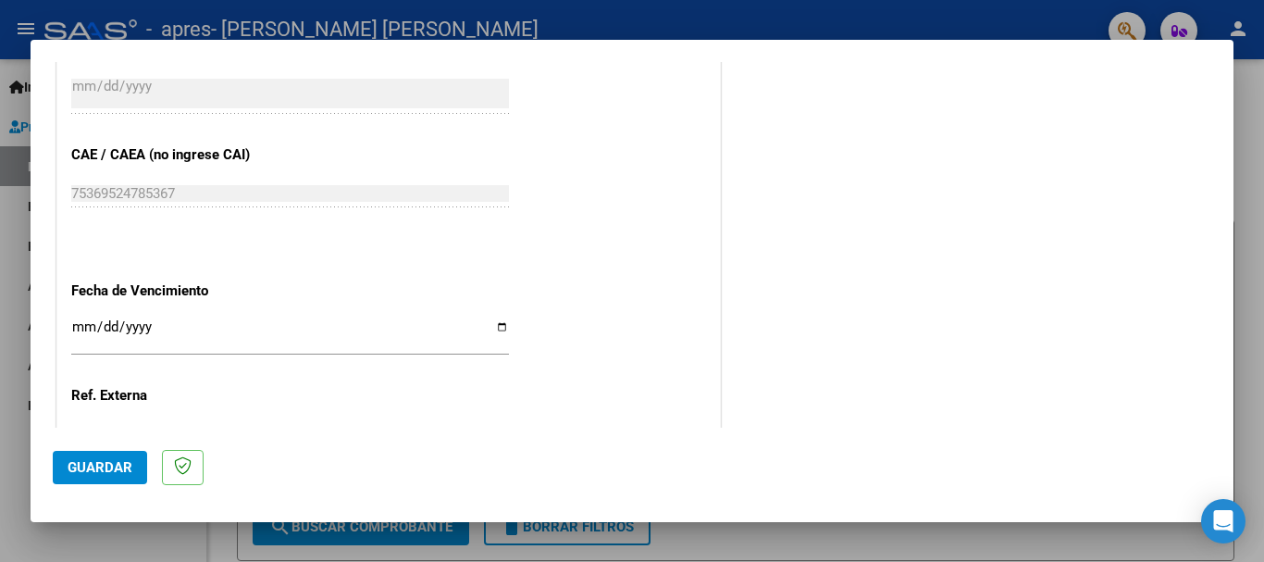
scroll to position [1168, 0]
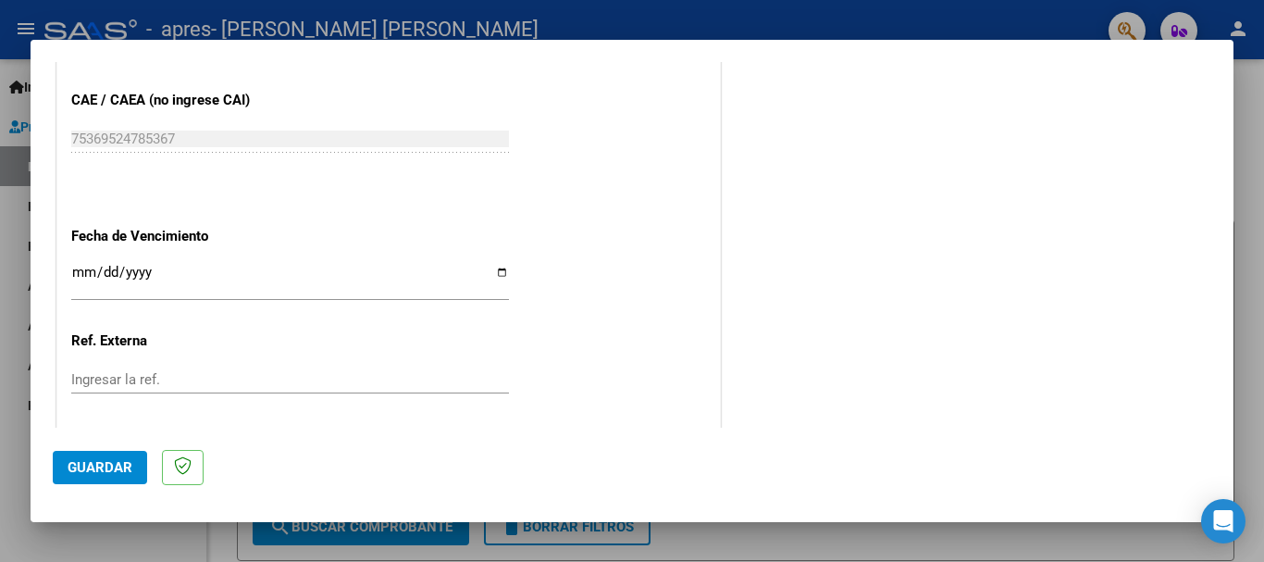
click at [202, 268] on input "Ingresar la fecha" at bounding box center [290, 280] width 438 height 30
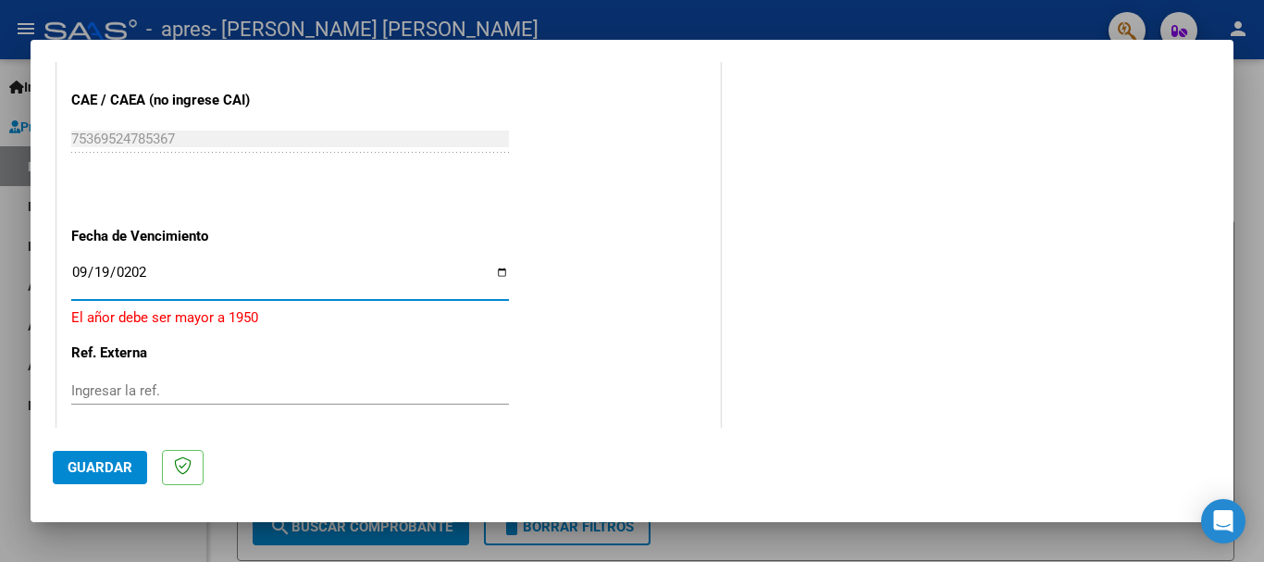
type input "[DATE]"
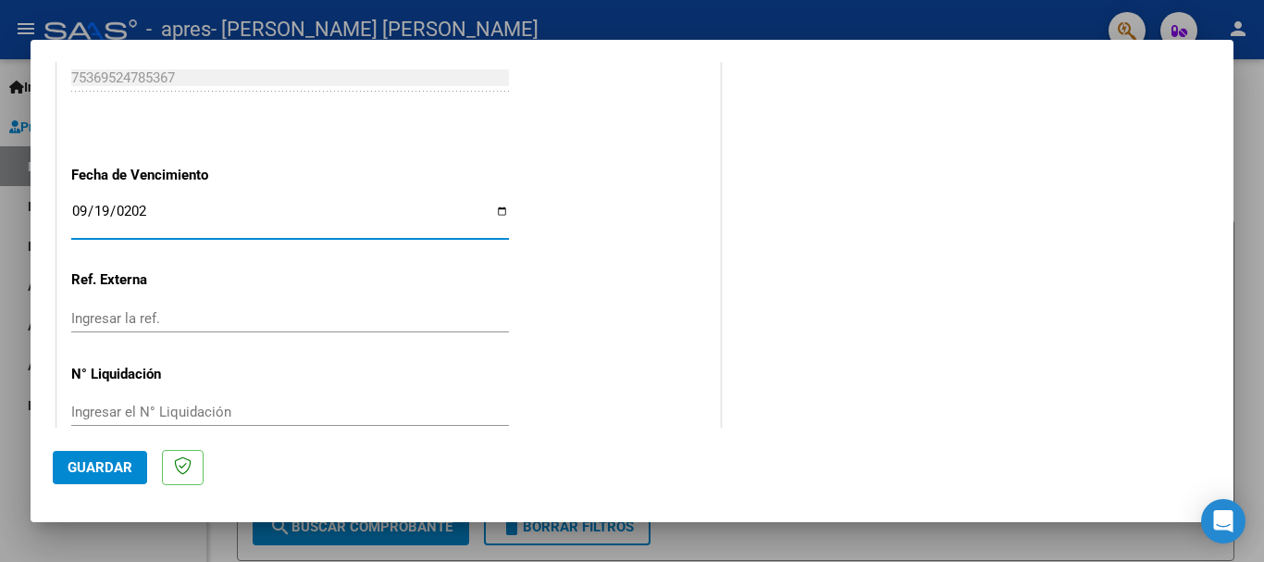
scroll to position [1260, 0]
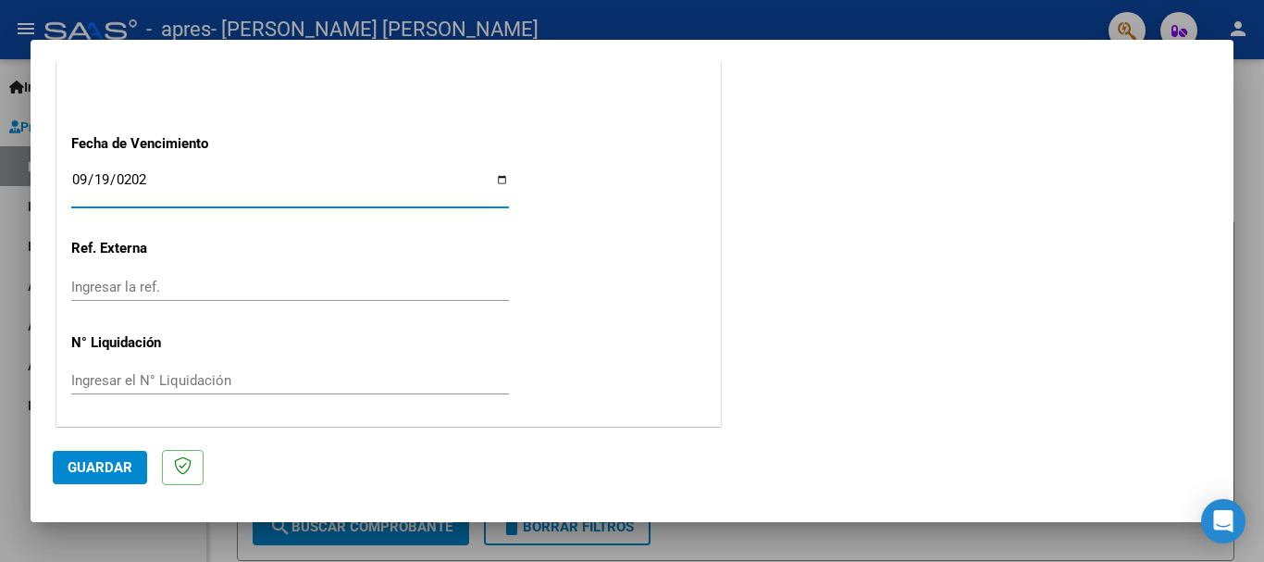
click at [111, 465] on span "Guardar" at bounding box center [100, 467] width 65 height 17
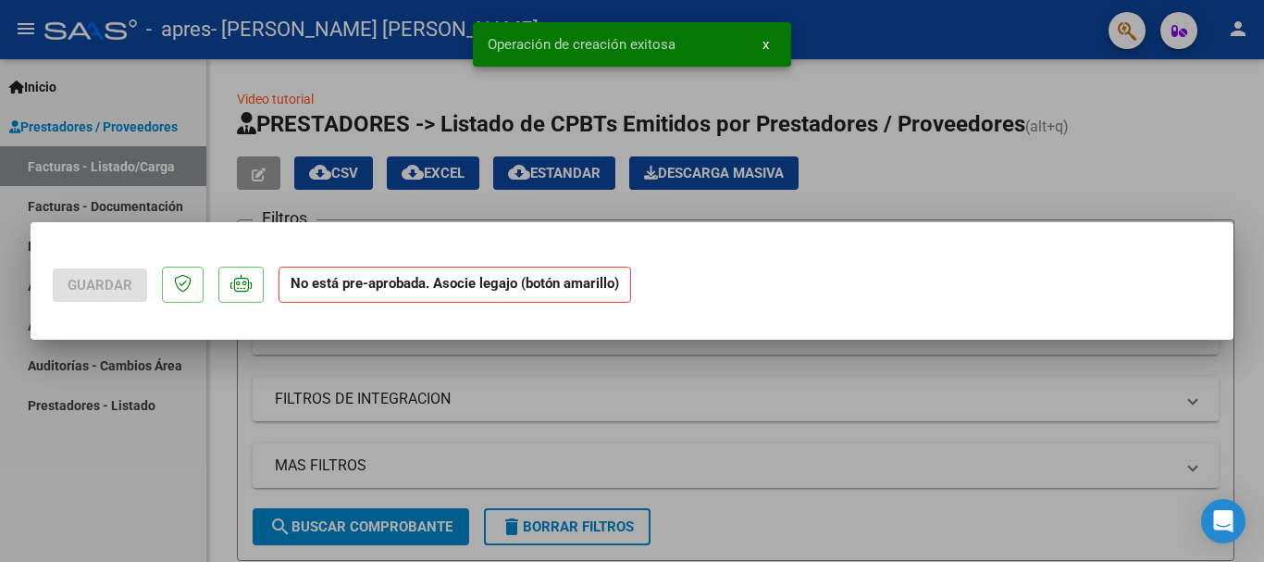
scroll to position [0, 0]
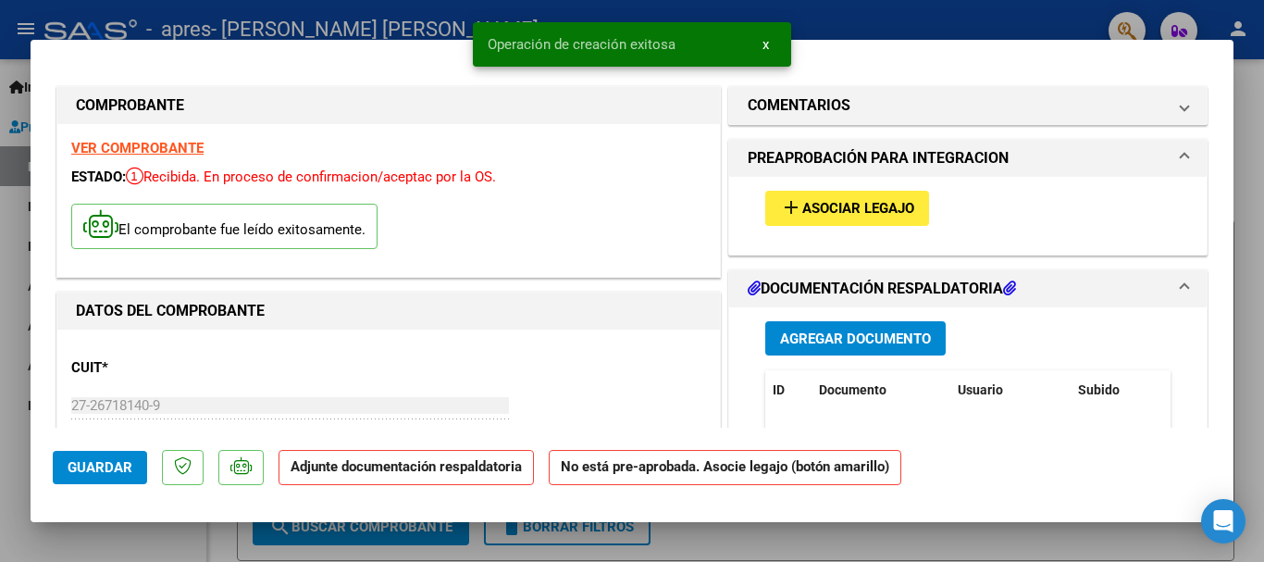
click at [829, 204] on span "Asociar Legajo" at bounding box center [858, 209] width 112 height 17
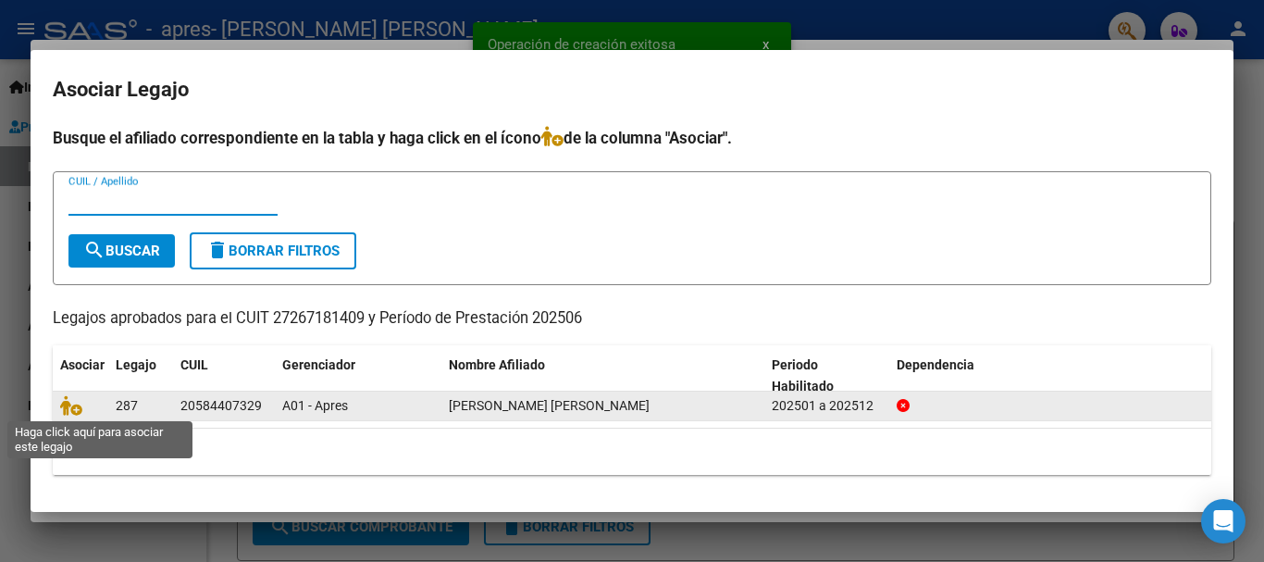
click at [83, 403] on span at bounding box center [74, 406] width 28 height 15
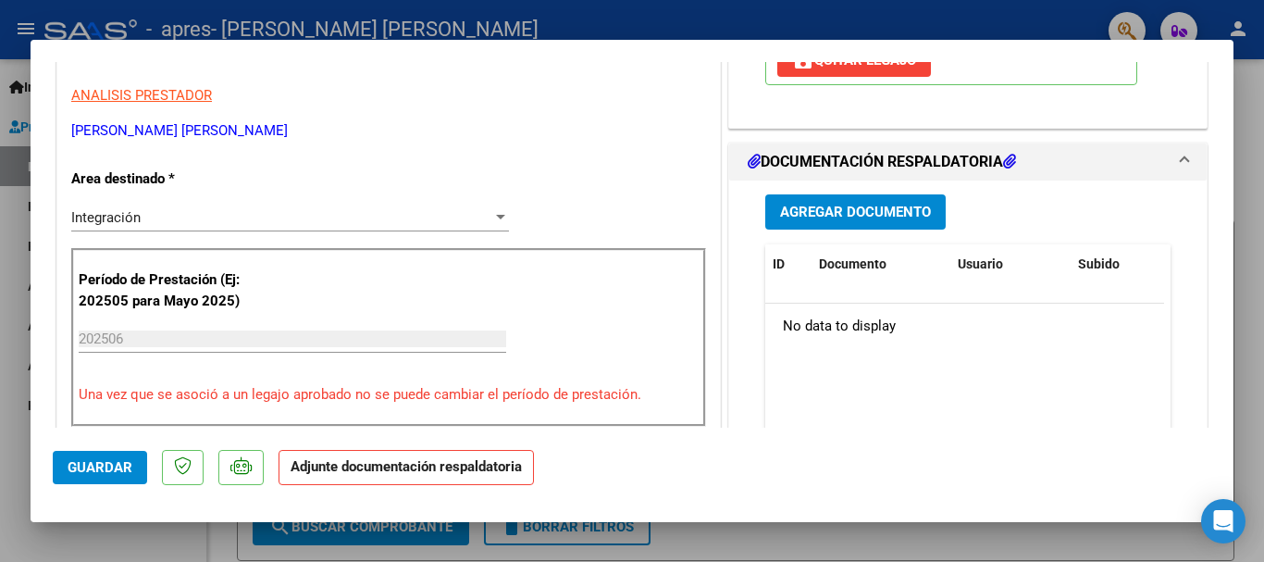
scroll to position [370, 0]
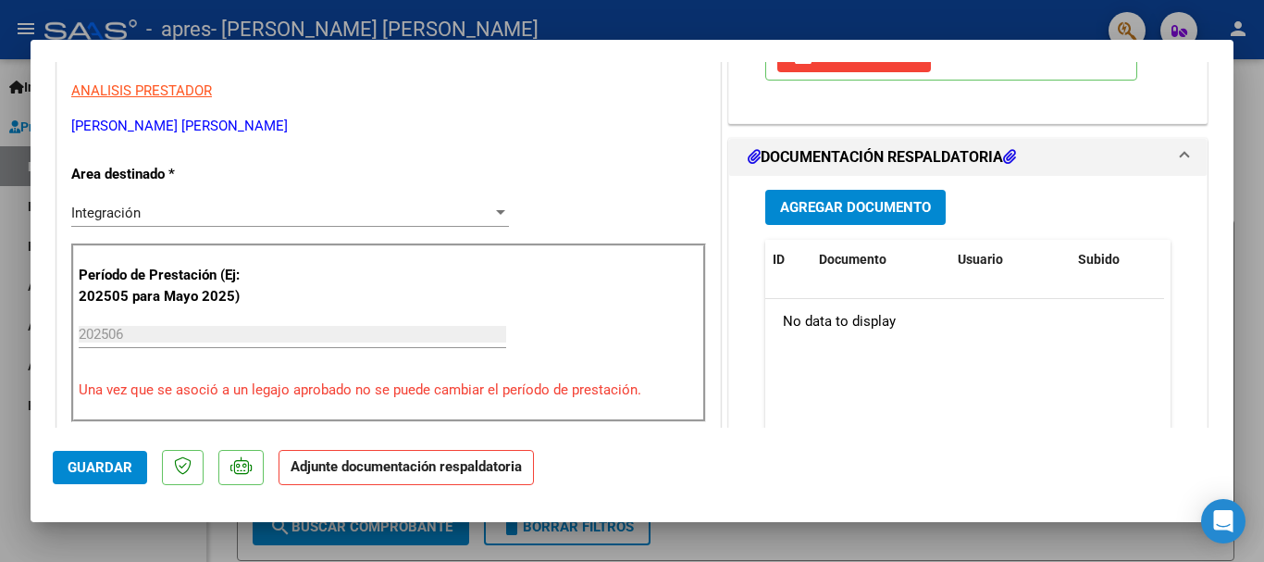
click at [1000, 160] on h1 "DOCUMENTACIÓN RESPALDATORIA" at bounding box center [882, 157] width 268 height 22
click at [848, 217] on div "COMENTARIOS Comentarios del Prestador / Gerenciador: PREAPROBACIÓN PARA INTEGRA…" at bounding box center [968, 530] width 487 height 1636
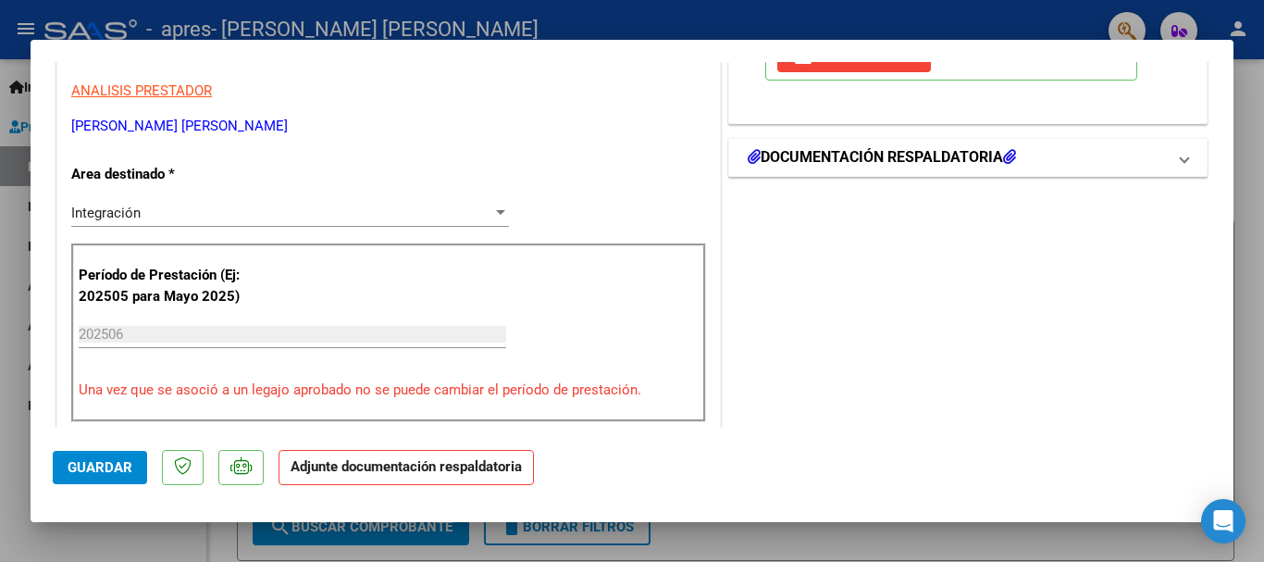
click at [1163, 152] on mat-expansion-panel-header "DOCUMENTACIÓN RESPALDATORIA" at bounding box center [967, 157] width 477 height 37
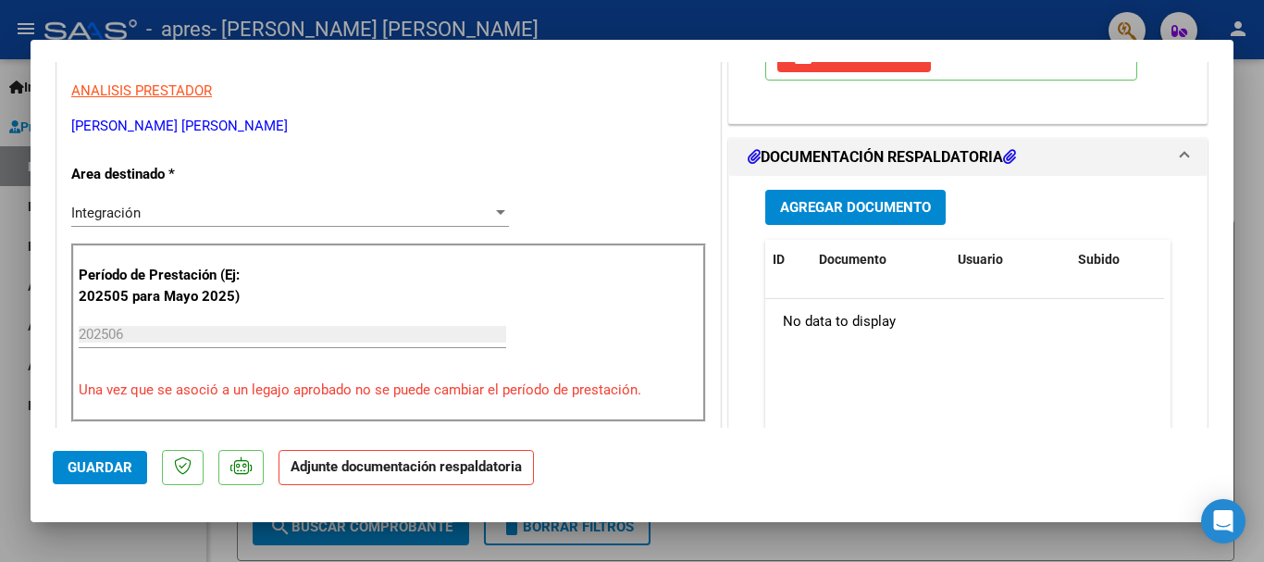
click at [852, 212] on span "Agregar Documento" at bounding box center [855, 208] width 151 height 17
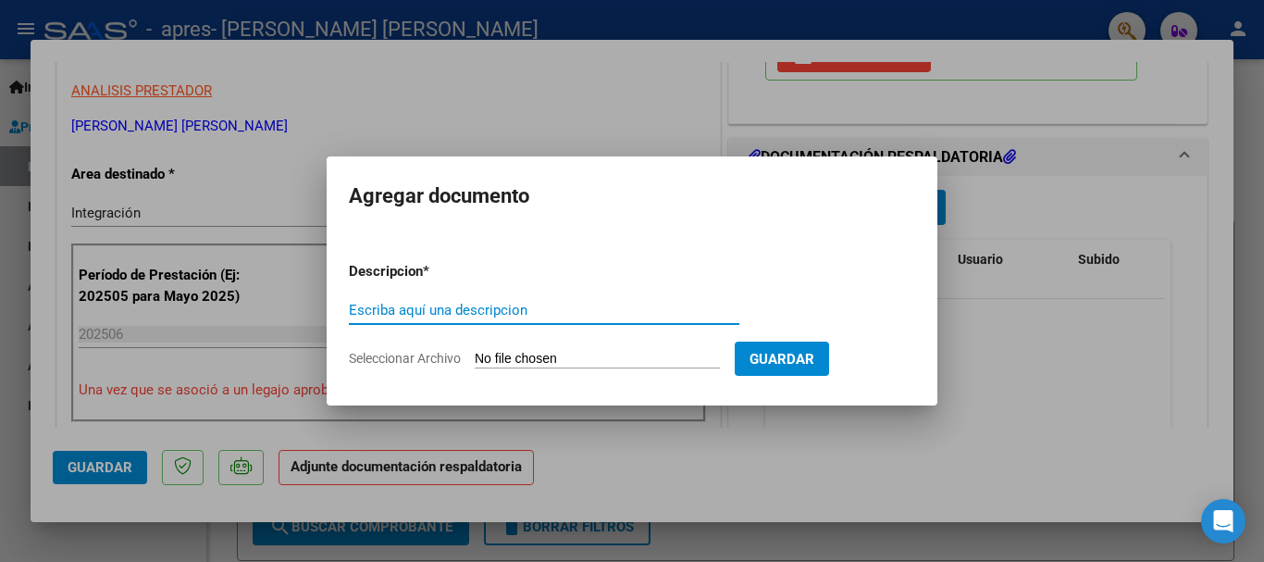
click at [535, 299] on div "Escriba aquí una descripcion" at bounding box center [544, 310] width 390 height 28
type input "asistencia"
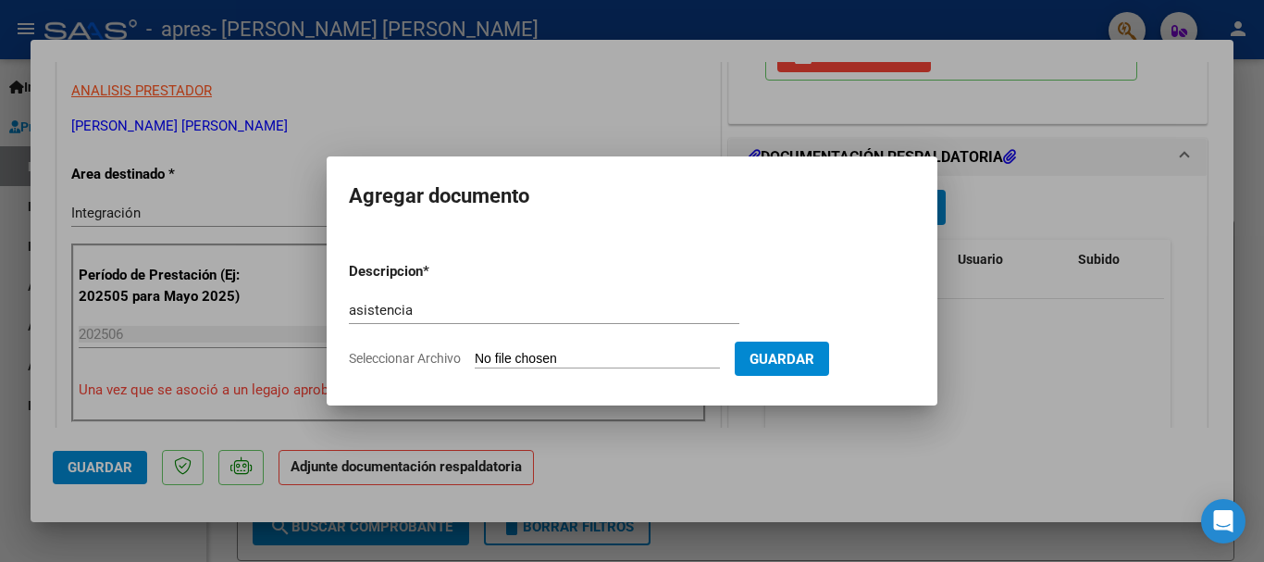
click at [479, 351] on input "Seleccionar Archivo" at bounding box center [597, 360] width 245 height 18
type input "C:\fakepath\WhatsApp Image [DATE] 19.19.45.pdf"
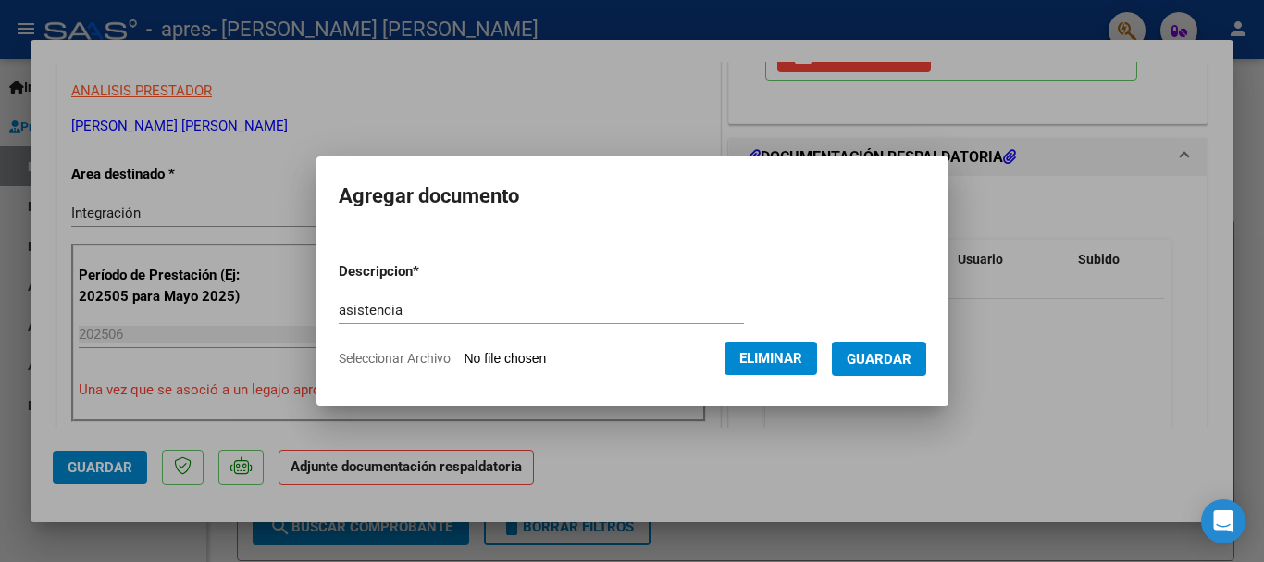
click at [899, 352] on span "Guardar" at bounding box center [879, 359] width 65 height 17
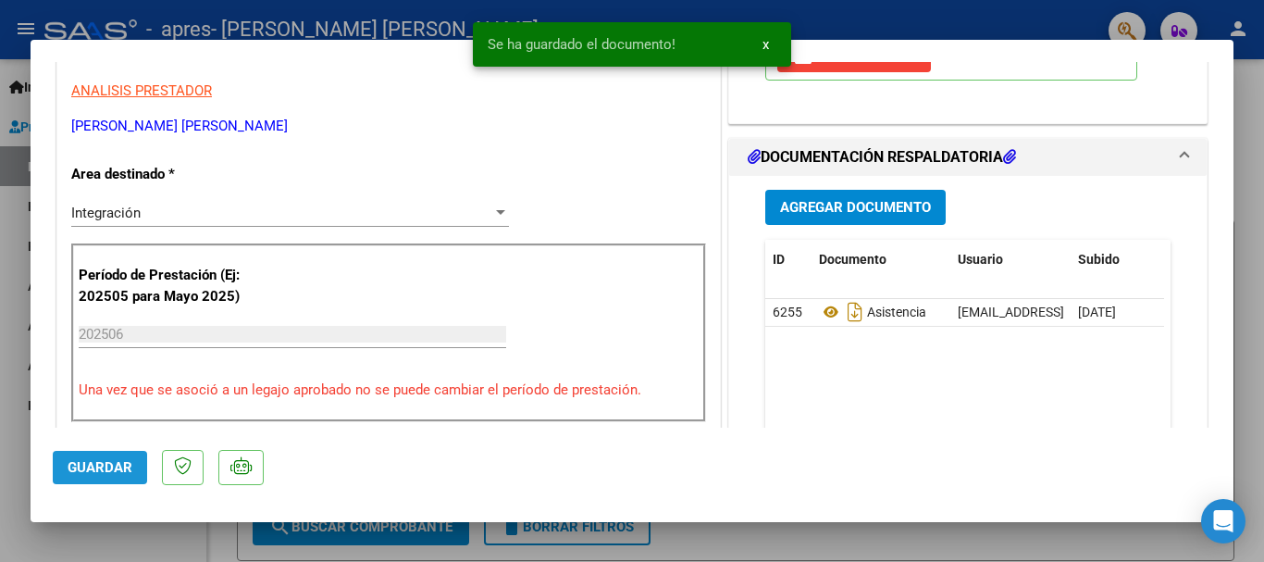
click at [117, 459] on span "Guardar" at bounding box center [100, 467] width 65 height 17
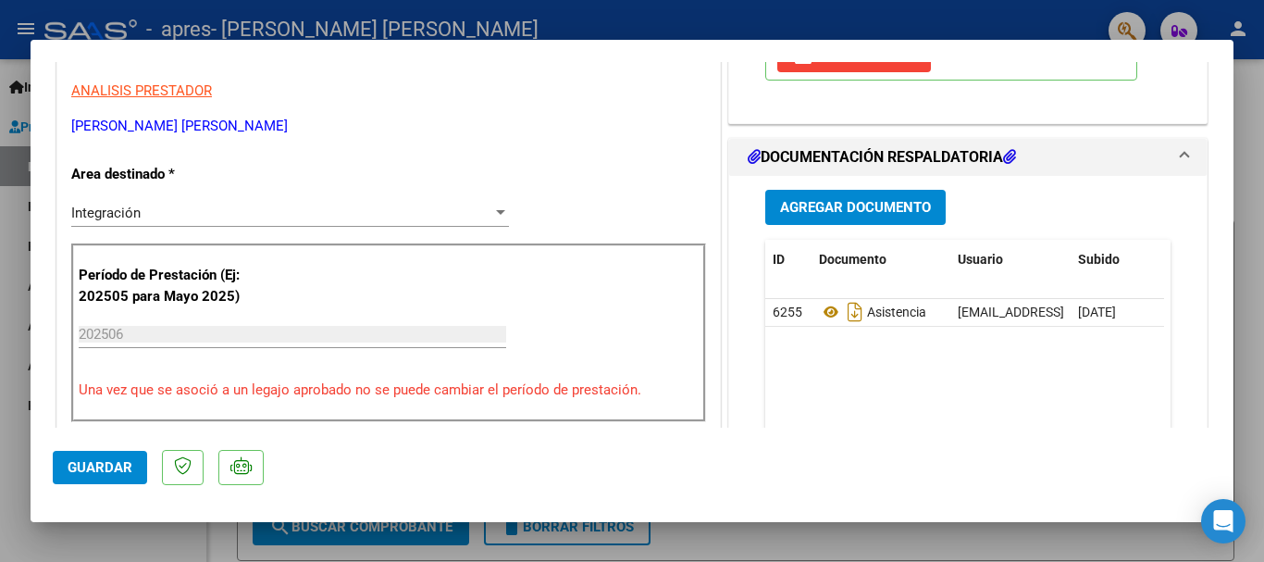
click at [979, 544] on div at bounding box center [632, 281] width 1264 height 562
type input "$ 0,00"
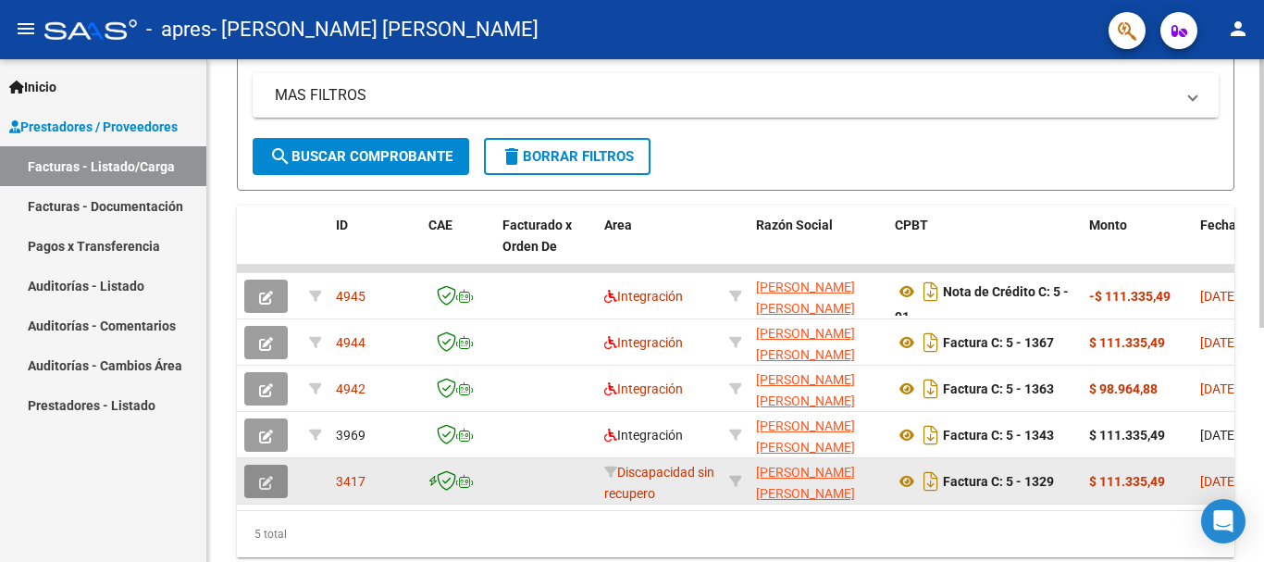
click at [261, 484] on icon "button" at bounding box center [266, 483] width 14 height 14
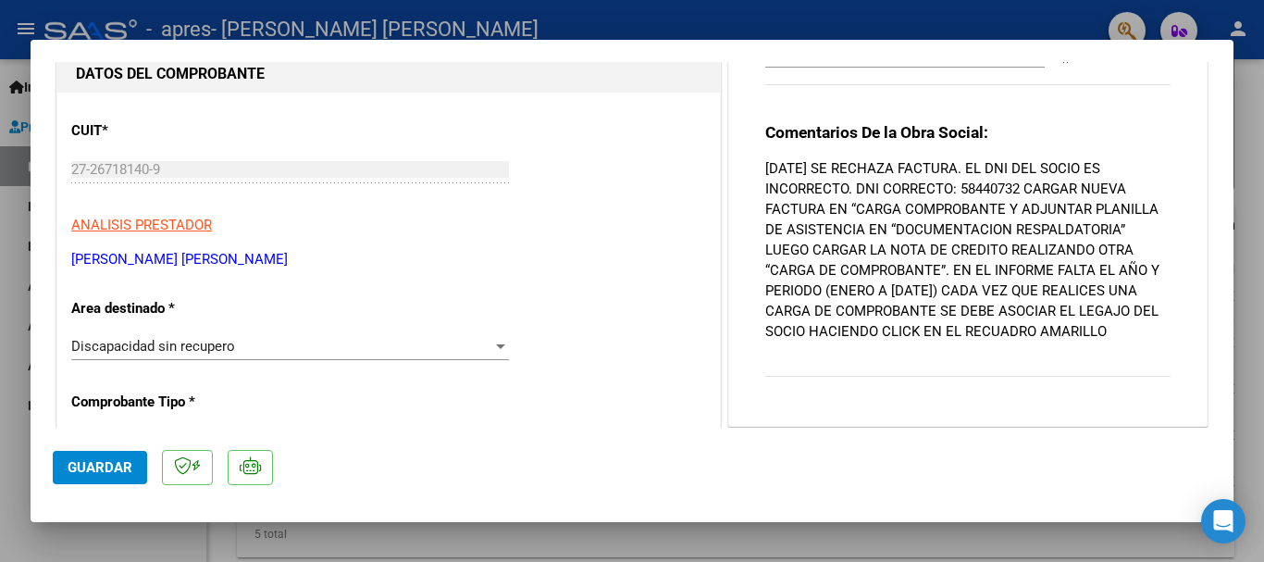
scroll to position [185, 0]
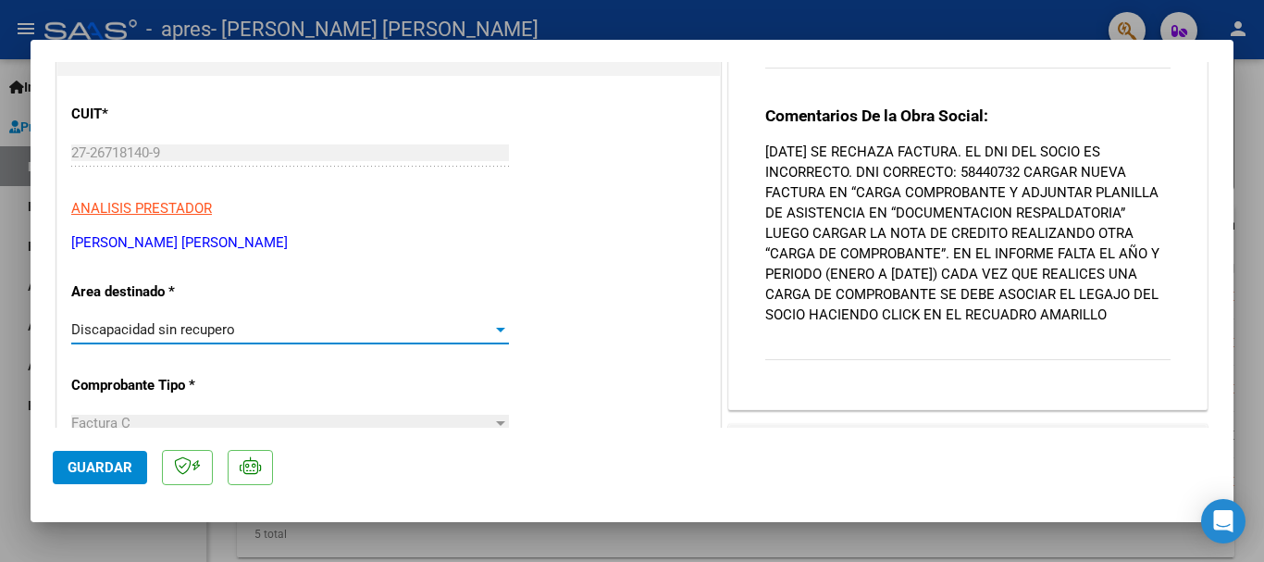
click at [479, 333] on div "Discapacidad sin recupero" at bounding box center [281, 329] width 421 height 17
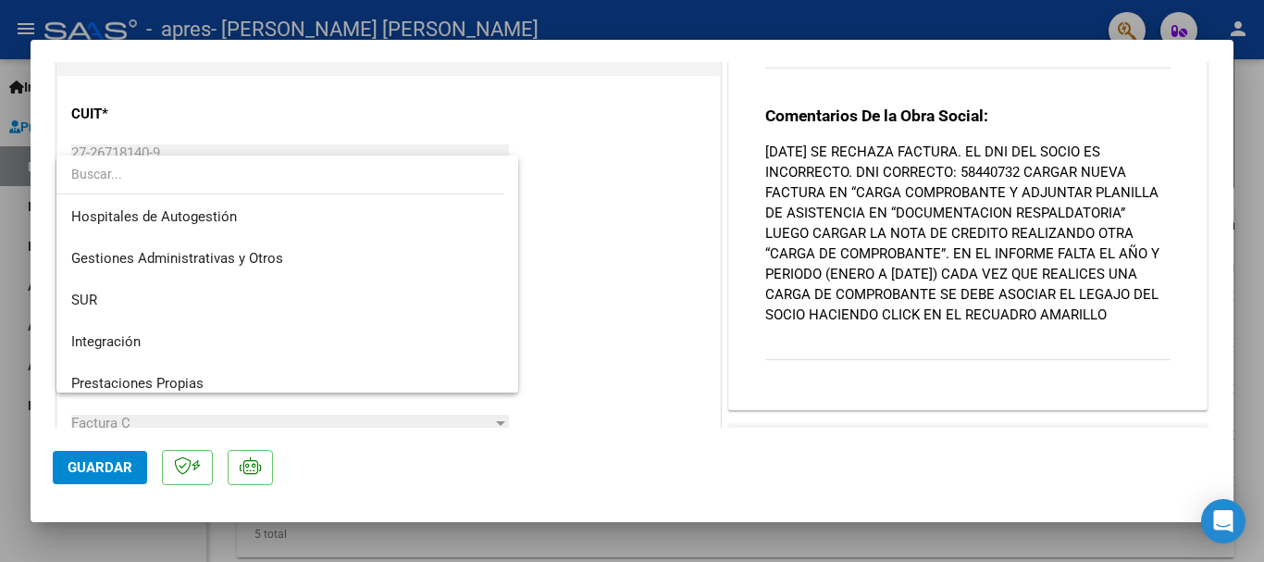
scroll to position [0, 0]
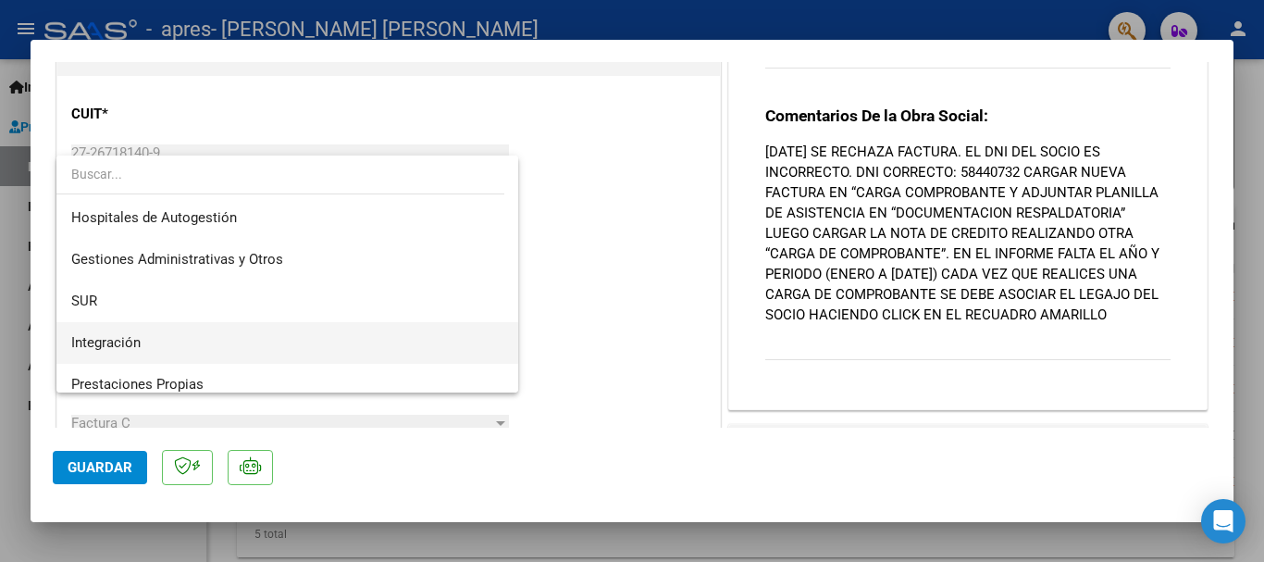
click at [399, 330] on span "Integración" at bounding box center [287, 343] width 432 height 42
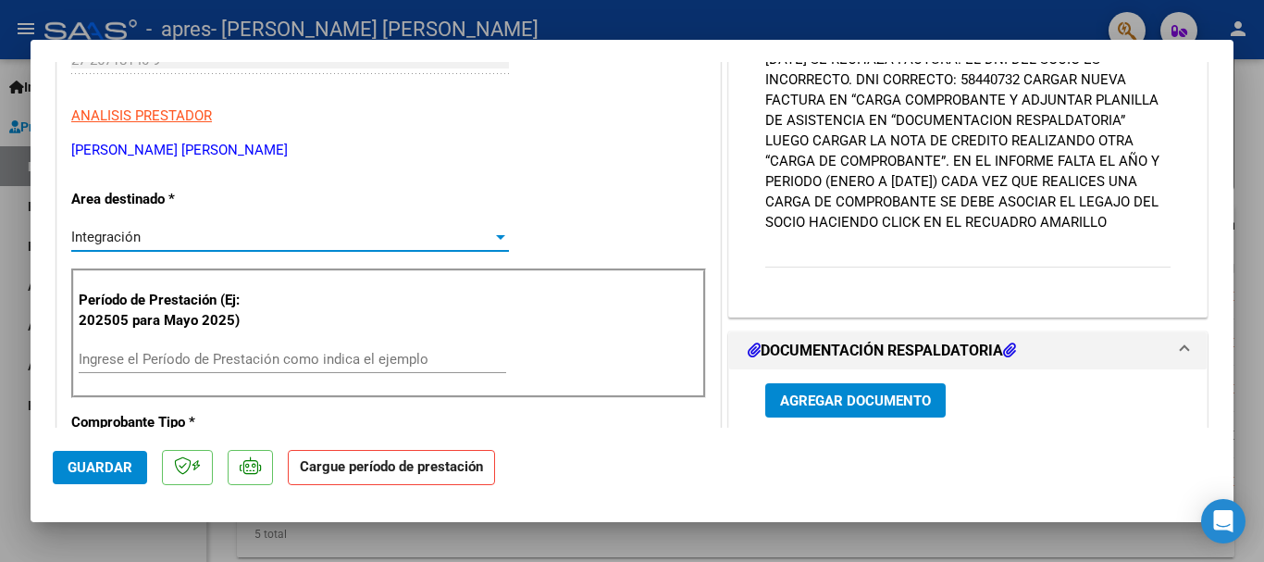
click at [896, 534] on div at bounding box center [632, 281] width 1264 height 562
type input "$ 0,00"
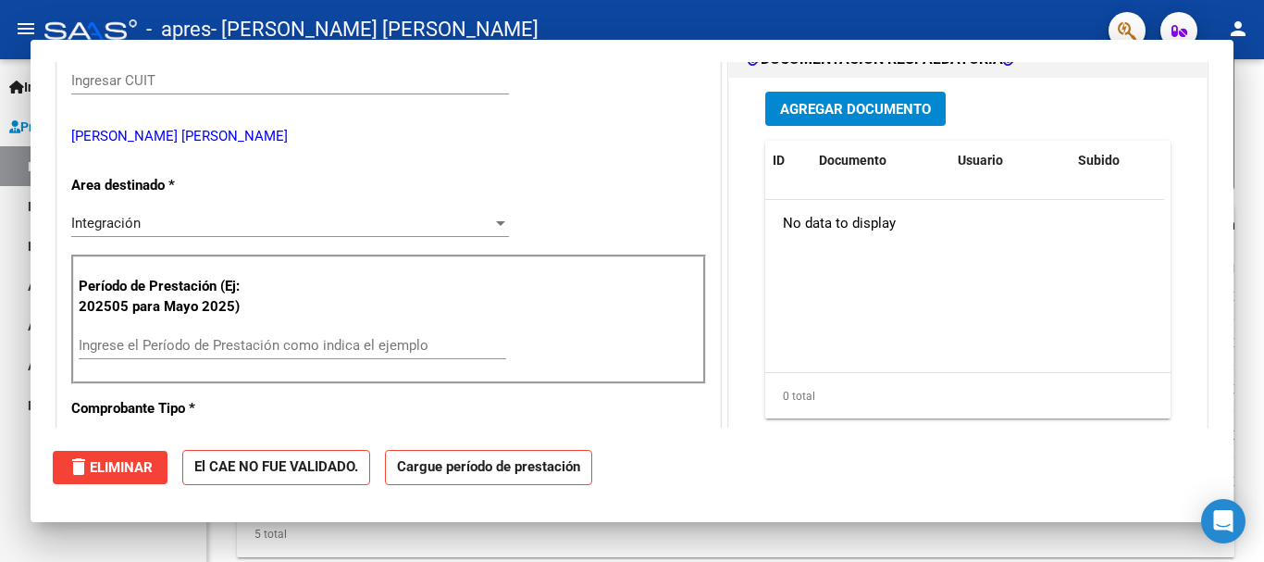
scroll to position [299, 0]
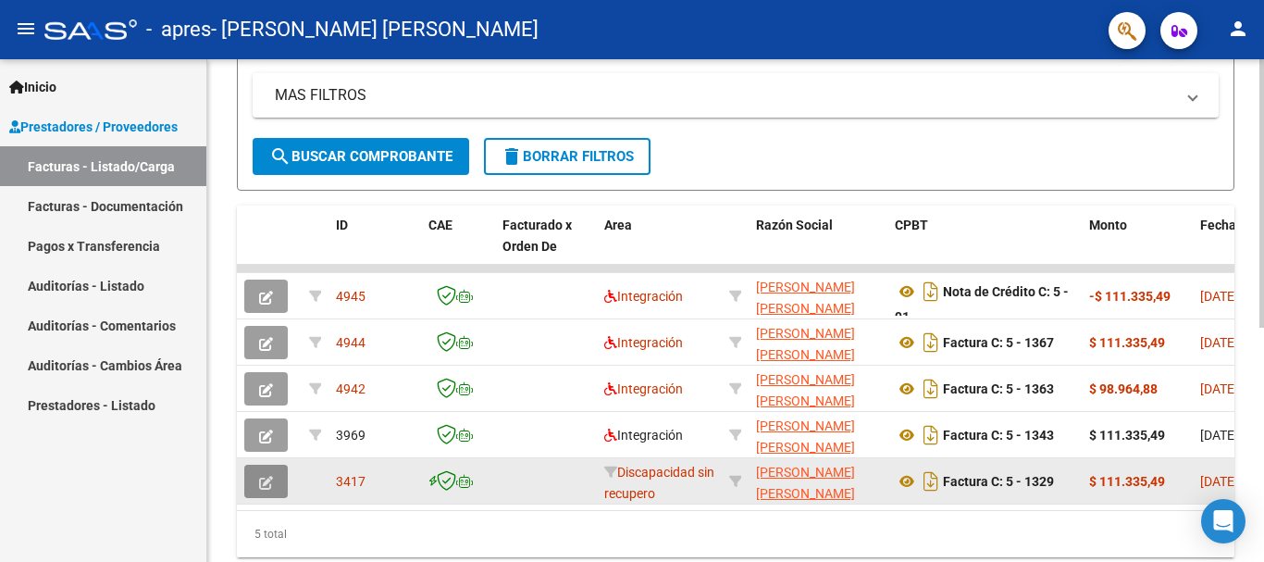
click at [272, 483] on icon "button" at bounding box center [266, 483] width 14 height 14
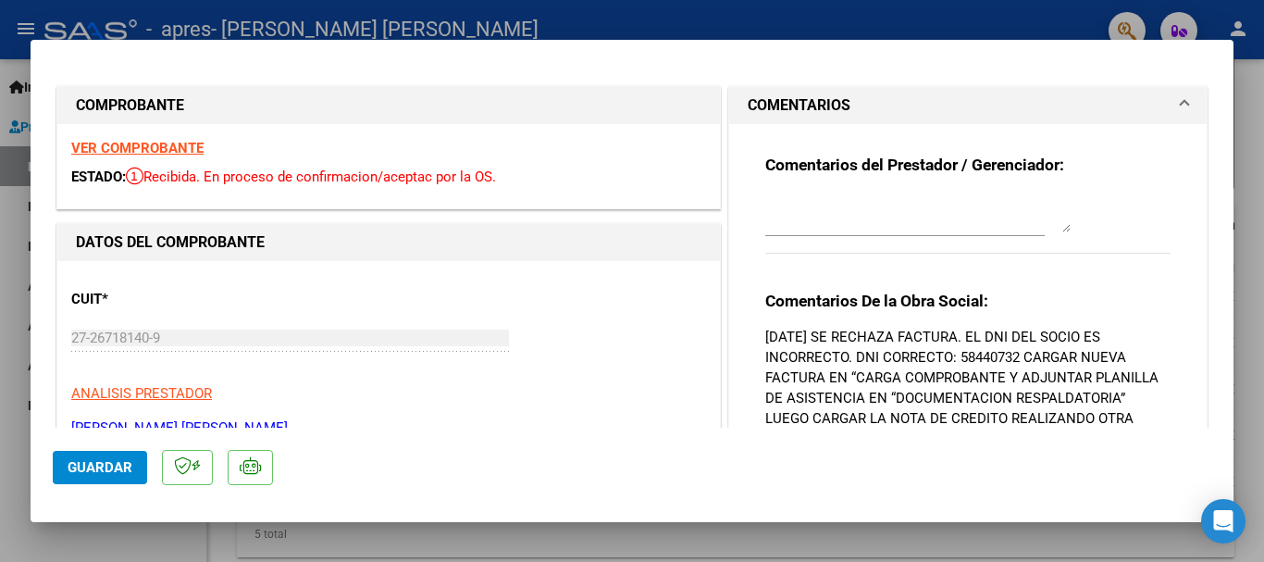
click at [178, 151] on strong "VER COMPROBANTE" at bounding box center [137, 148] width 132 height 17
click at [550, 542] on div at bounding box center [632, 281] width 1264 height 562
type input "$ 0,00"
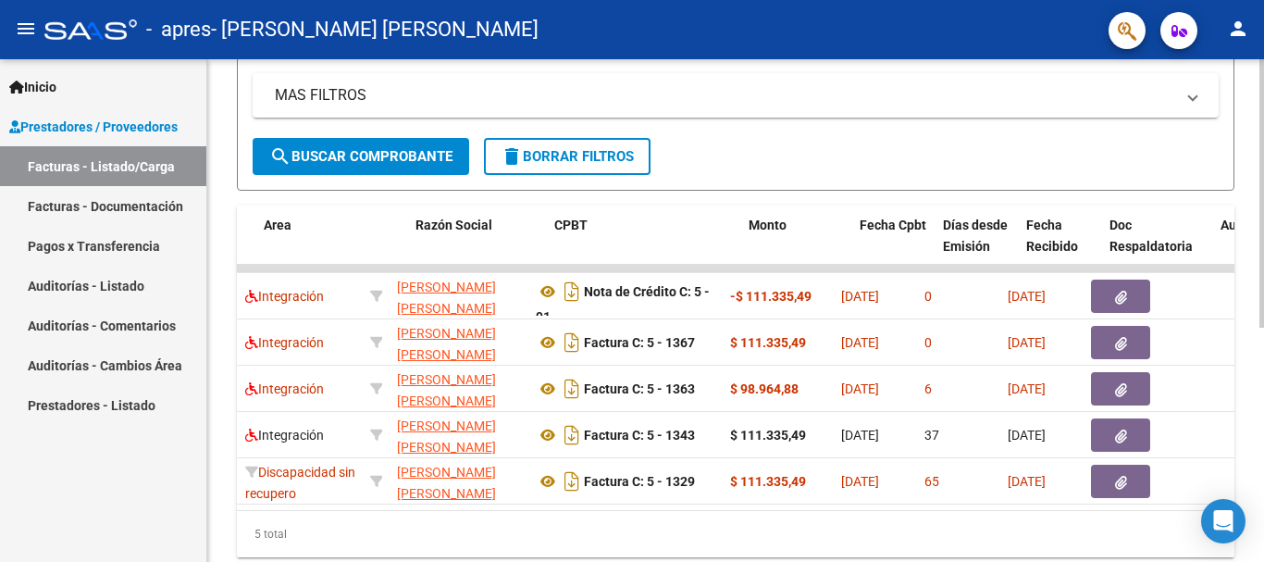
scroll to position [0, 0]
